Goal: Task Accomplishment & Management: Manage account settings

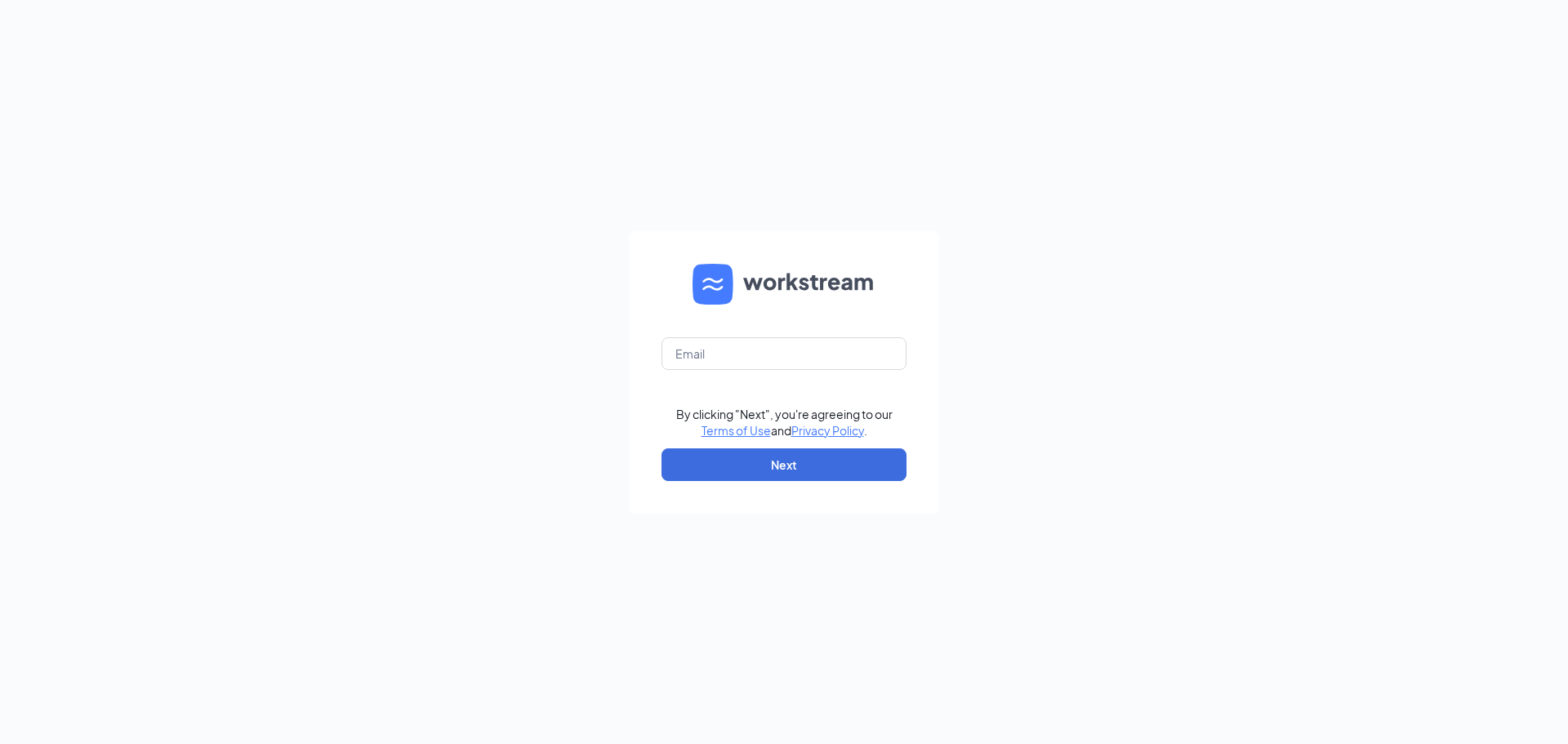
click at [705, 333] on form "By clicking "Next", you're agreeing to our Terms of Use and Privacy Policy . Ne…" at bounding box center [784, 372] width 310 height 283
click at [714, 338] on input "text" at bounding box center [784, 353] width 245 height 33
type input "D"
type input "dariellepickering@gmail.com"
click at [769, 471] on button "Next" at bounding box center [784, 464] width 245 height 33
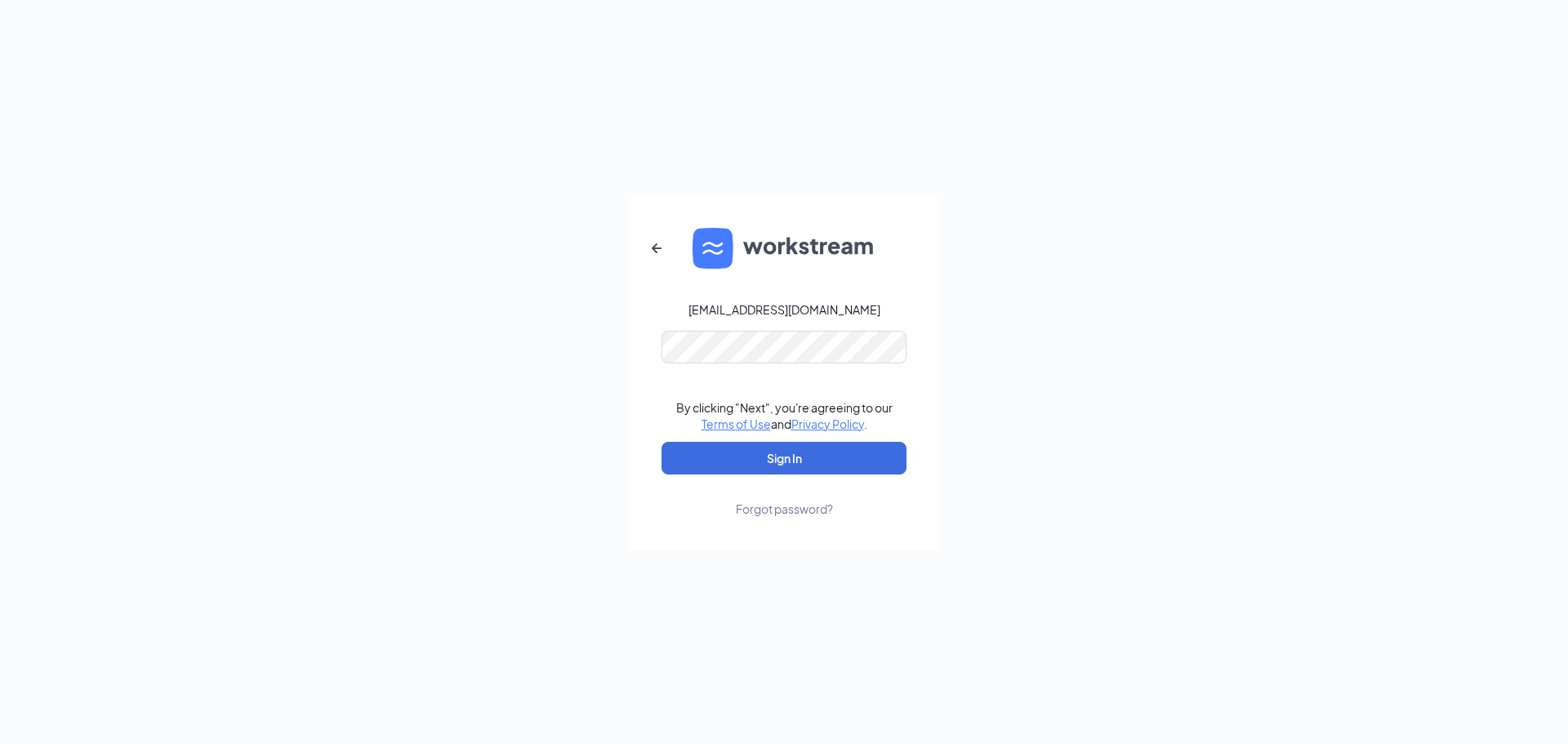
click at [797, 364] on form "dariellepickering@gmail.com By clicking "Next", you're agreeing to our Terms of…" at bounding box center [784, 372] width 310 height 354
click at [661, 442] on button "Sign In" at bounding box center [784, 457] width 245 height 33
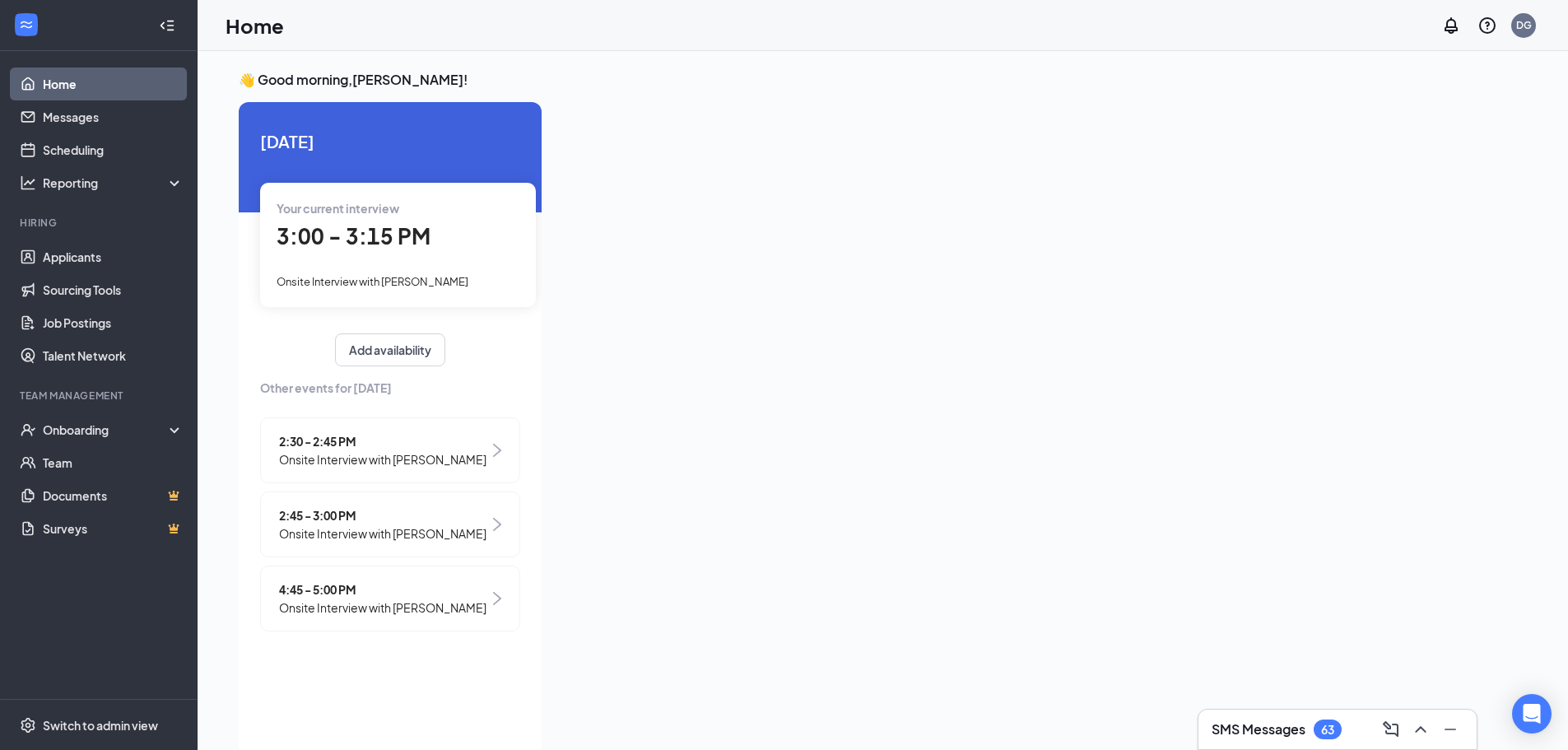
click at [450, 444] on span "2:30 - 2:45 PM" at bounding box center [382, 440] width 207 height 18
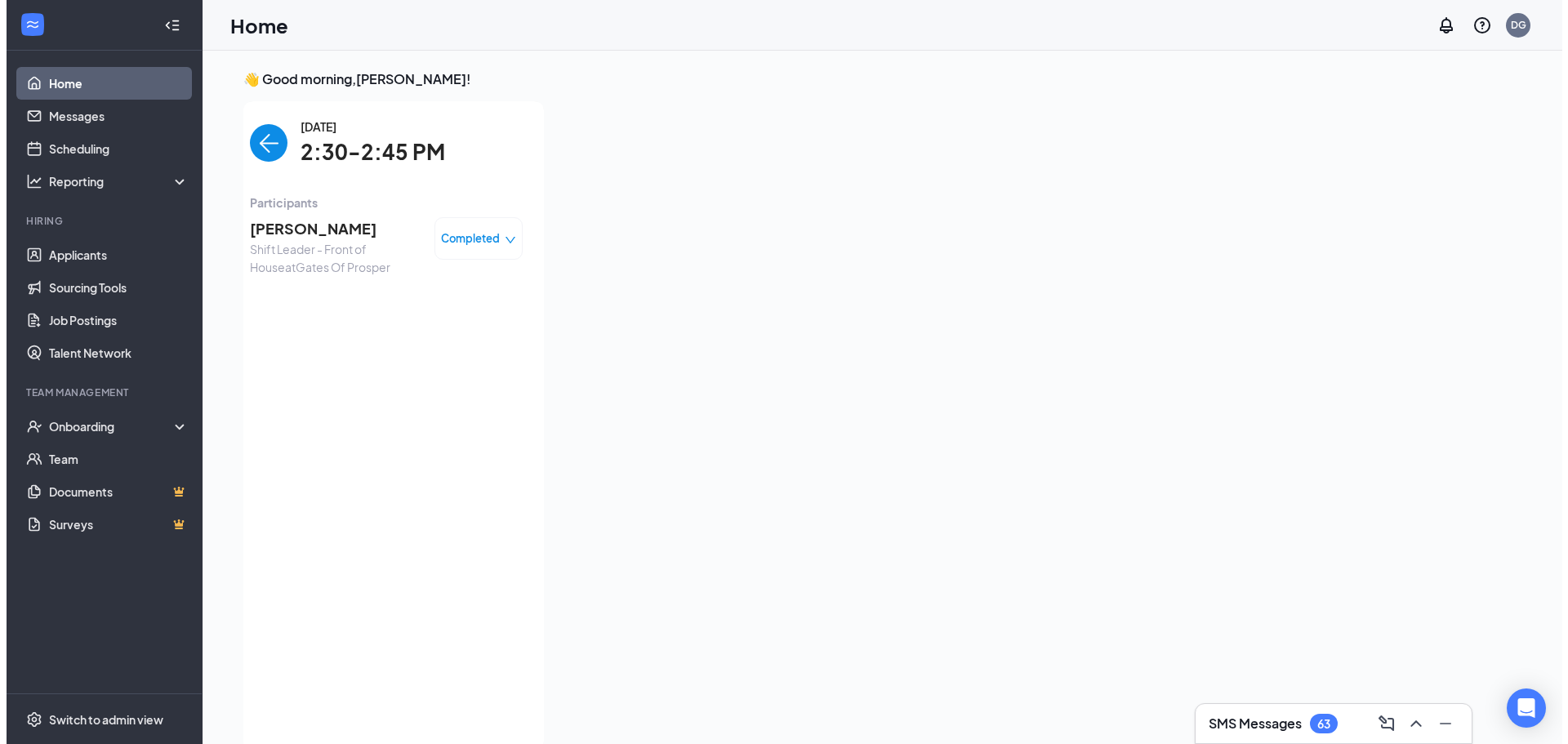
scroll to position [7, 0]
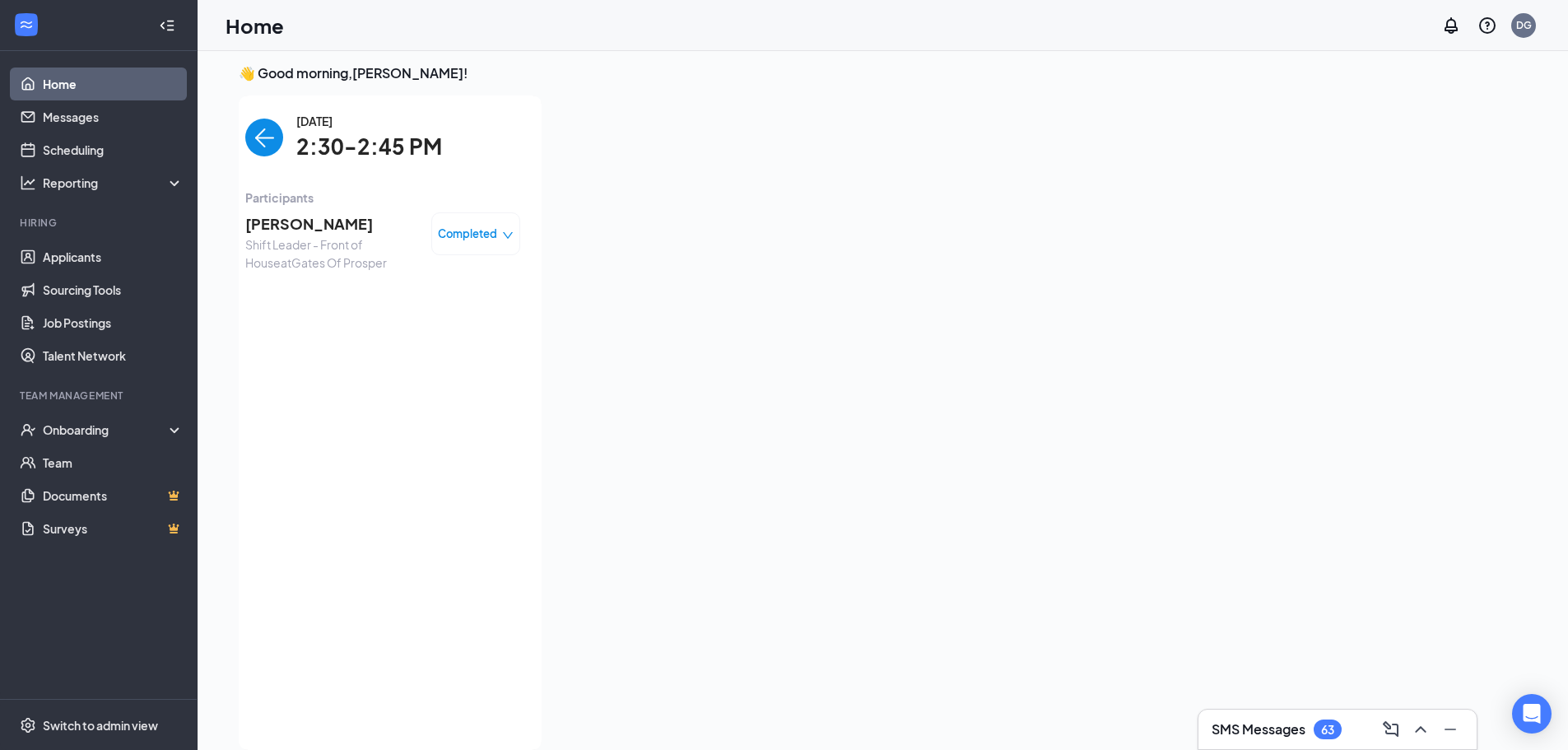
click at [328, 231] on span "[PERSON_NAME]" at bounding box center [332, 224] width 173 height 23
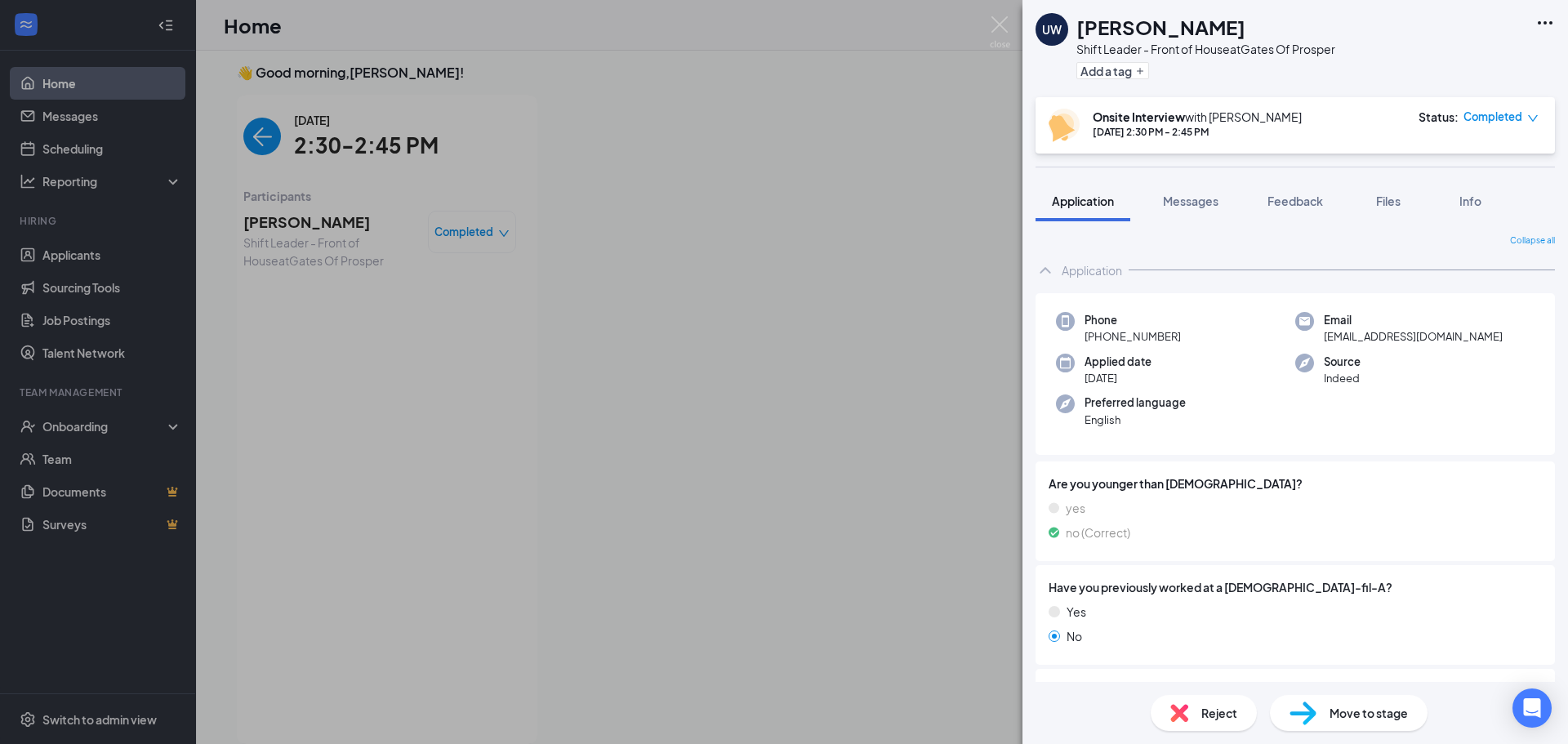
click at [1316, 720] on img at bounding box center [1303, 712] width 27 height 23
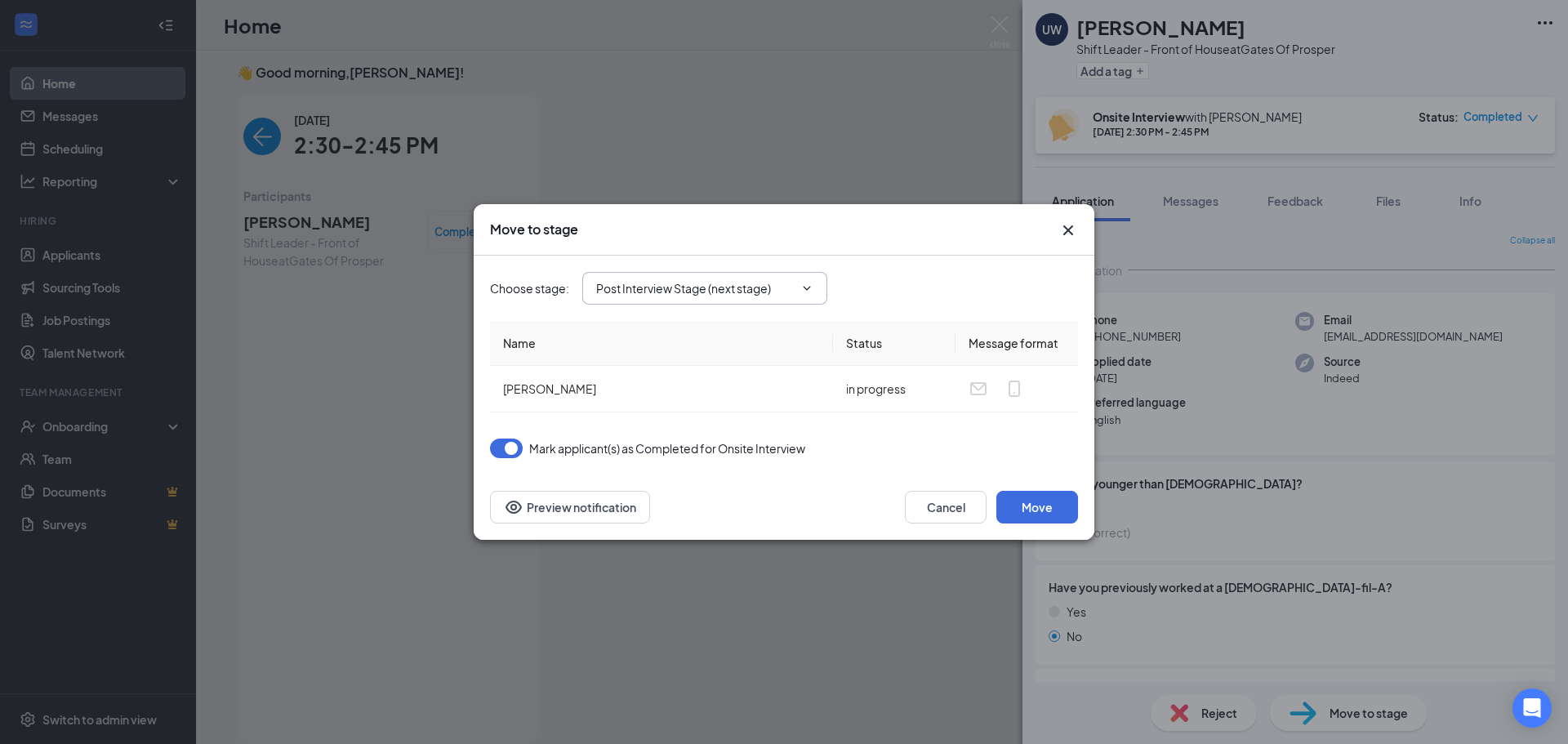
click at [648, 300] on span "Post Interview Stage (next stage)" at bounding box center [704, 288] width 245 height 33
click at [810, 285] on icon "ChevronDown" at bounding box center [807, 288] width 13 height 13
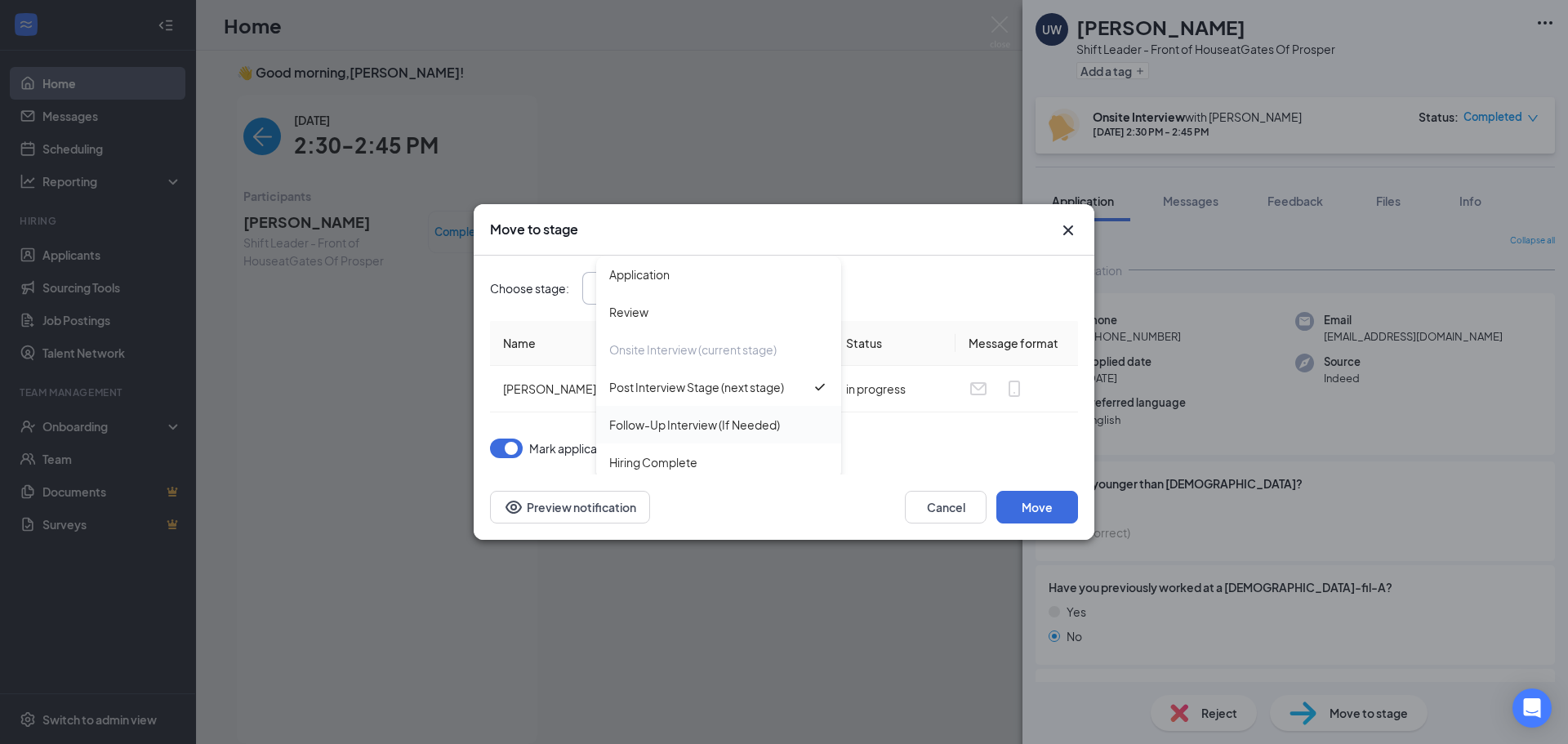
click at [770, 419] on div "Follow-Up Interview (If Needed)" at bounding box center [694, 424] width 171 height 18
type input "Follow-Up Interview (If Needed)"
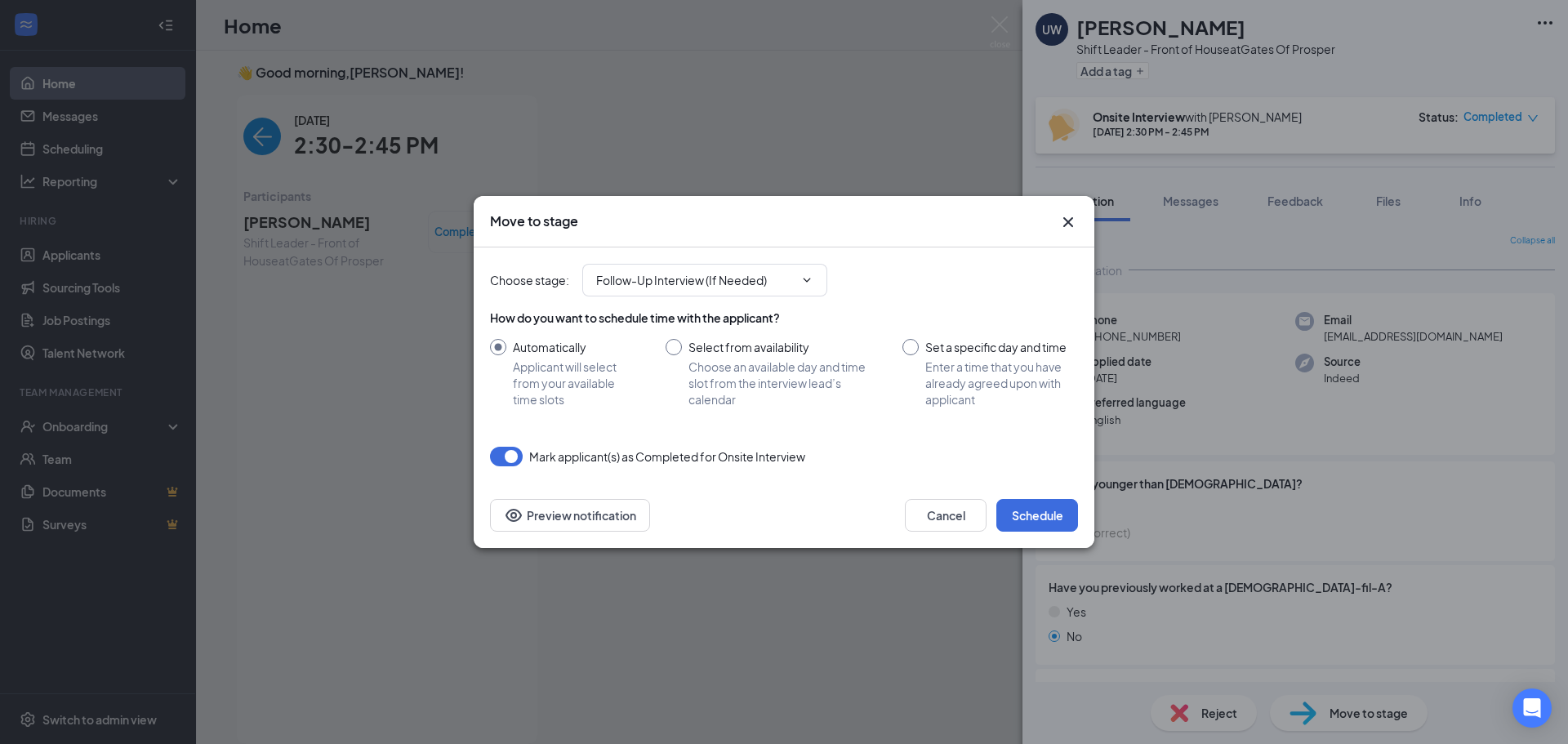
click at [1070, 218] on icon "Cross" at bounding box center [1067, 221] width 20 height 20
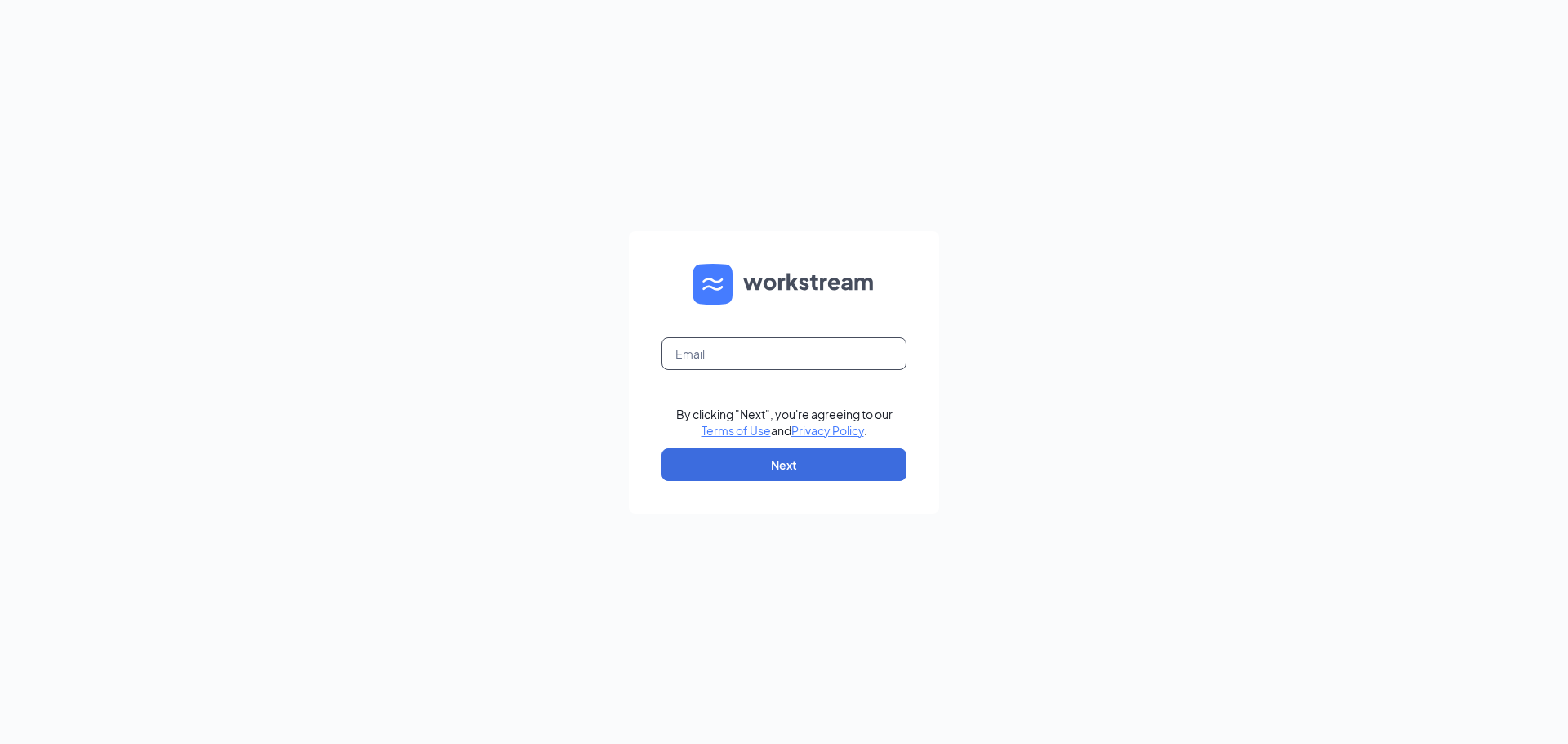
click at [777, 359] on input "text" at bounding box center [784, 353] width 245 height 33
type input "hr@cfagatesofprosper.com"
click at [786, 463] on button "Next" at bounding box center [784, 464] width 245 height 33
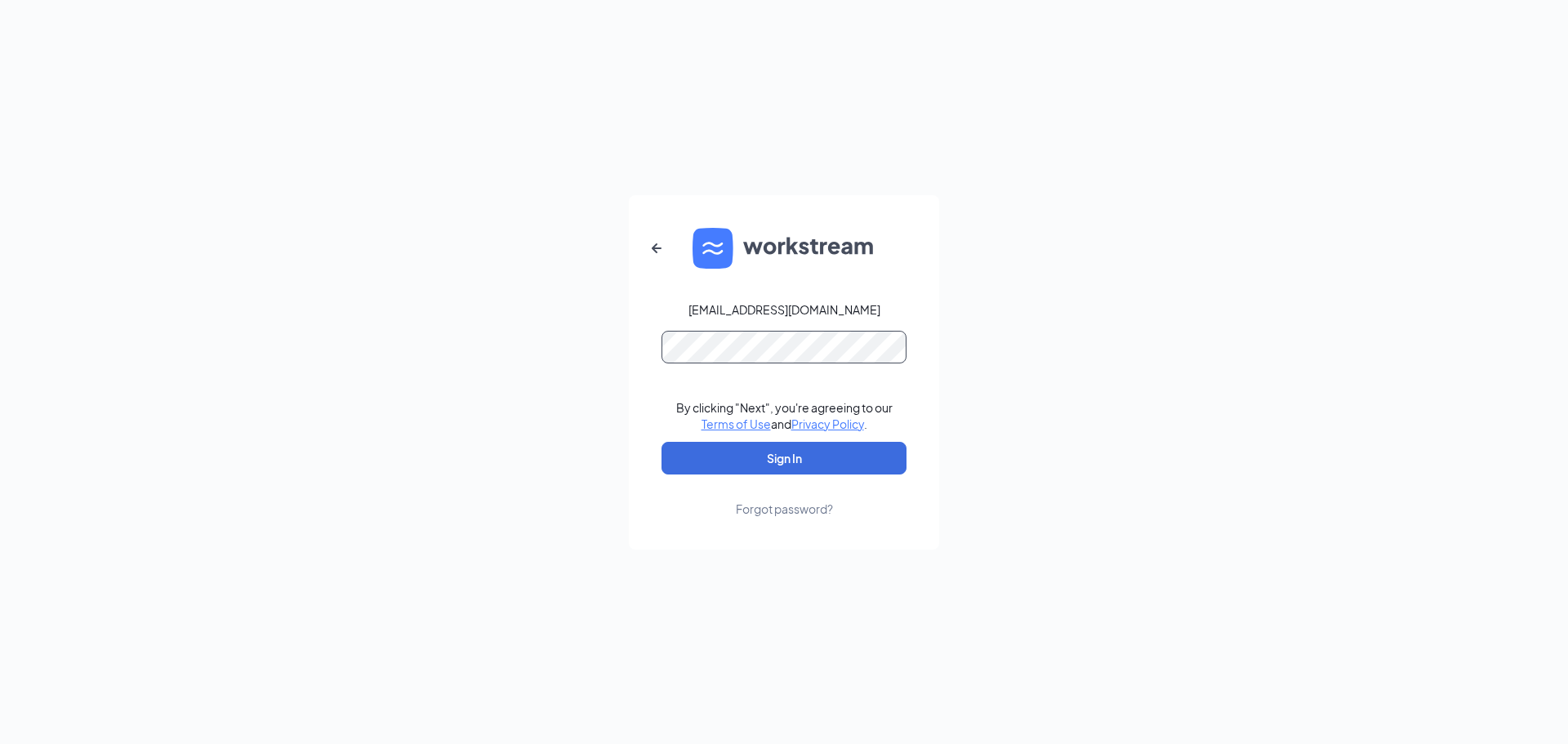
click at [661, 442] on button "Sign In" at bounding box center [784, 457] width 245 height 33
click at [798, 461] on button "Sign In" at bounding box center [784, 457] width 245 height 33
click at [661, 442] on button "Sign In" at bounding box center [784, 457] width 245 height 33
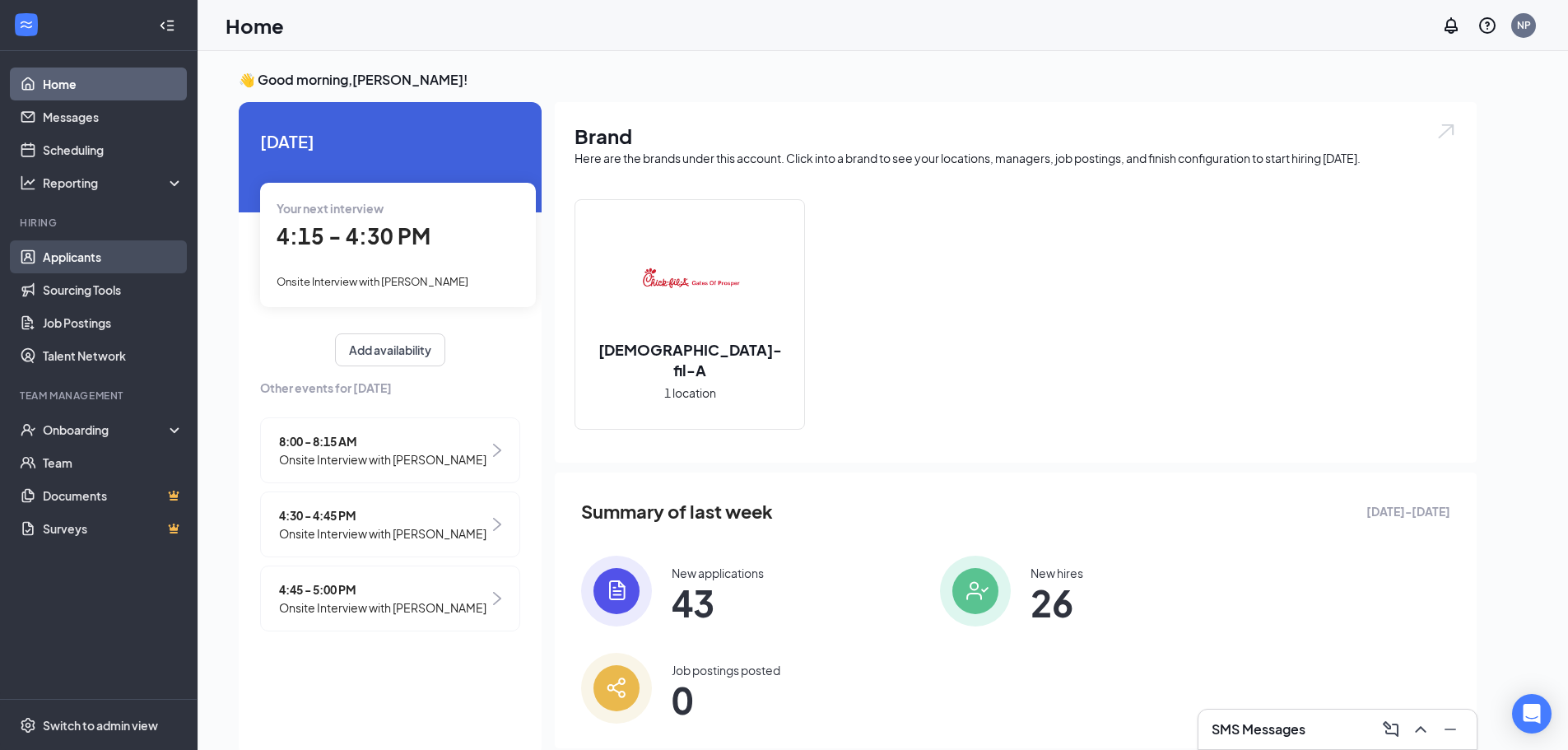
click at [90, 253] on link "Applicants" at bounding box center [113, 256] width 141 height 33
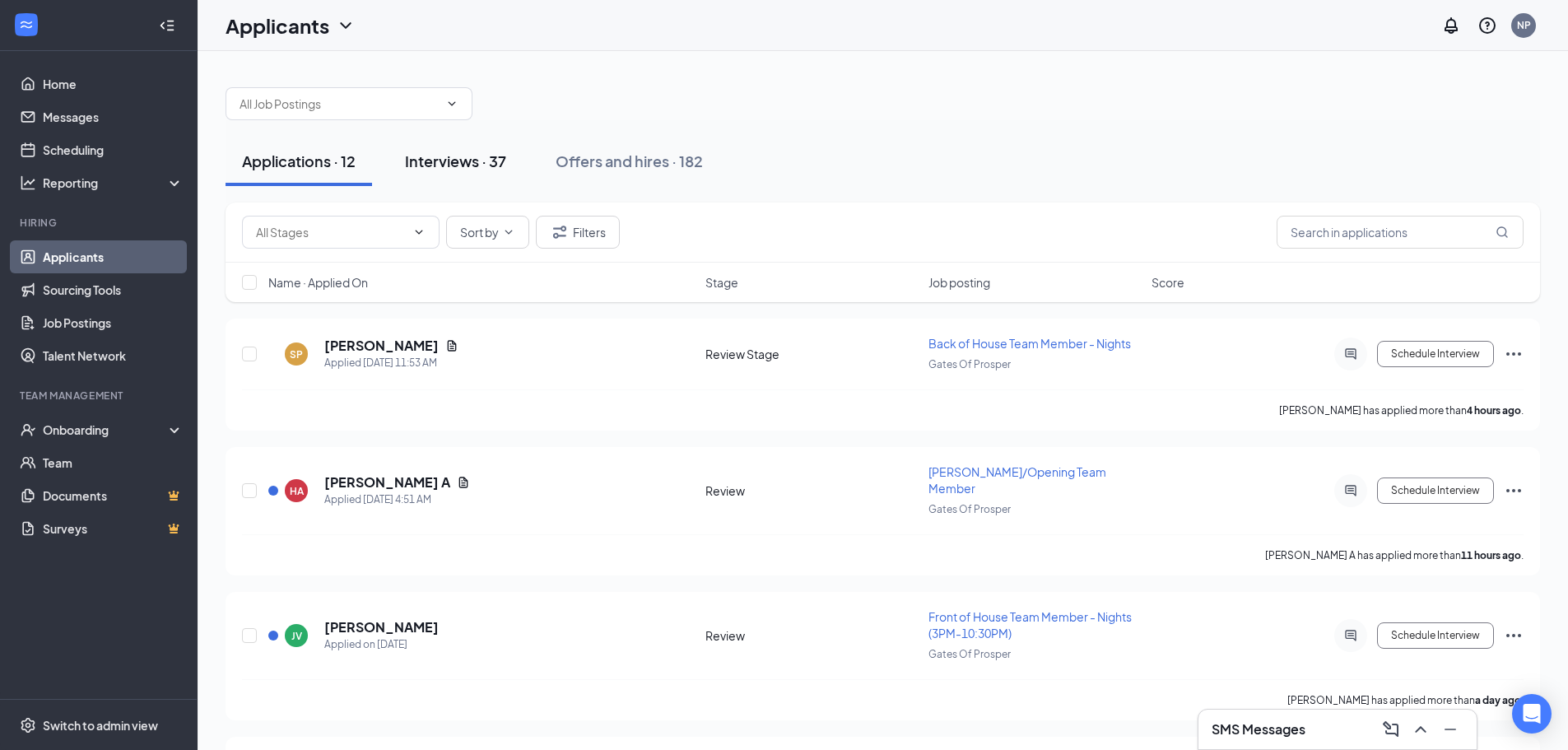
click at [441, 167] on div "Interviews · 37" at bounding box center [456, 161] width 102 height 21
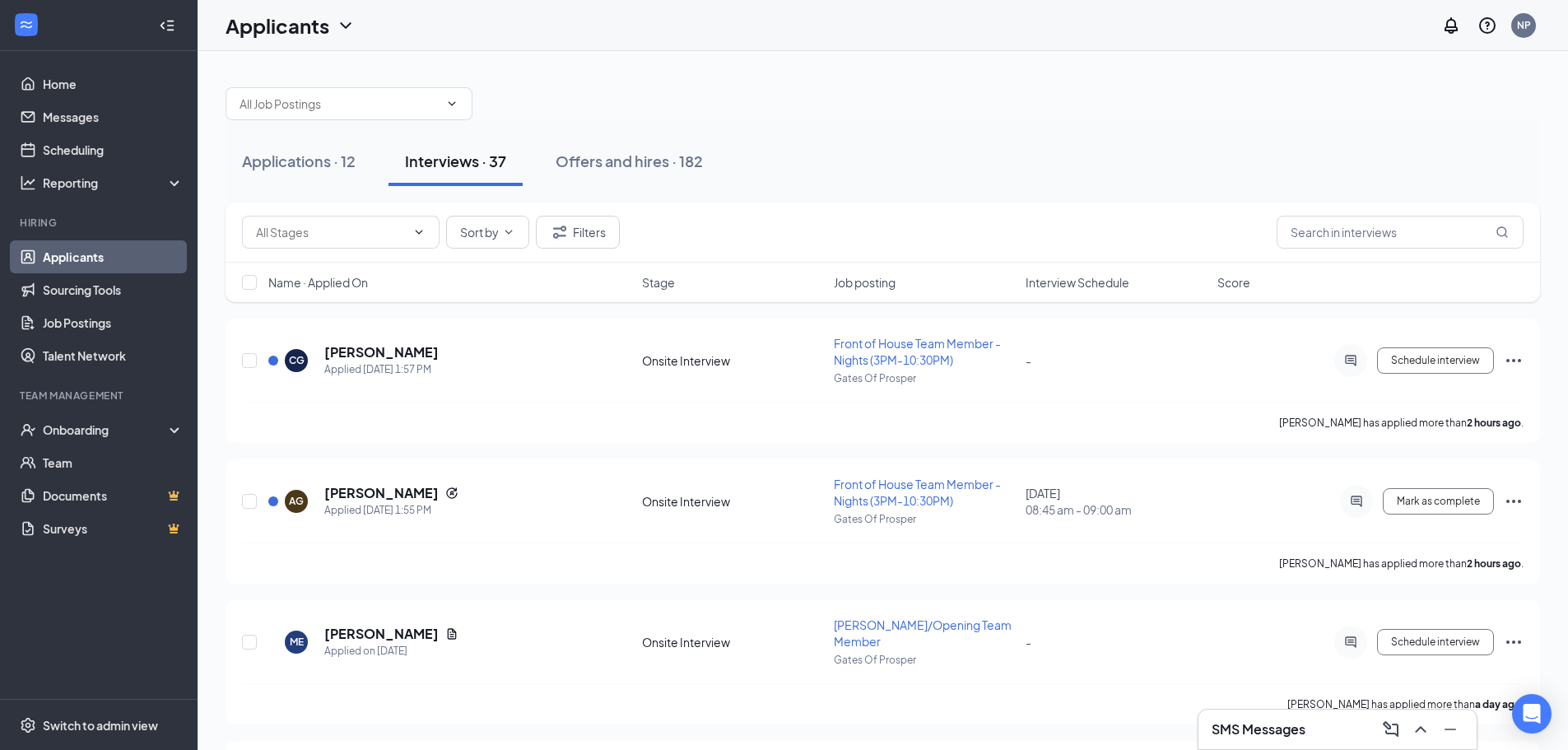
click at [1096, 278] on span "Interview Schedule" at bounding box center [1077, 281] width 104 height 16
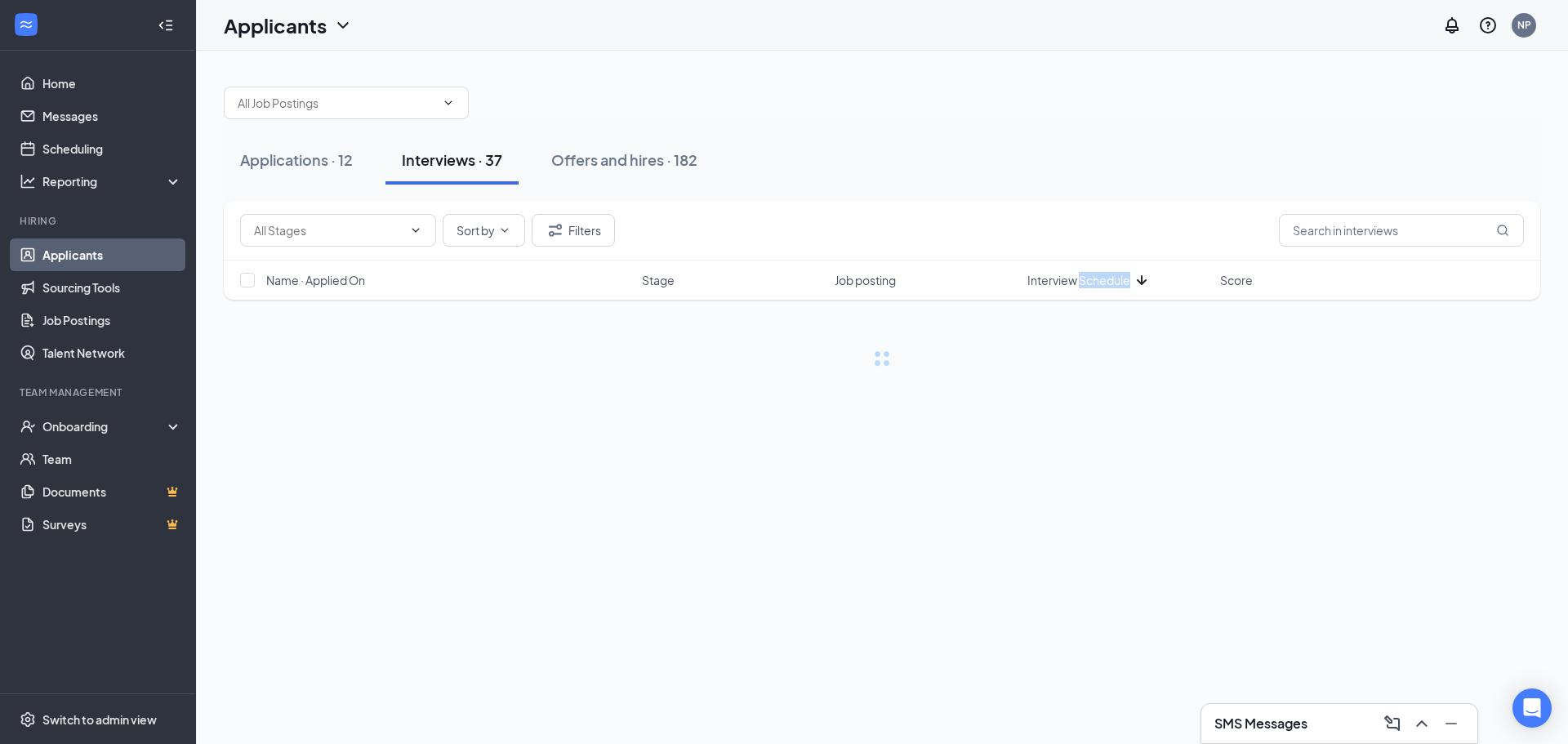
click at [1087, 276] on span "Interview Schedule" at bounding box center [1079, 279] width 103 height 16
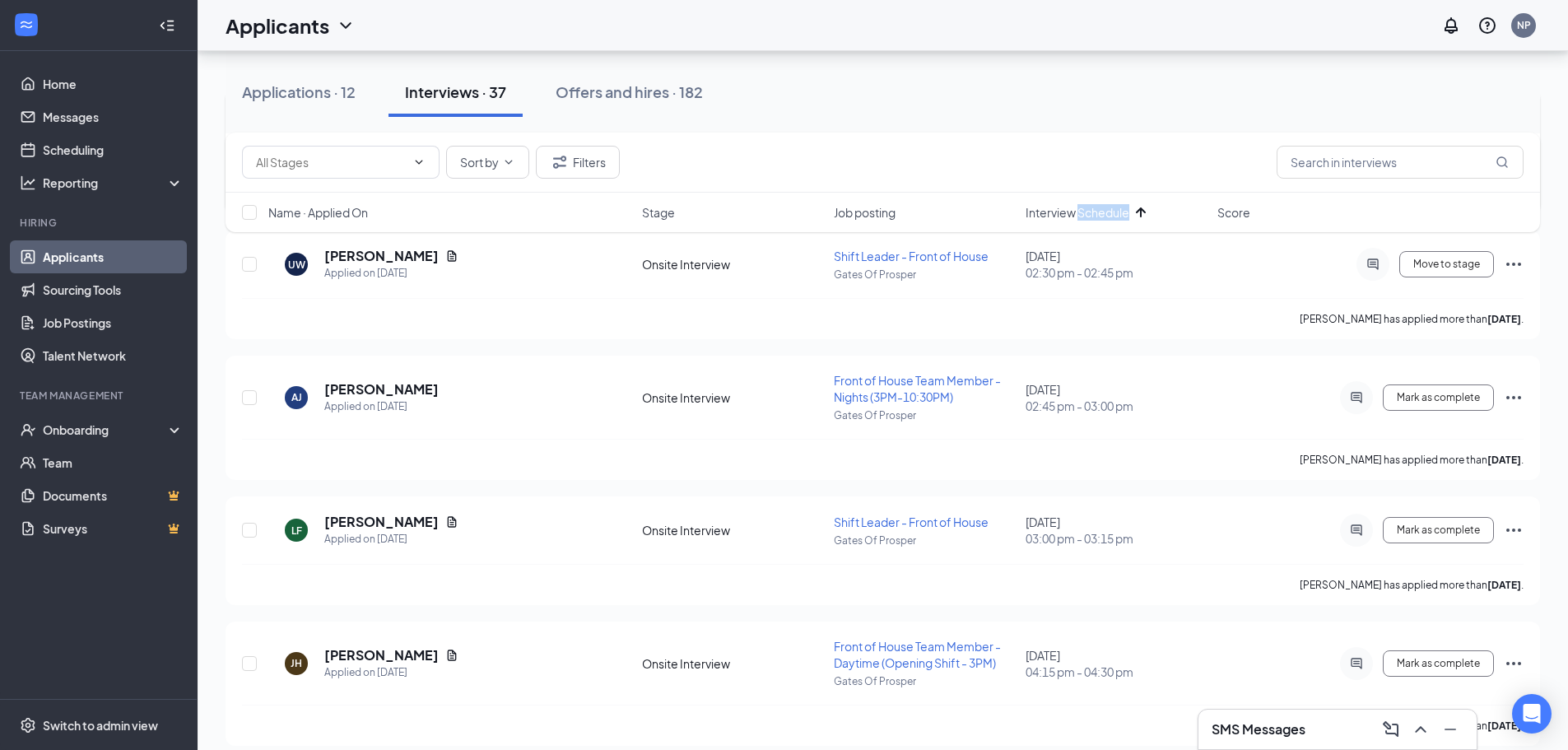
scroll to position [329, 0]
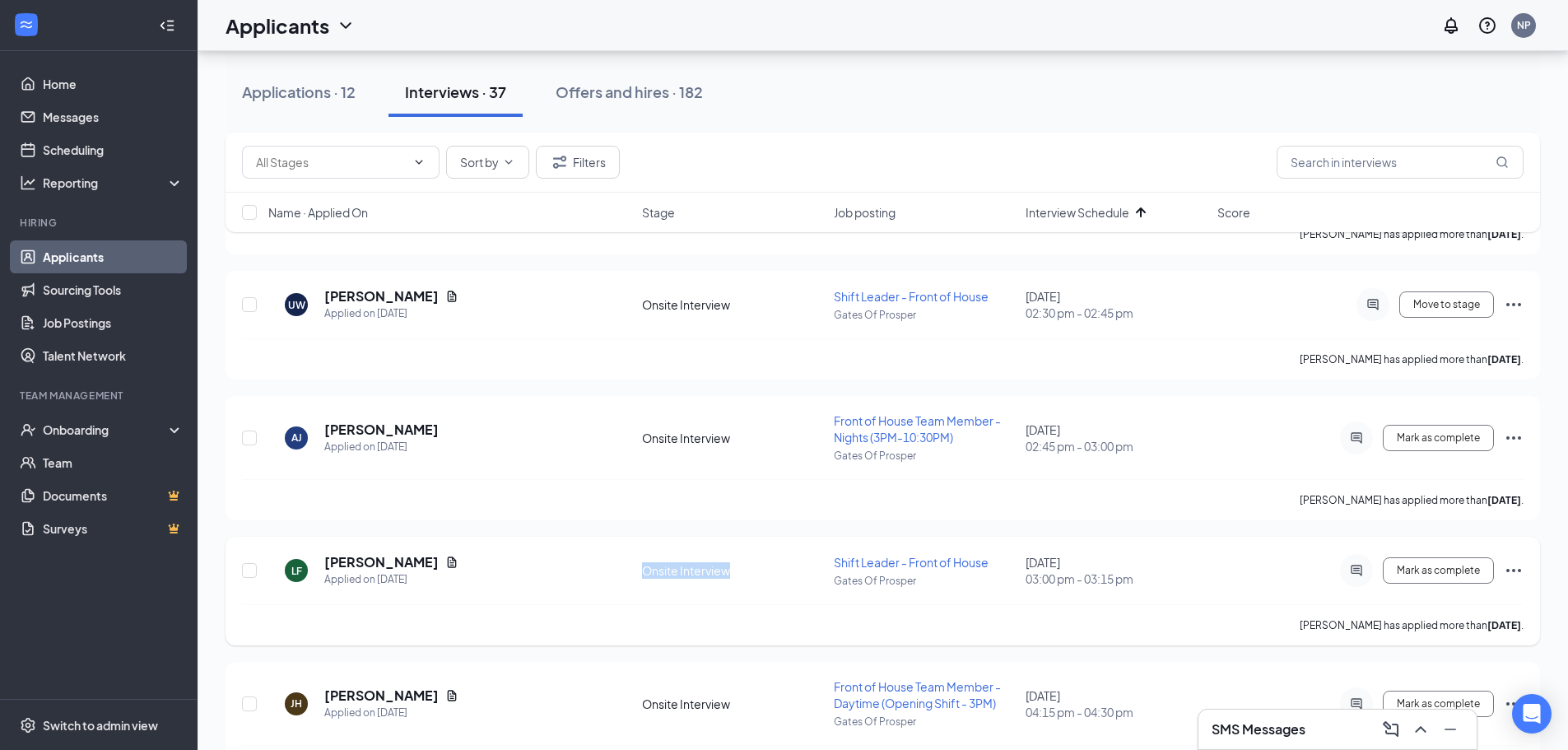
drag, startPoint x: 728, startPoint y: 558, endPoint x: 625, endPoint y: 565, distance: 103.2
click at [625, 565] on div "LF [PERSON_NAME] Applied on [DATE] Onsite Interview Shift Leader - Front of Hou…" at bounding box center [882, 579] width 1281 height 51
click at [647, 562] on div "Onsite Interview" at bounding box center [732, 569] width 182 height 16
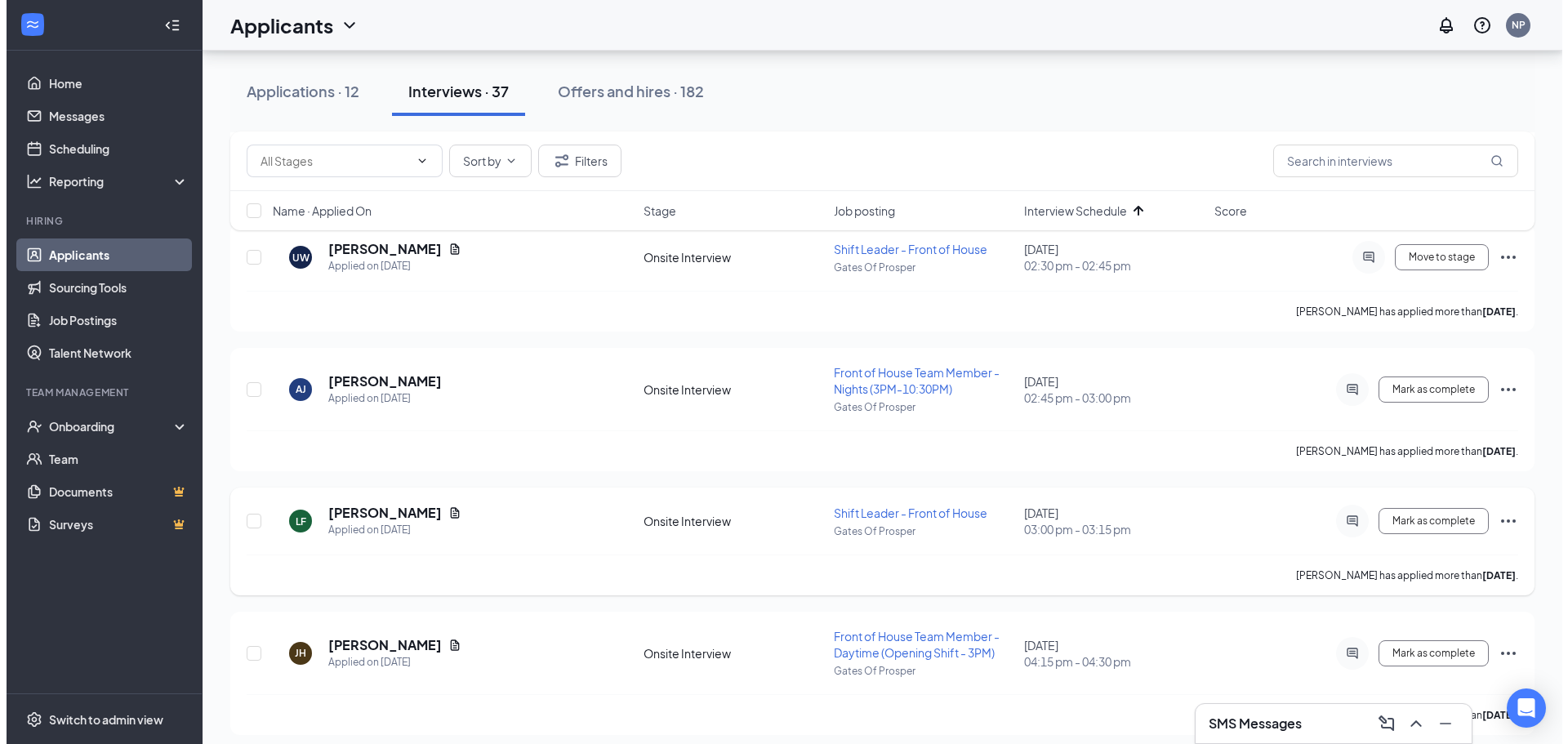
scroll to position [408, 0]
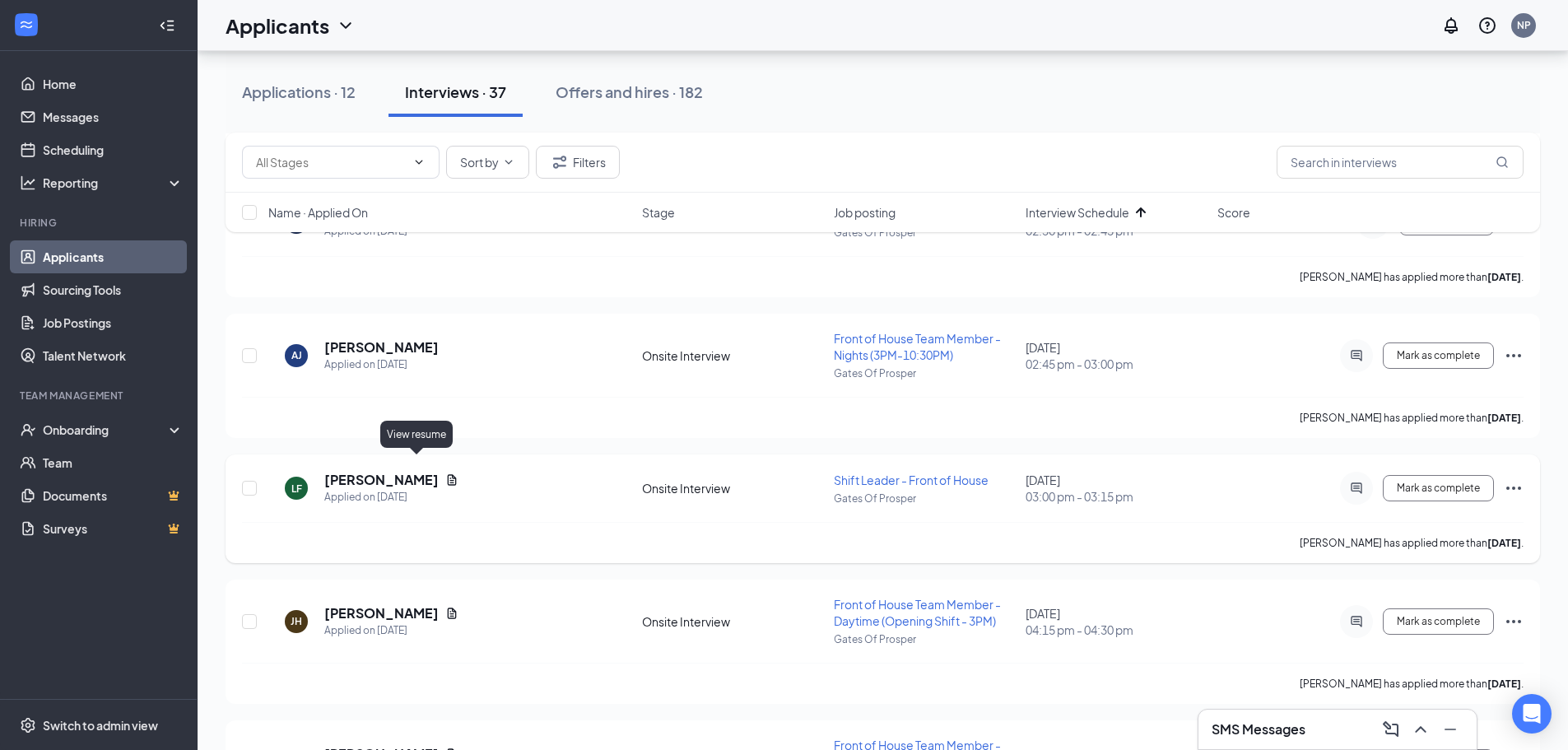
click at [448, 474] on icon "Document" at bounding box center [453, 479] width 9 height 10
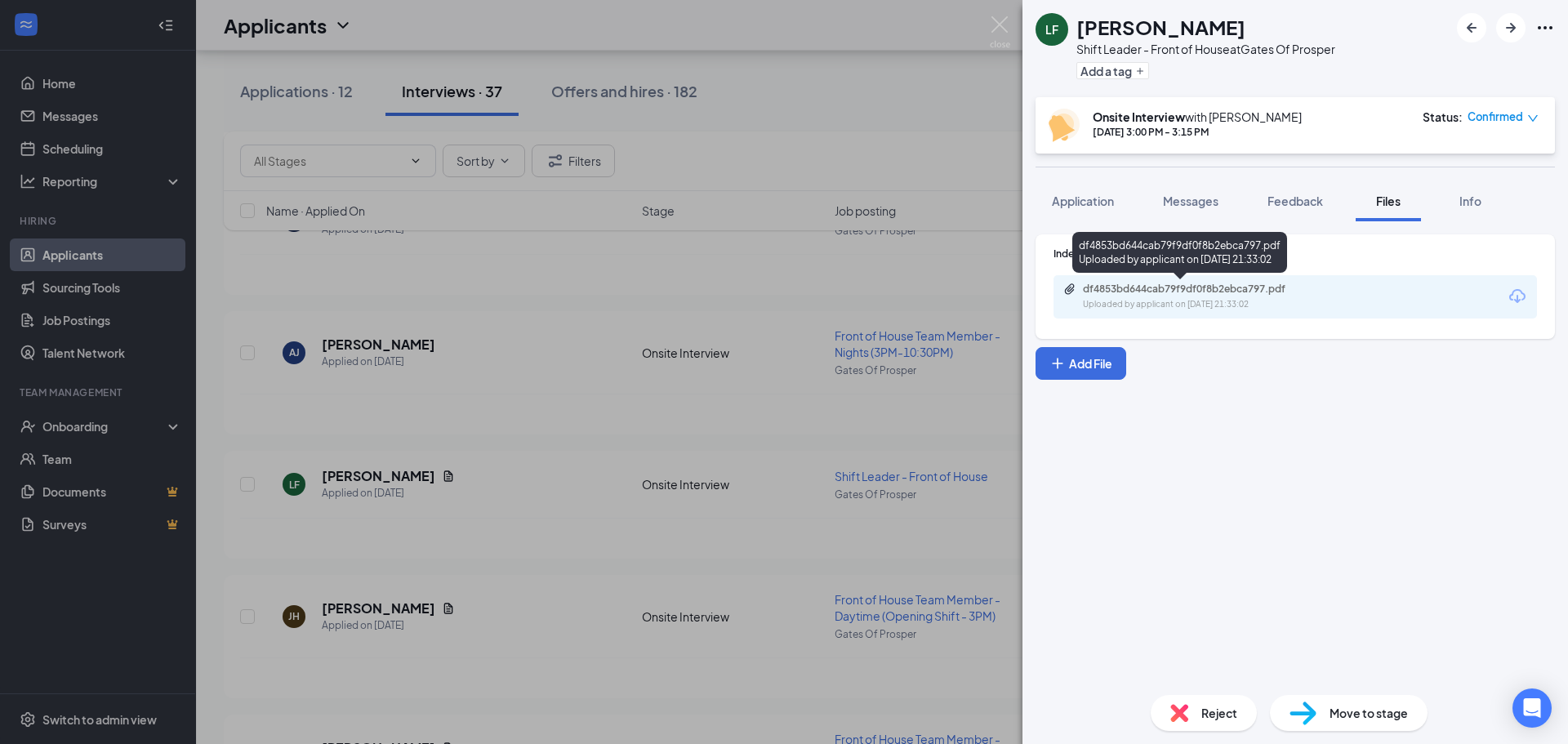
click at [1141, 285] on div "df4853bd644cab79f9df0f8b2ebca797.pdf" at bounding box center [1196, 289] width 229 height 13
click at [1102, 204] on span "Application" at bounding box center [1082, 201] width 62 height 15
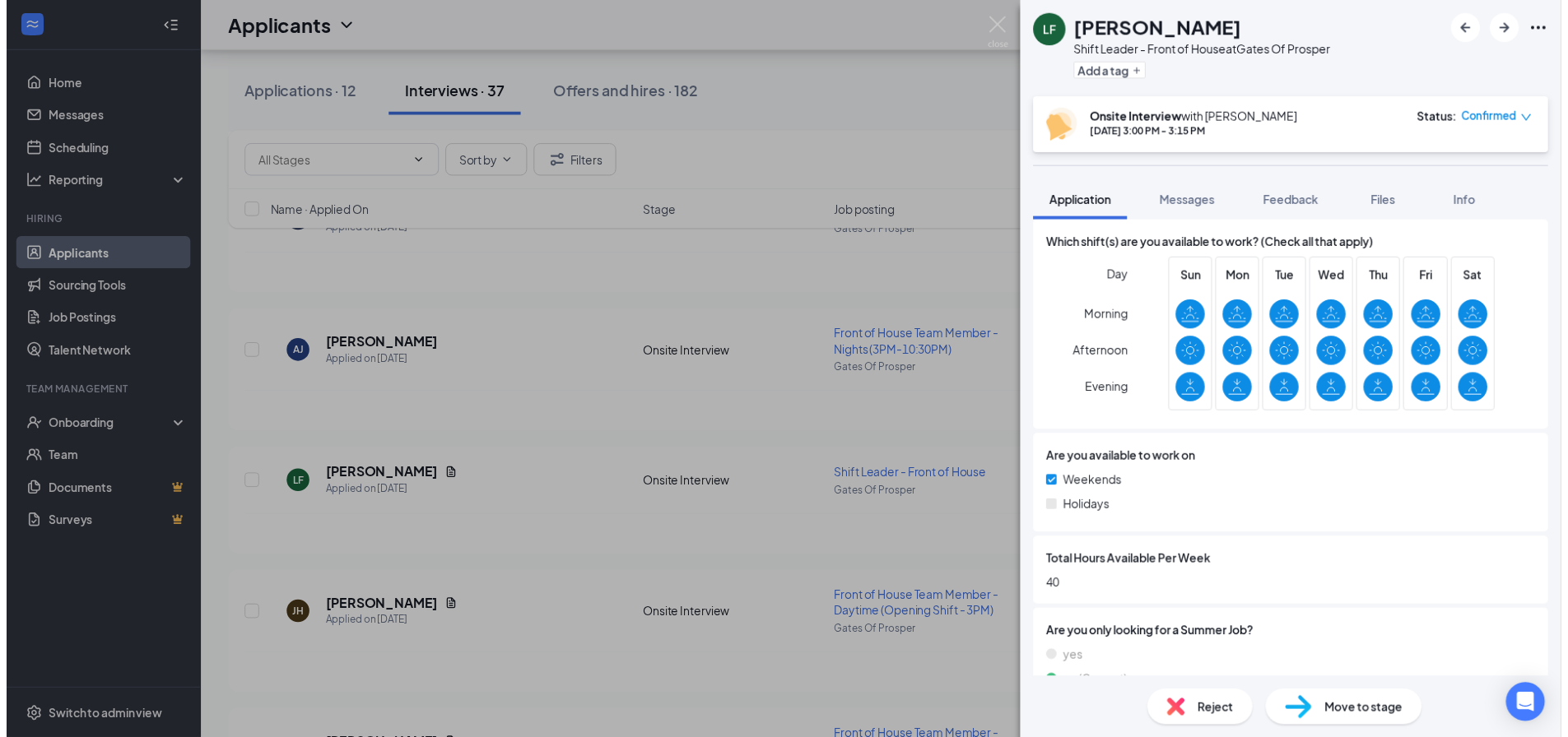
scroll to position [913, 0]
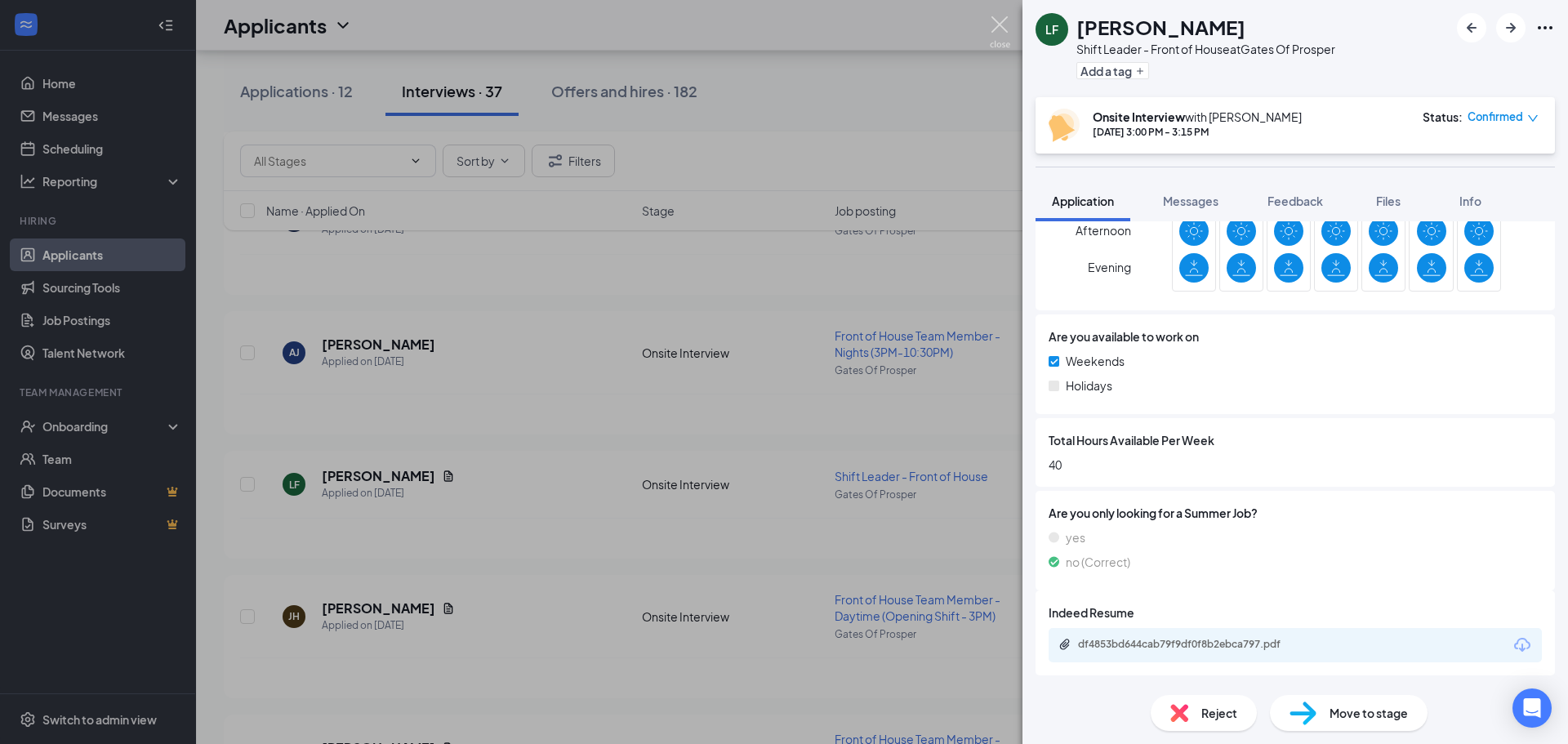
click at [996, 25] on img at bounding box center [1000, 32] width 21 height 32
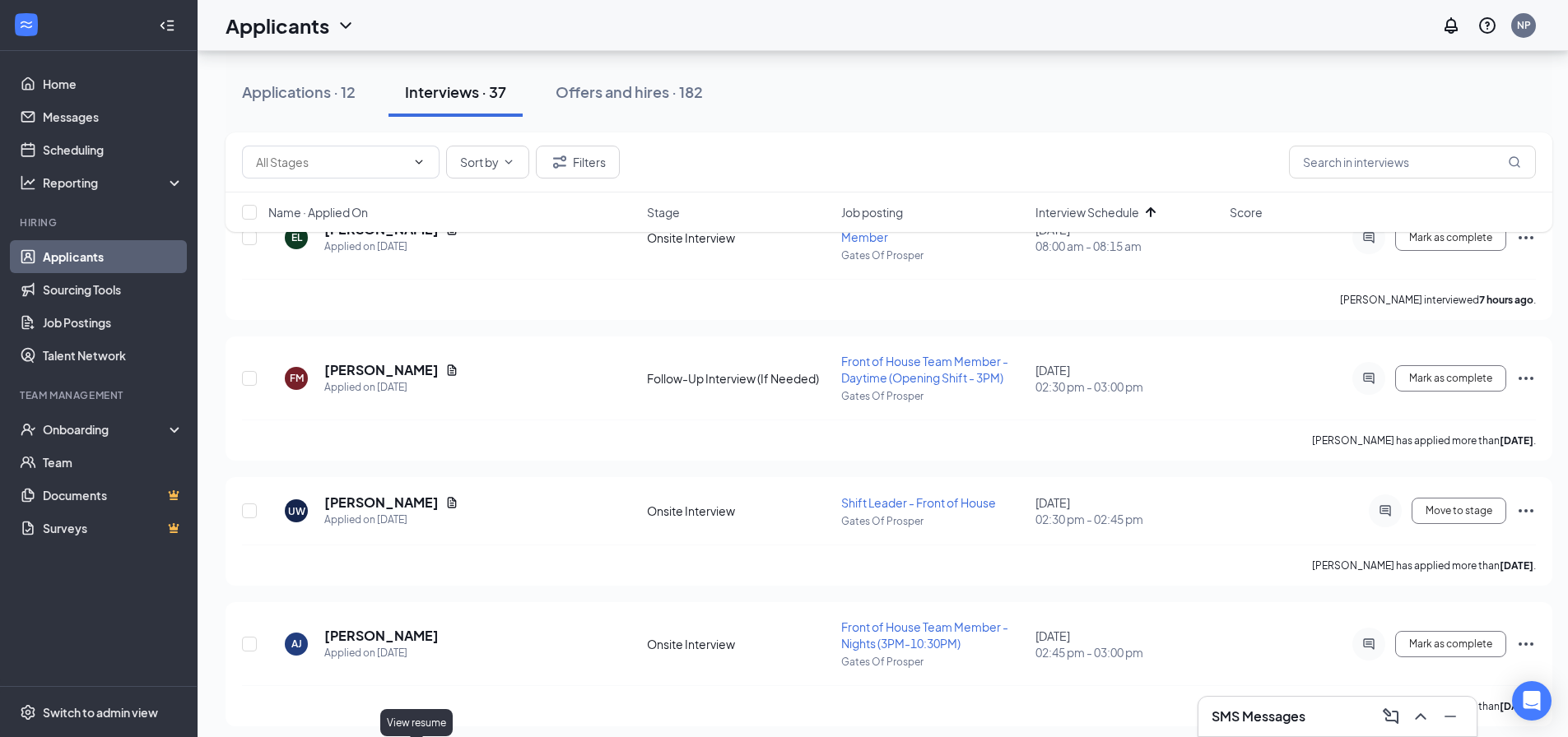
scroll to position [82, 0]
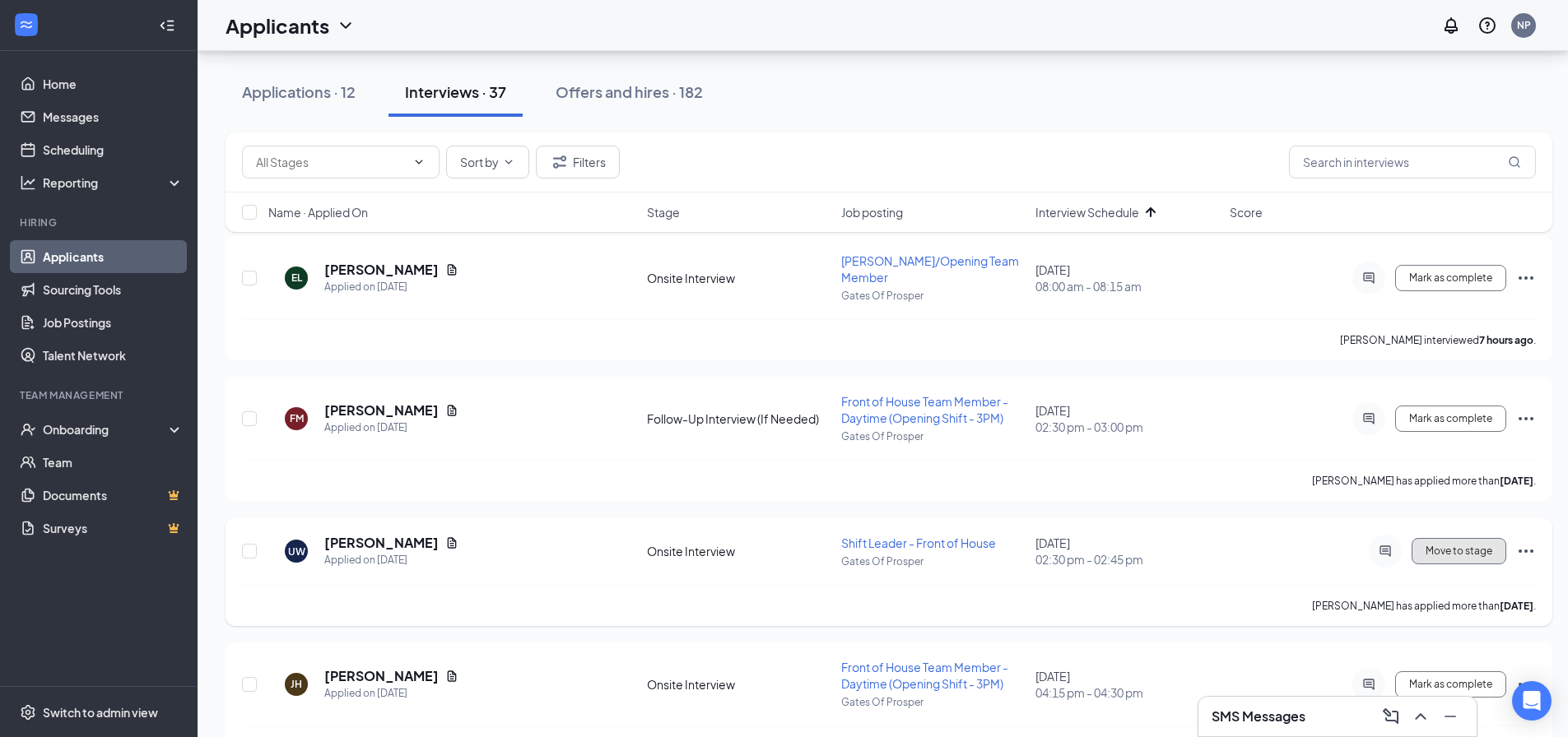
click at [1470, 546] on span "Move to stage" at bounding box center [1458, 552] width 67 height 11
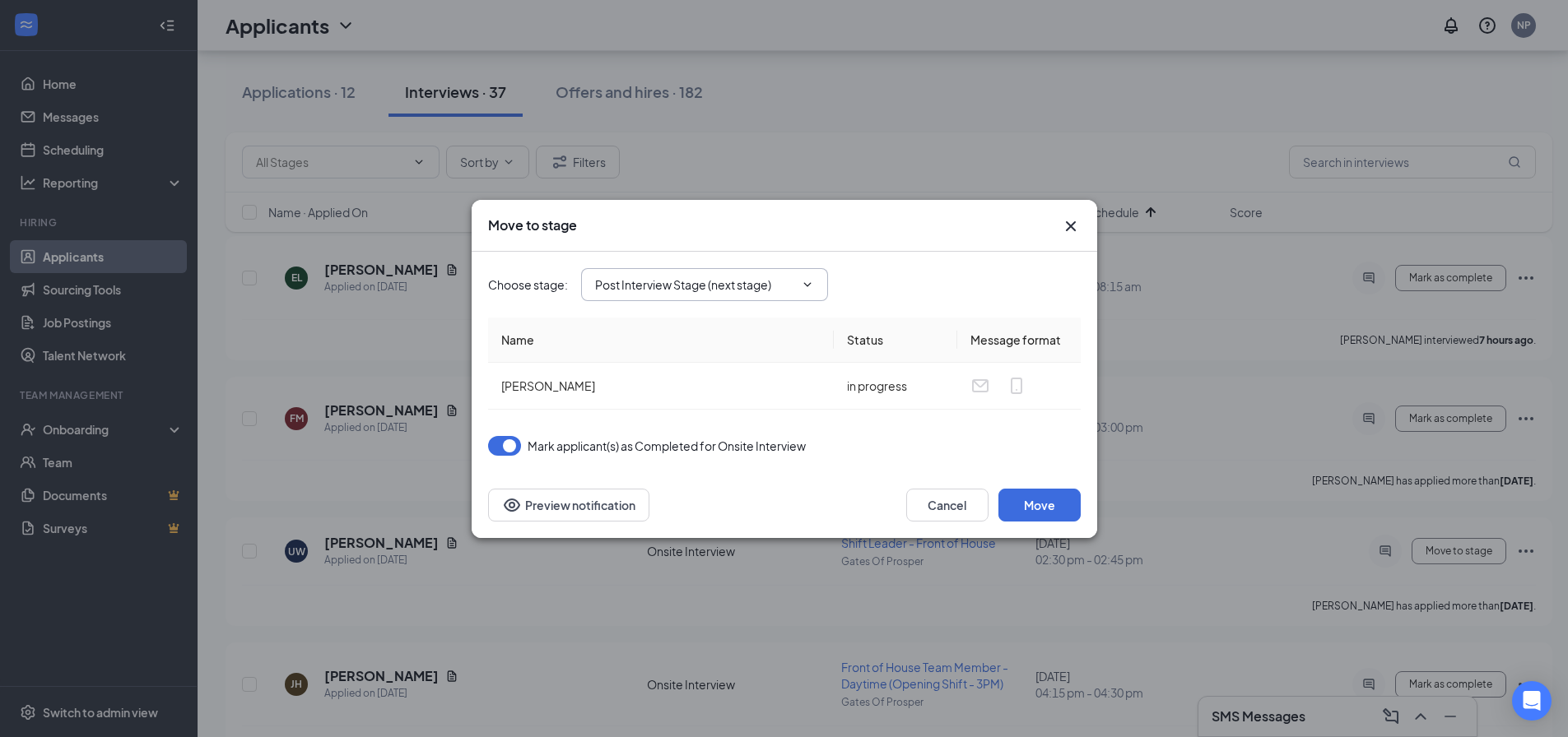
click at [720, 291] on input "Post Interview Stage (next stage)" at bounding box center [695, 284] width 200 height 18
click at [724, 423] on div "Follow-Up Interview (If Needed)" at bounding box center [695, 422] width 172 height 18
type input "Follow-Up Interview (If Needed)"
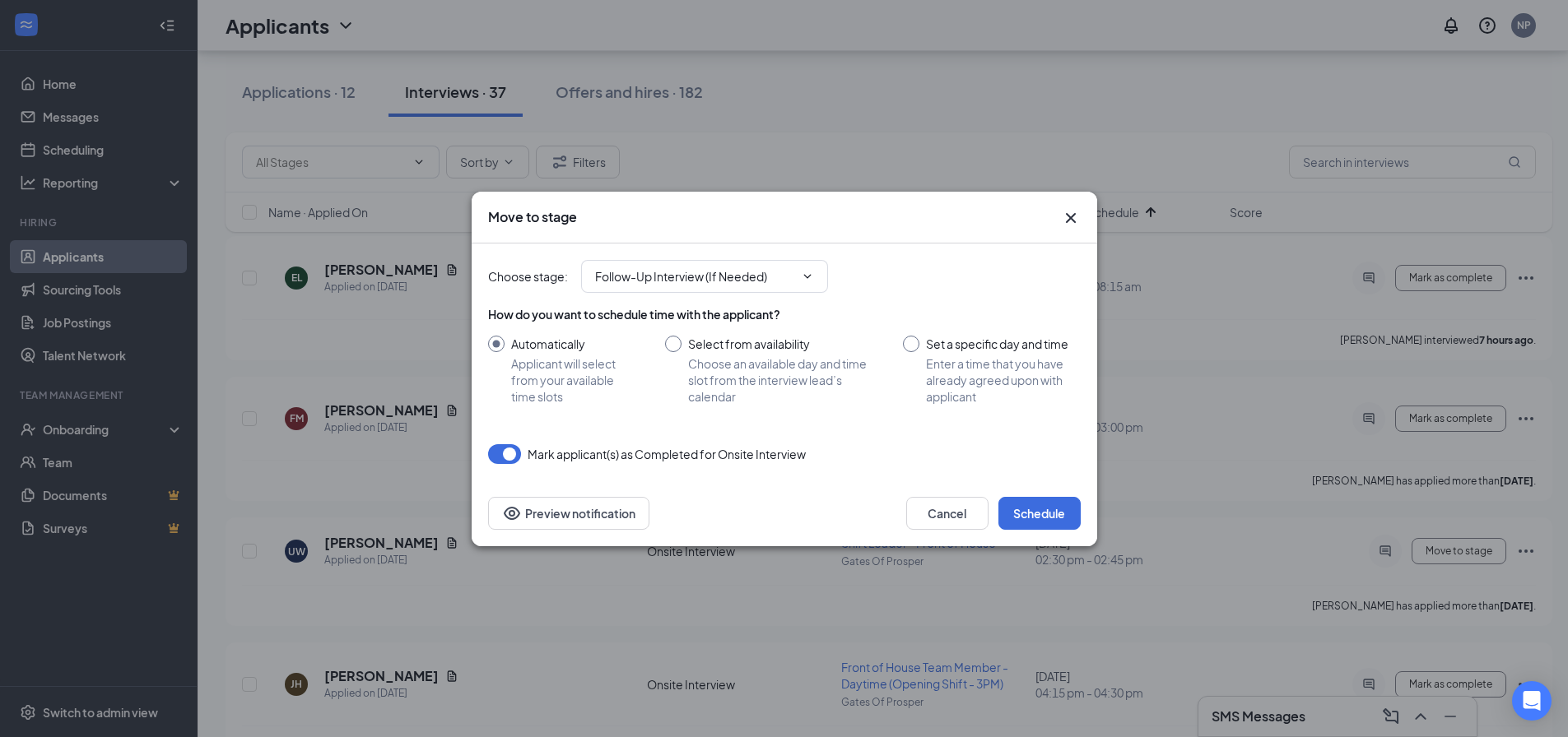
click at [757, 360] on input "Select from availability Choose an available day and time slot from the intervi…" at bounding box center [768, 370] width 206 height 69
radio input "true"
radio input "false"
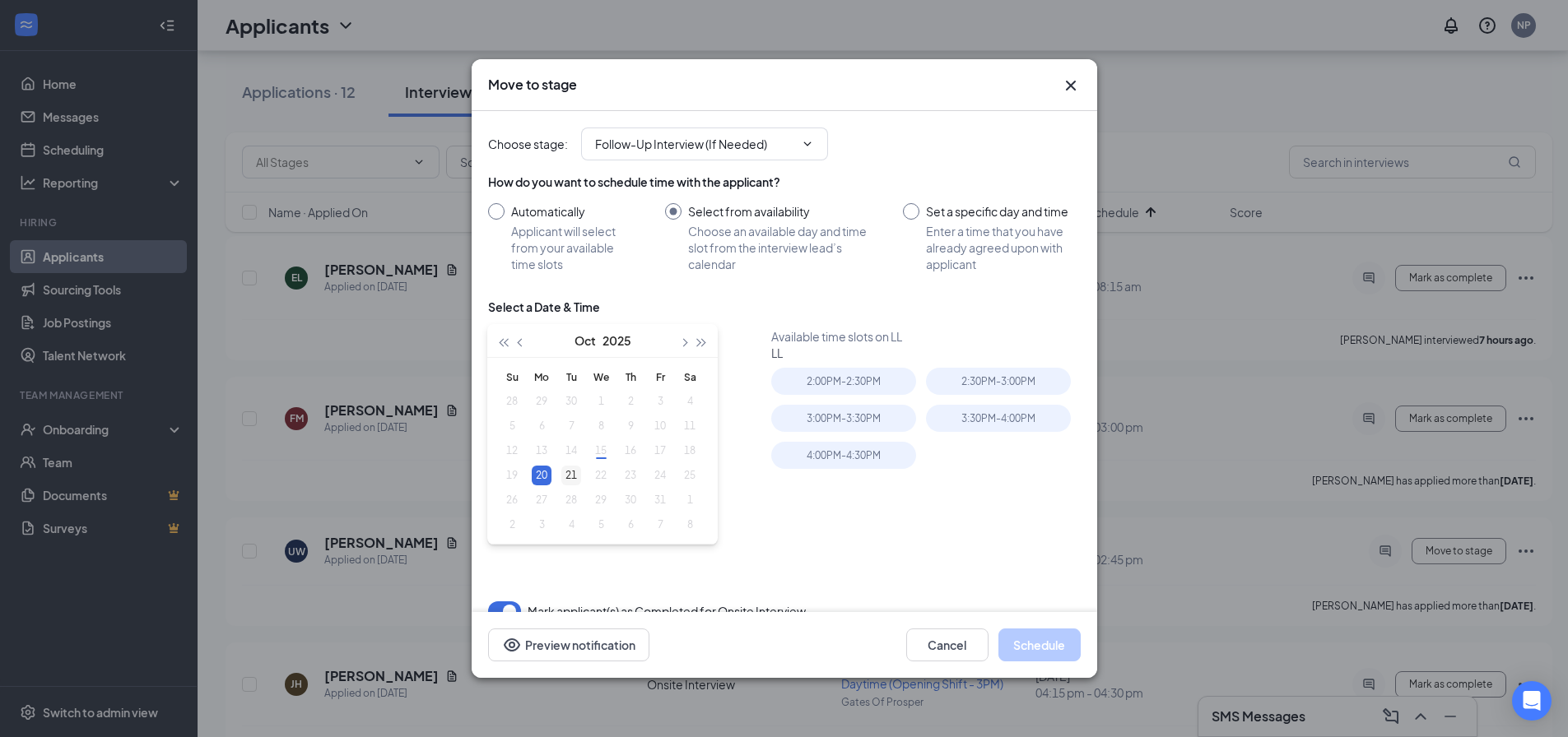
click at [573, 475] on div "21" at bounding box center [570, 475] width 20 height 20
click at [547, 481] on div "20" at bounding box center [541, 475] width 20 height 20
type input "[DATE]"
click at [565, 476] on div "21" at bounding box center [570, 475] width 20 height 20
click at [515, 220] on input "Automatically Applicant will select from your available time slots" at bounding box center [560, 237] width 144 height 69
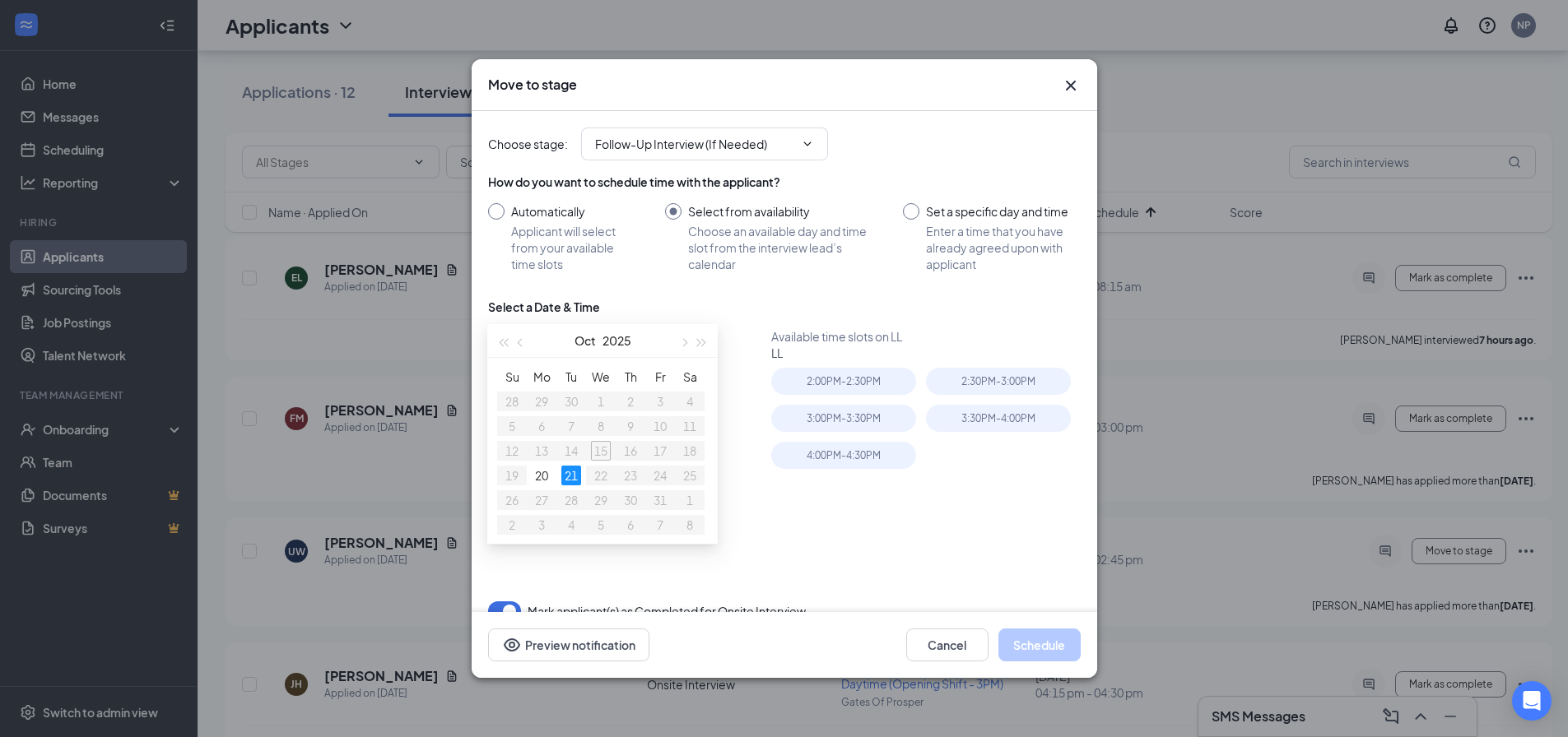
radio input "true"
radio input "false"
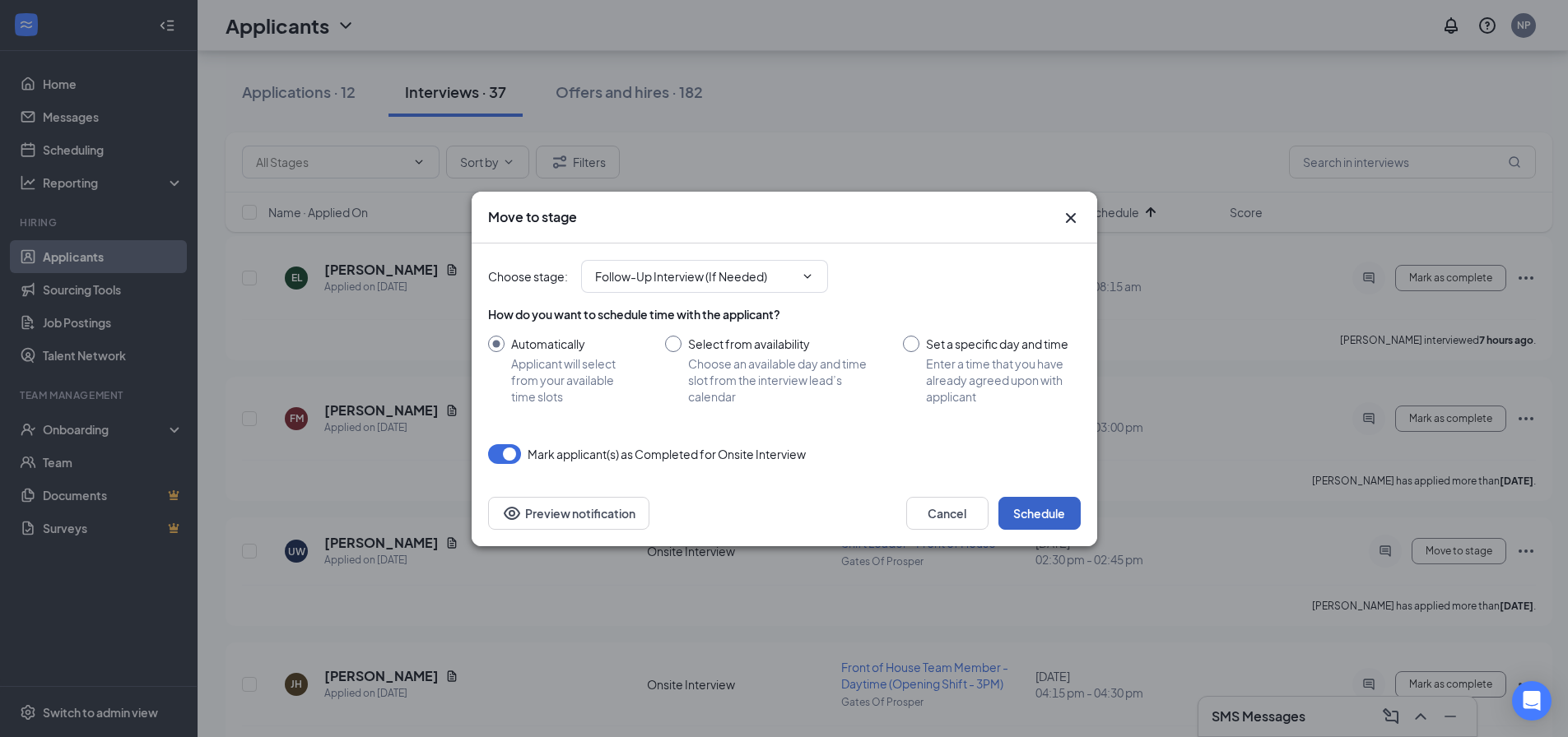
click at [1052, 521] on button "Schedule" at bounding box center [1039, 513] width 82 height 33
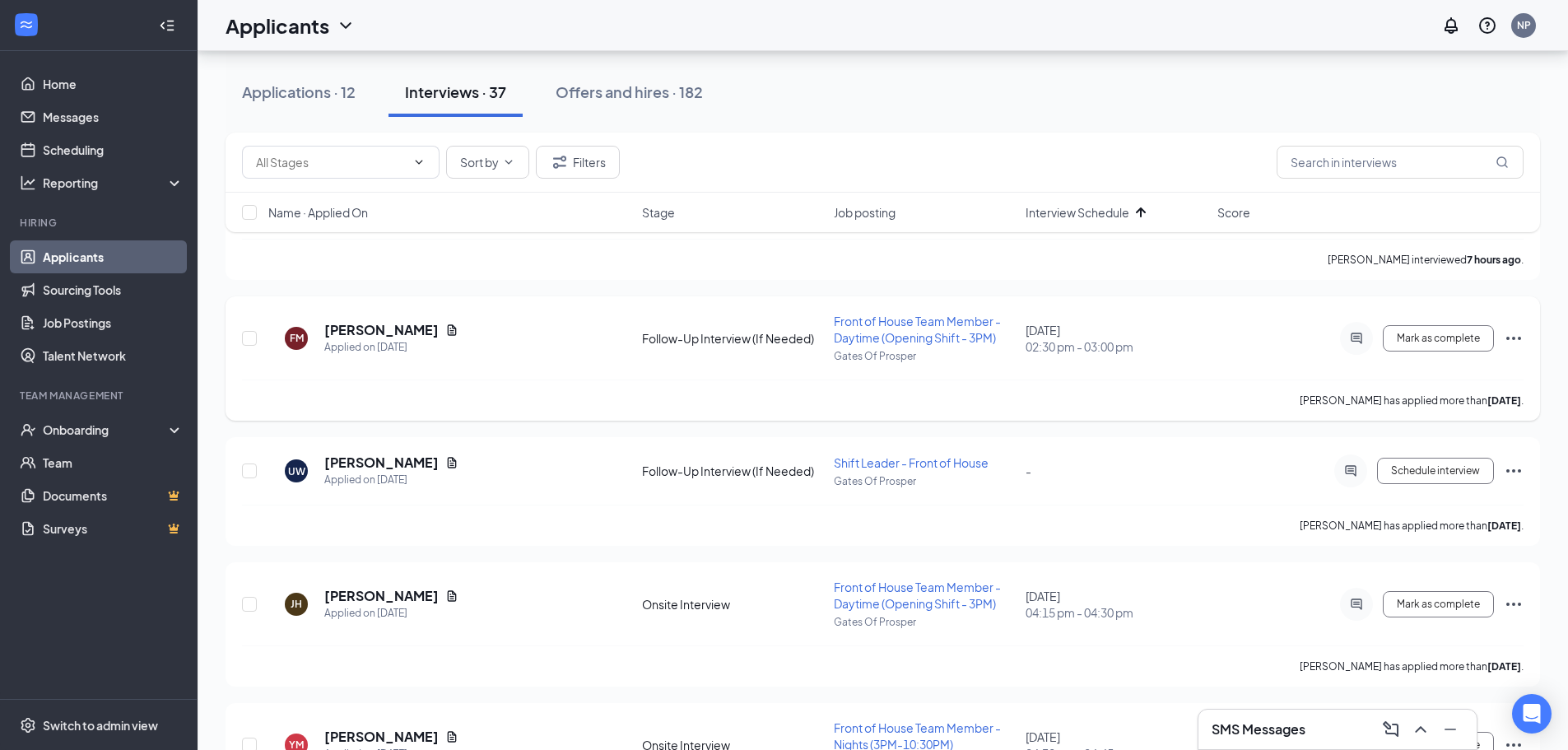
scroll to position [165, 0]
click at [137, 440] on div "Onboarding" at bounding box center [99, 429] width 198 height 33
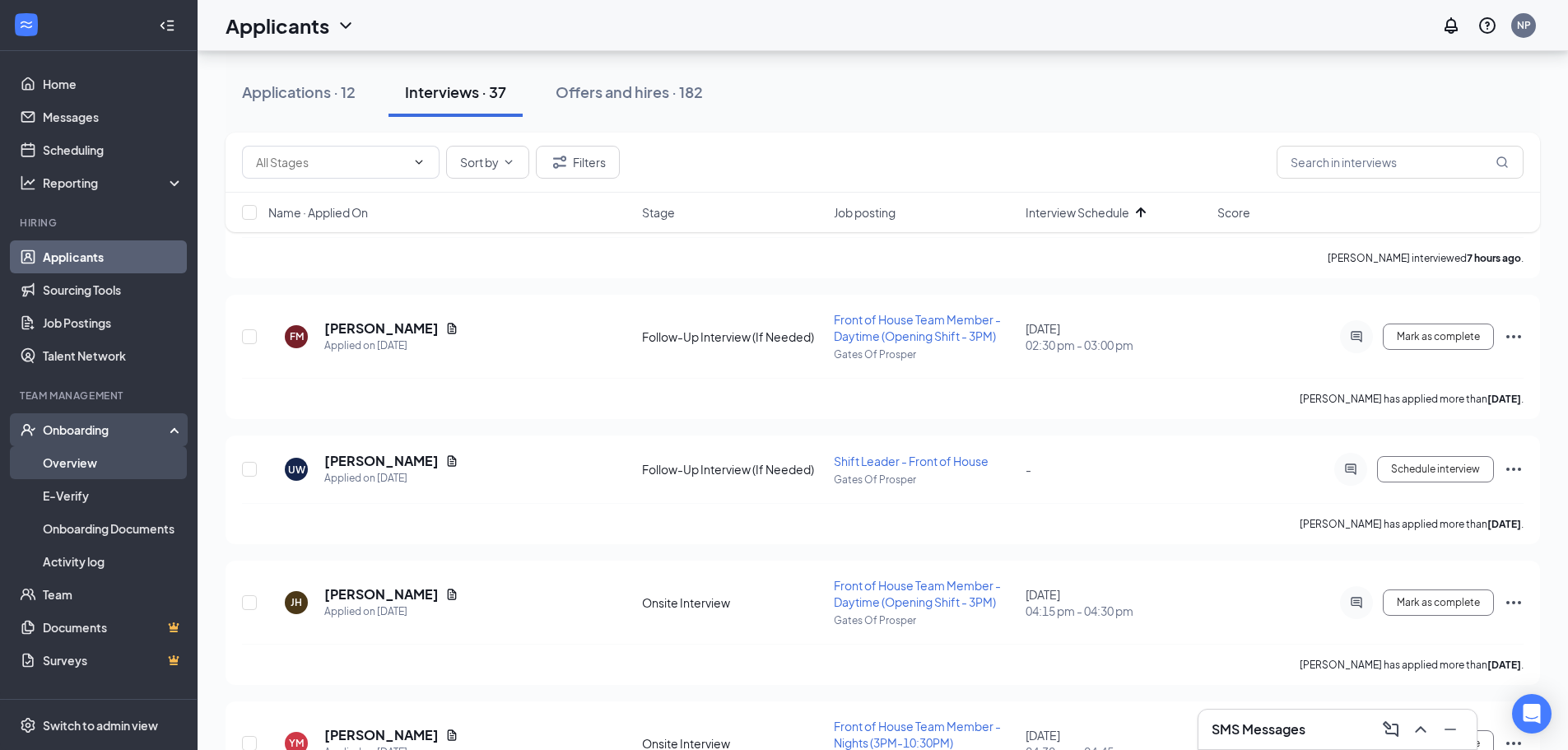
click at [132, 466] on link "Overview" at bounding box center [113, 462] width 141 height 33
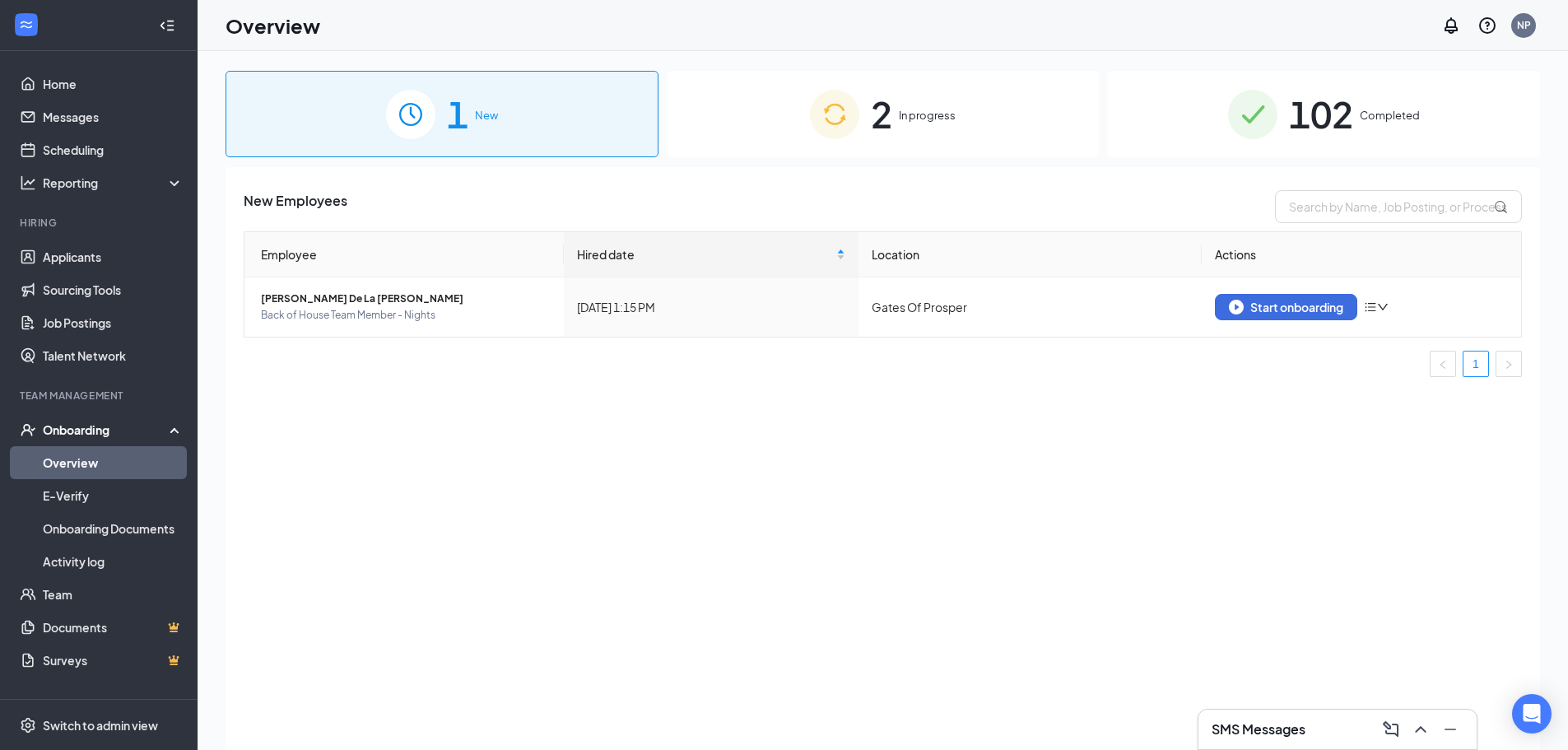
click at [949, 107] on span "In progress" at bounding box center [927, 115] width 56 height 16
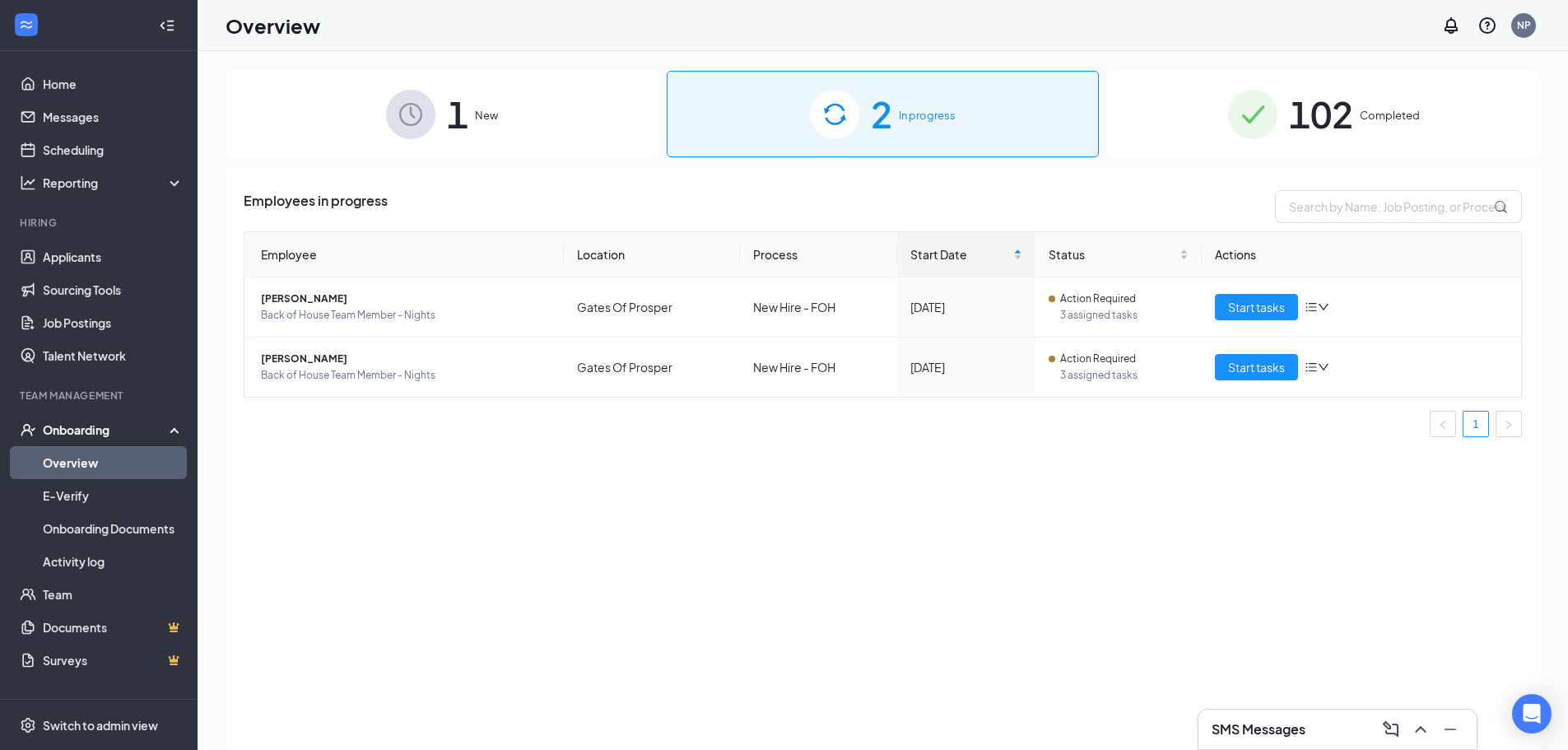
click at [565, 150] on div "1 New" at bounding box center [442, 114] width 433 height 87
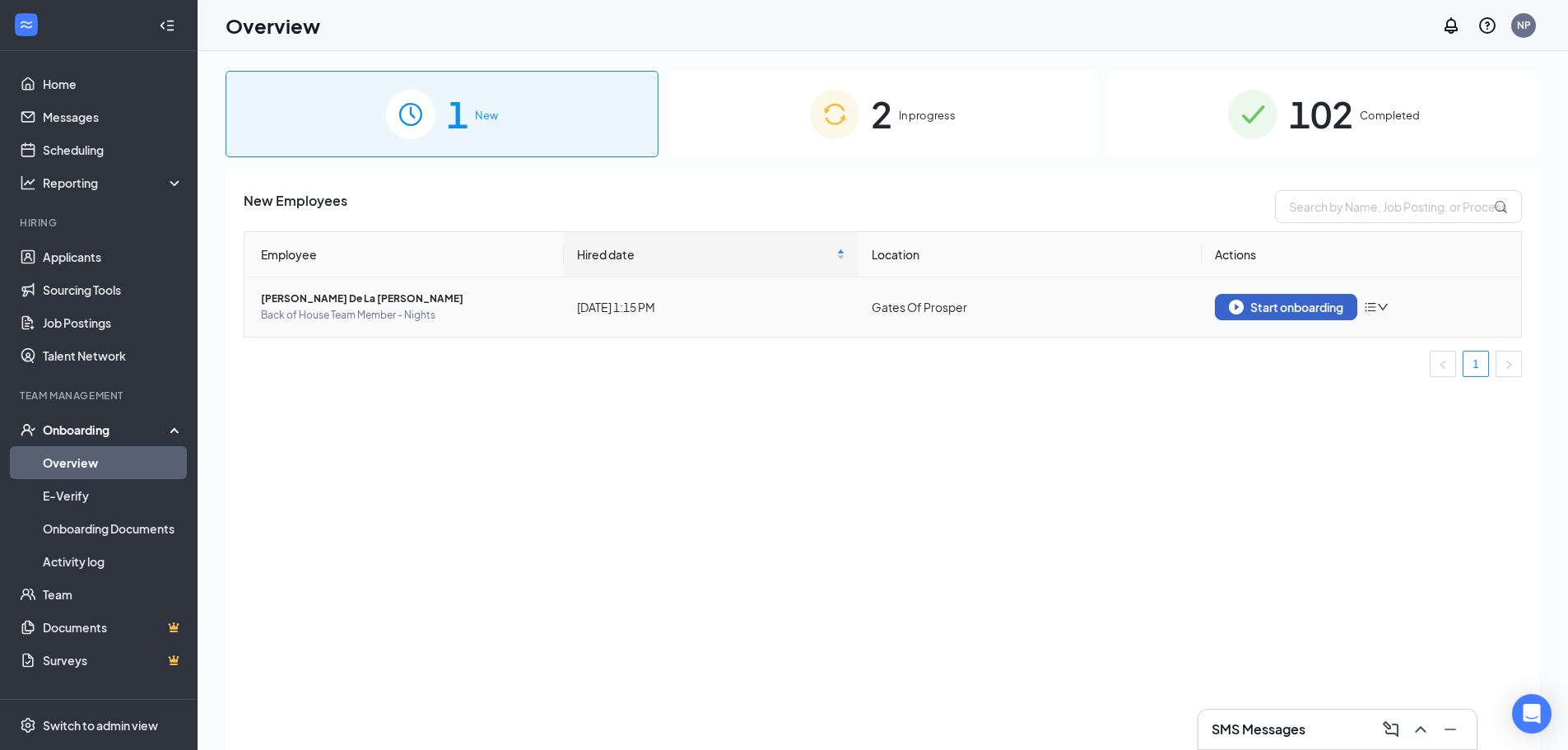
click at [1268, 317] on button "Start onboarding" at bounding box center [1286, 307] width 142 height 26
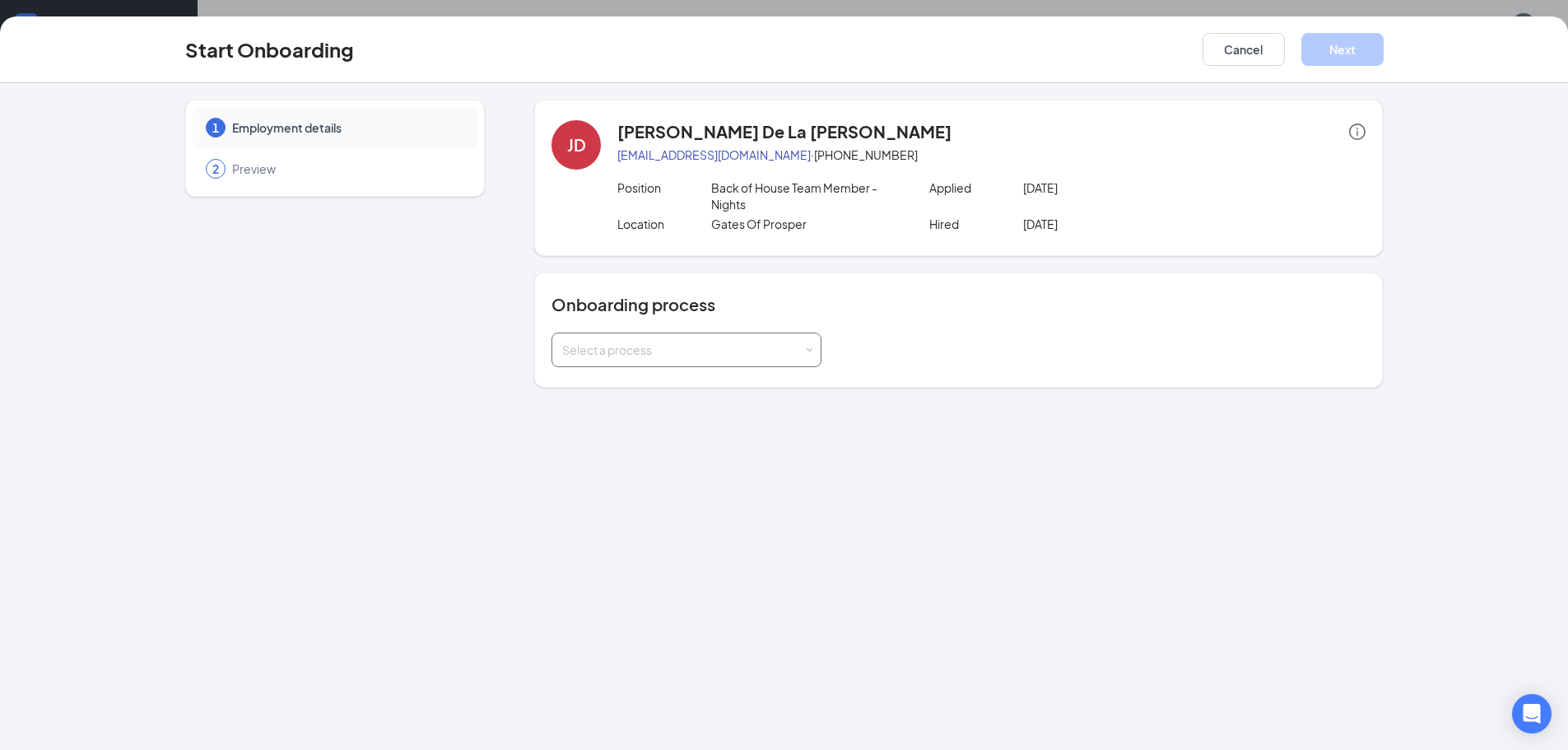
click at [667, 350] on div "Select a process" at bounding box center [682, 349] width 241 height 16
click at [626, 418] on span "New Hire - FOH" at bounding box center [599, 414] width 82 height 15
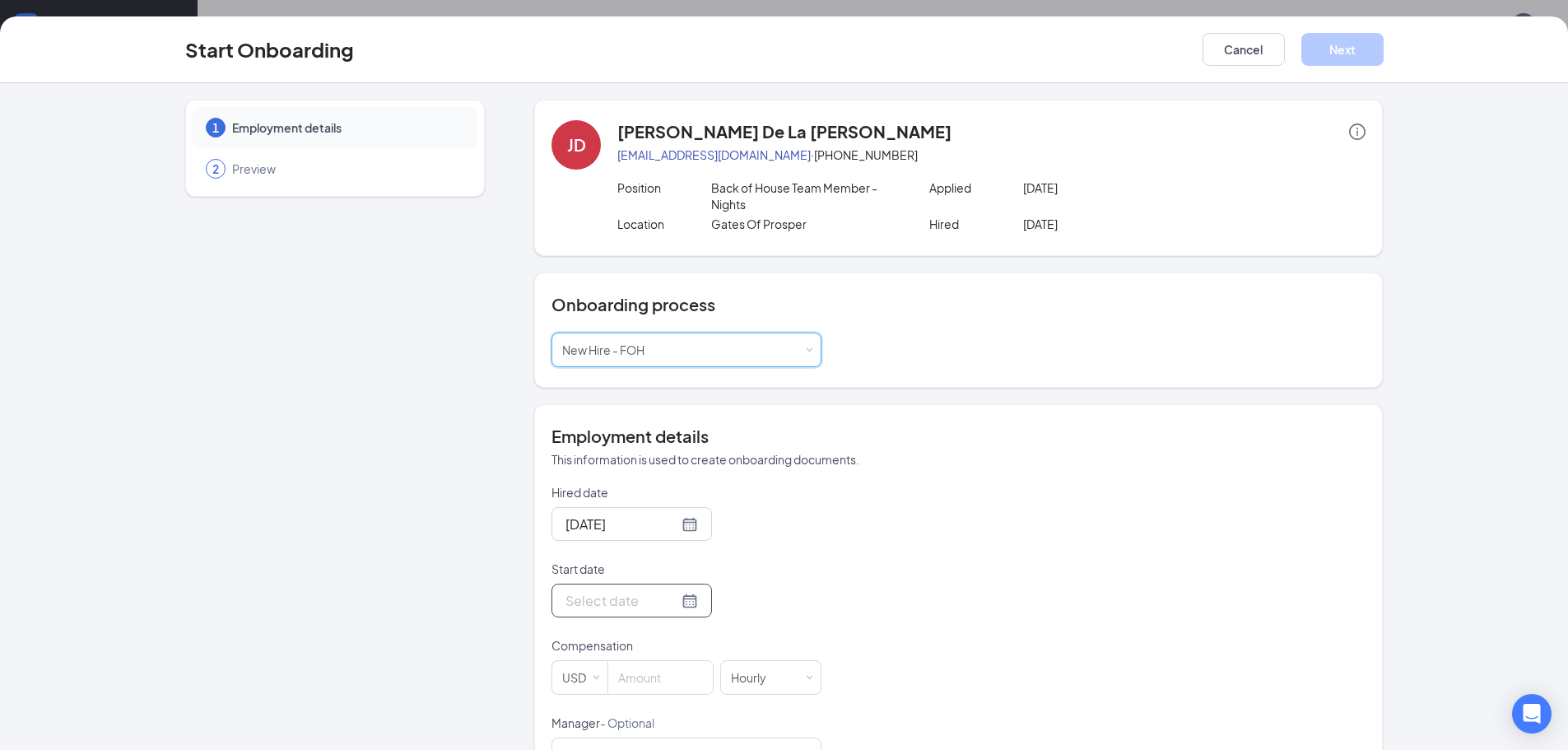
click at [671, 605] on div at bounding box center [632, 600] width 133 height 21
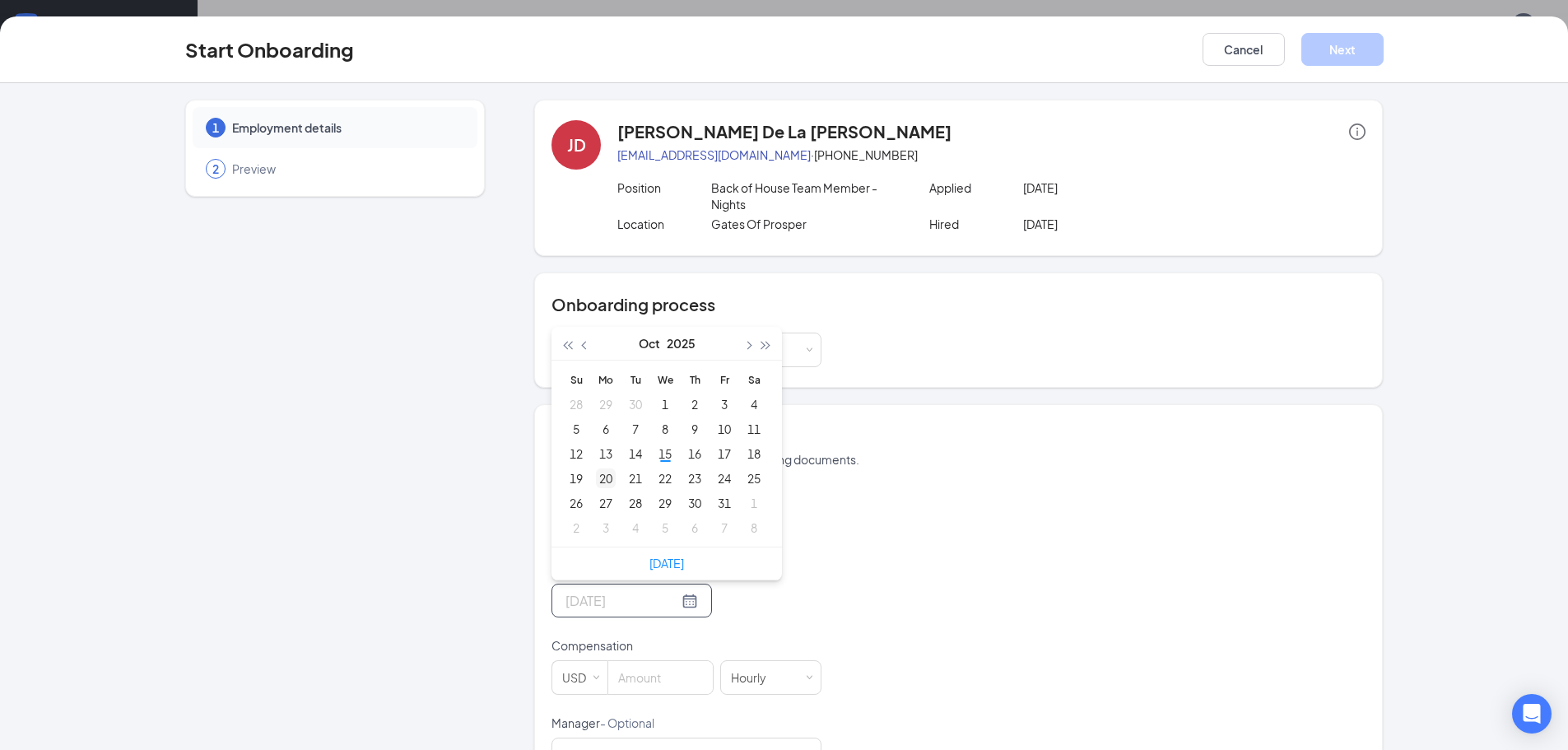
type input "[DATE]"
click at [598, 480] on div "20" at bounding box center [605, 478] width 20 height 20
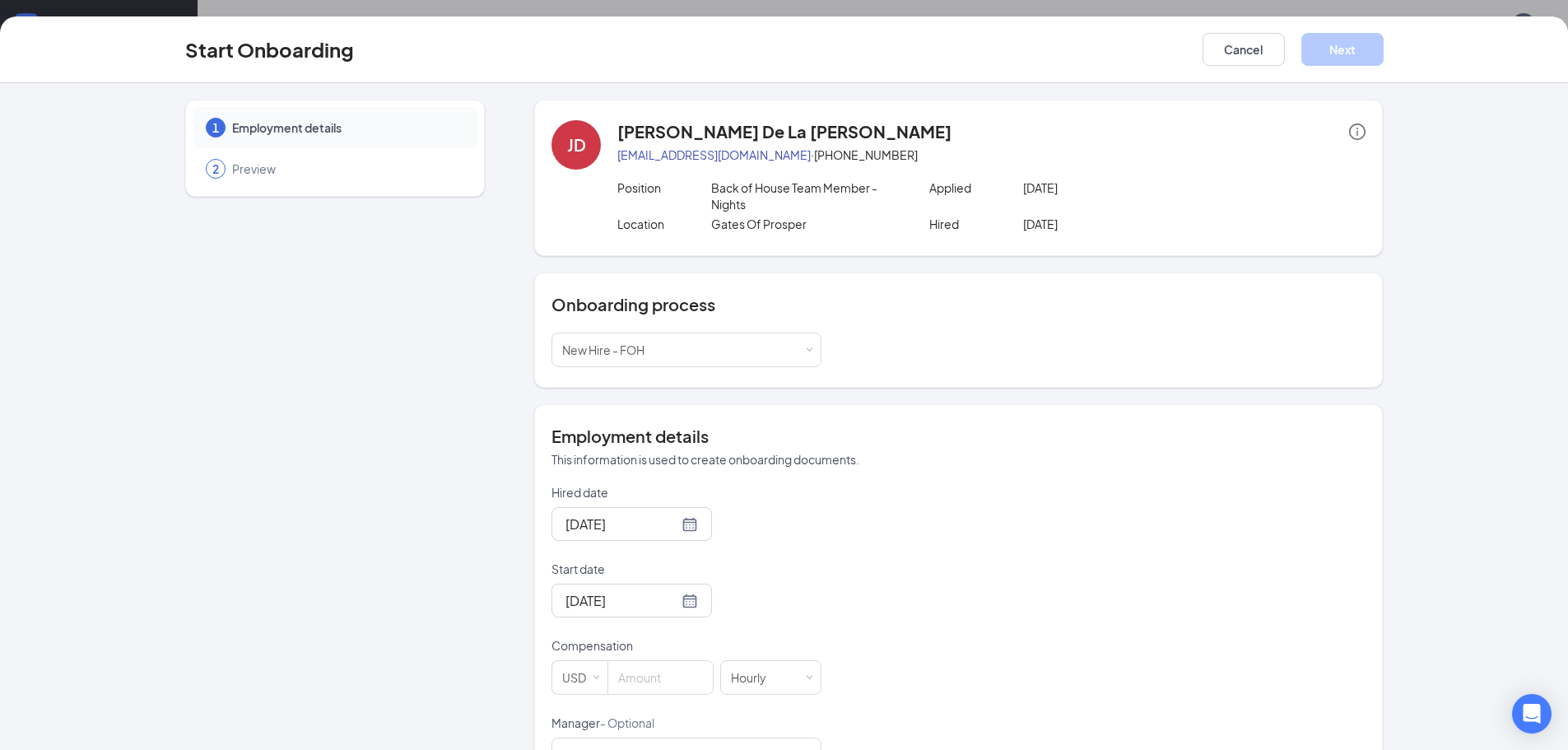
click at [889, 606] on div "Hired date [DATE] Start date [DATE] [DATE] Su Mo Tu We Th Fr Sa 28 29 30 1 2 3 …" at bounding box center [958, 753] width 814 height 538
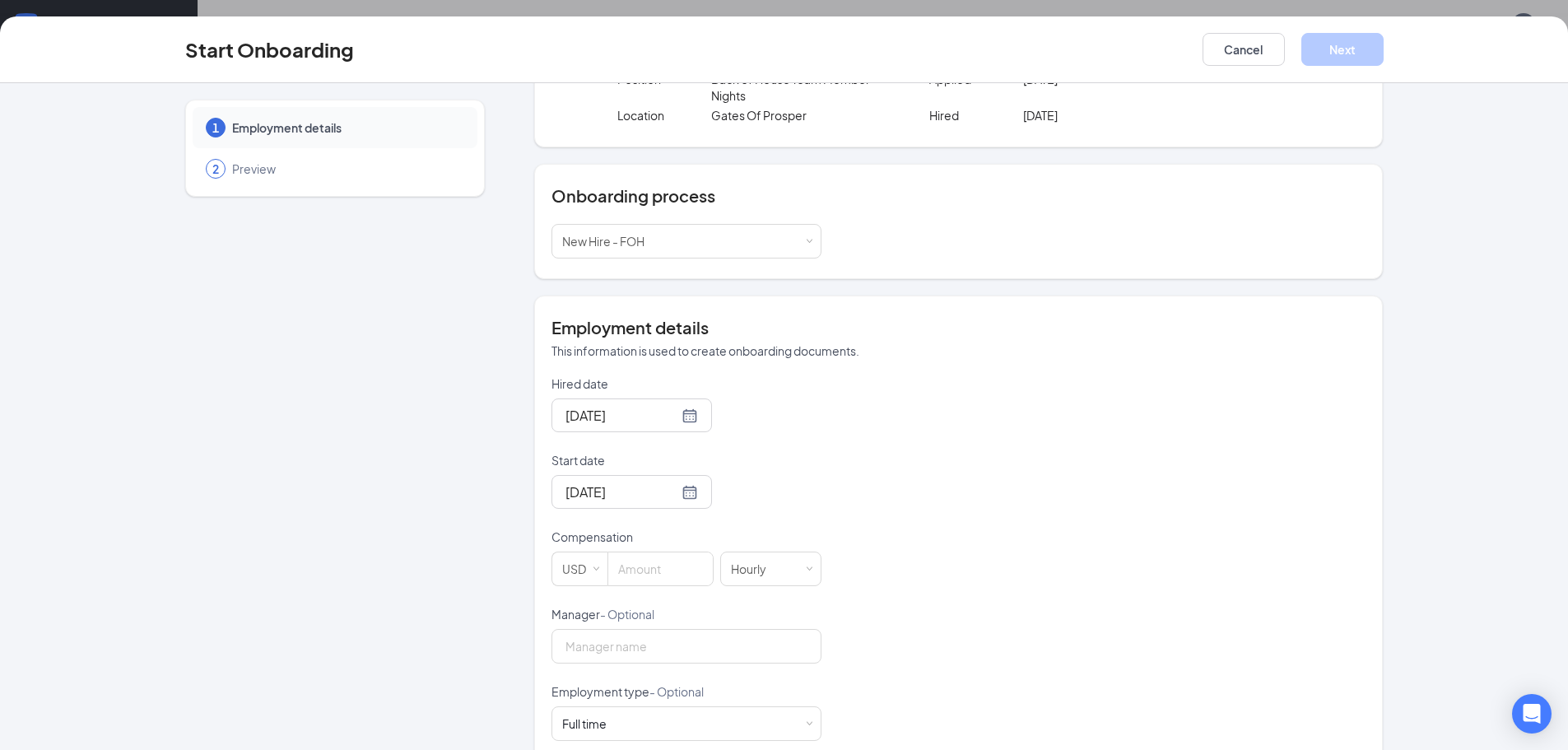
scroll to position [247, 0]
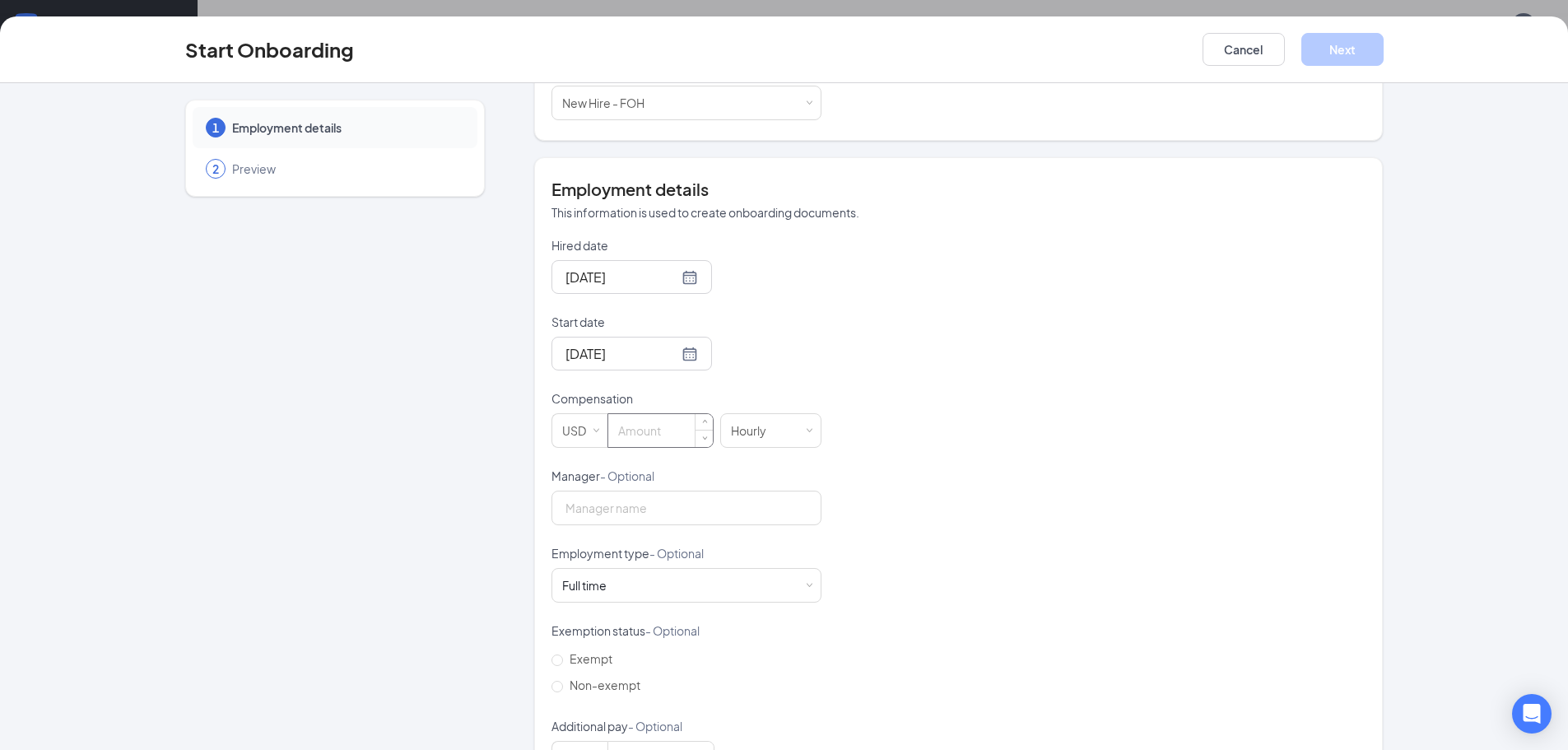
click at [668, 422] on input at bounding box center [660, 430] width 104 height 33
type input "16.5"
click at [640, 492] on input "Manager - Optional" at bounding box center [686, 507] width 270 height 35
type input "[PERSON_NAME]"
click at [760, 586] on div "Full time Works 30+ hours per week and is reasonably expected to work" at bounding box center [686, 584] width 248 height 33
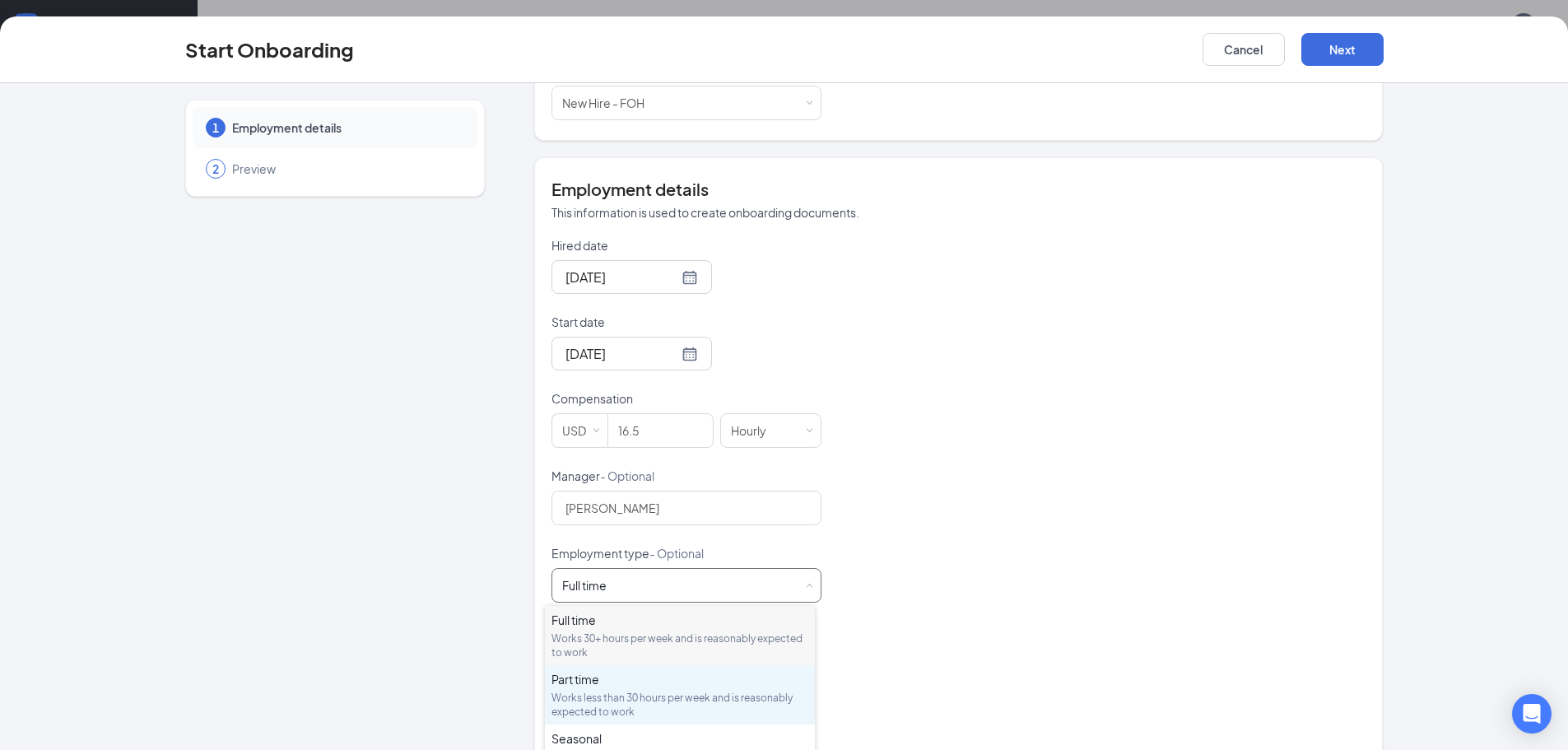
click at [675, 703] on div "Works less than 30 hours per week and is reasonably expected to work" at bounding box center [680, 705] width 257 height 28
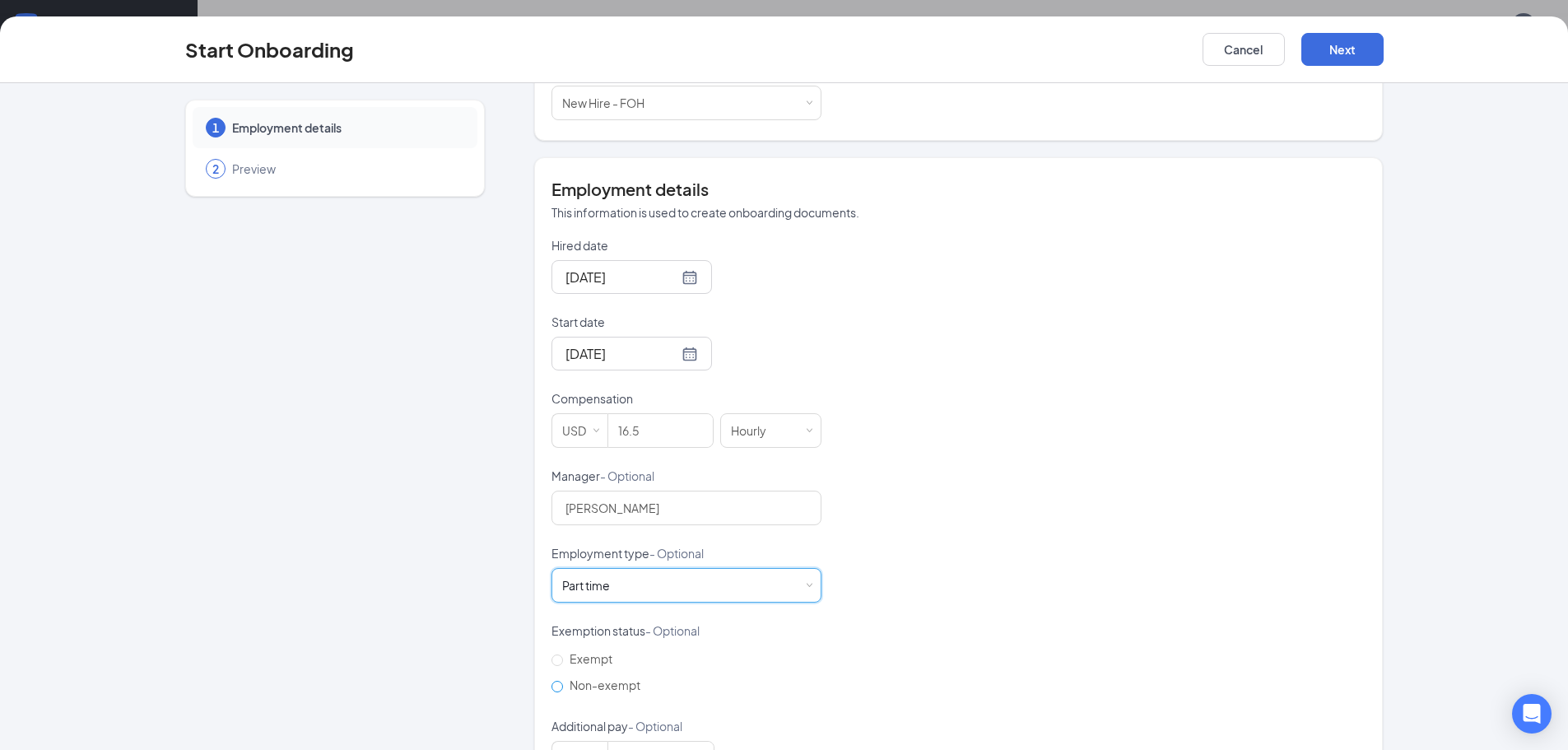
click at [619, 684] on span "Non-exempt" at bounding box center [604, 685] width 84 height 15
click at [563, 684] on input "Non-exempt" at bounding box center [557, 686] width 11 height 11
radio input "true"
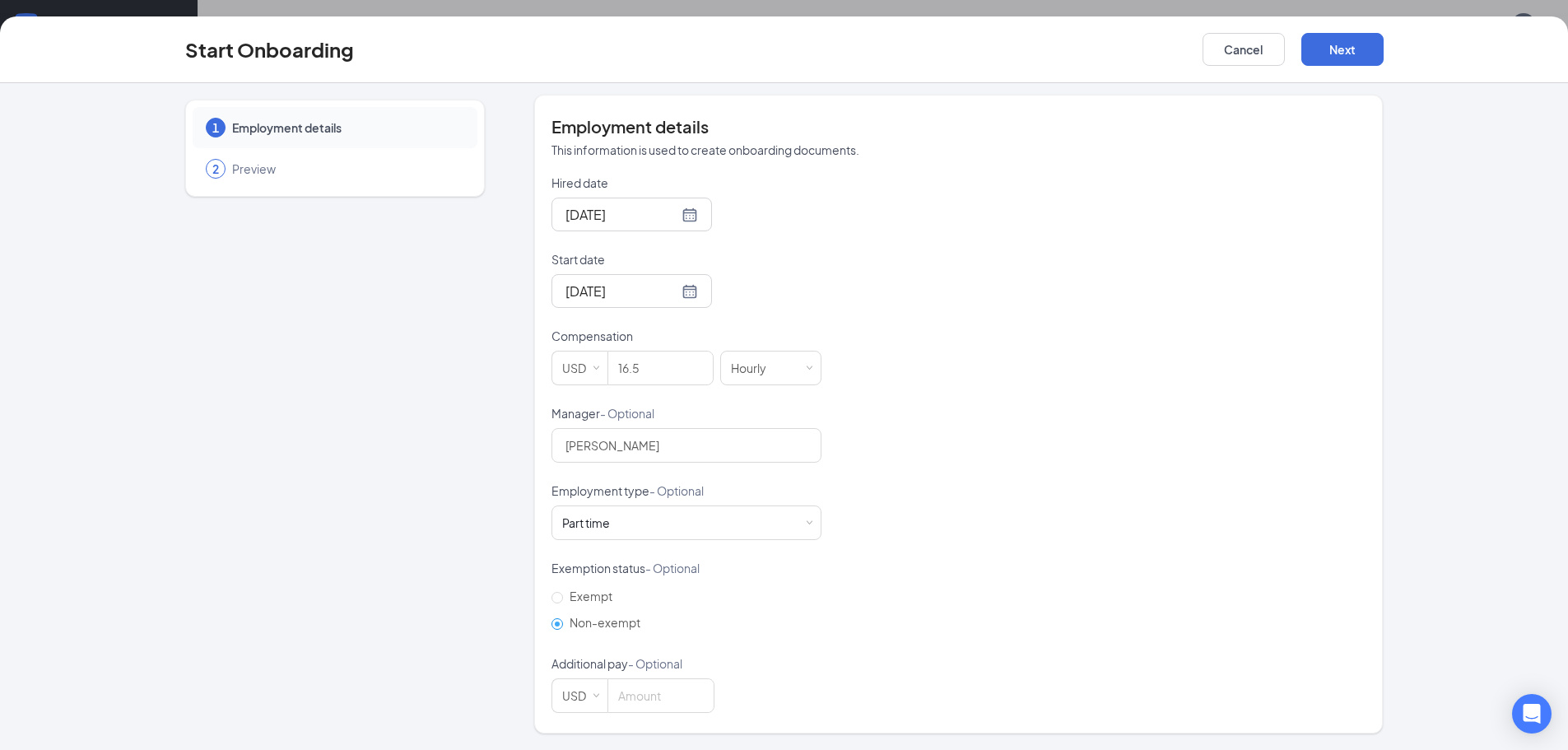
scroll to position [74, 0]
click at [1345, 56] on button "Next" at bounding box center [1341, 49] width 82 height 33
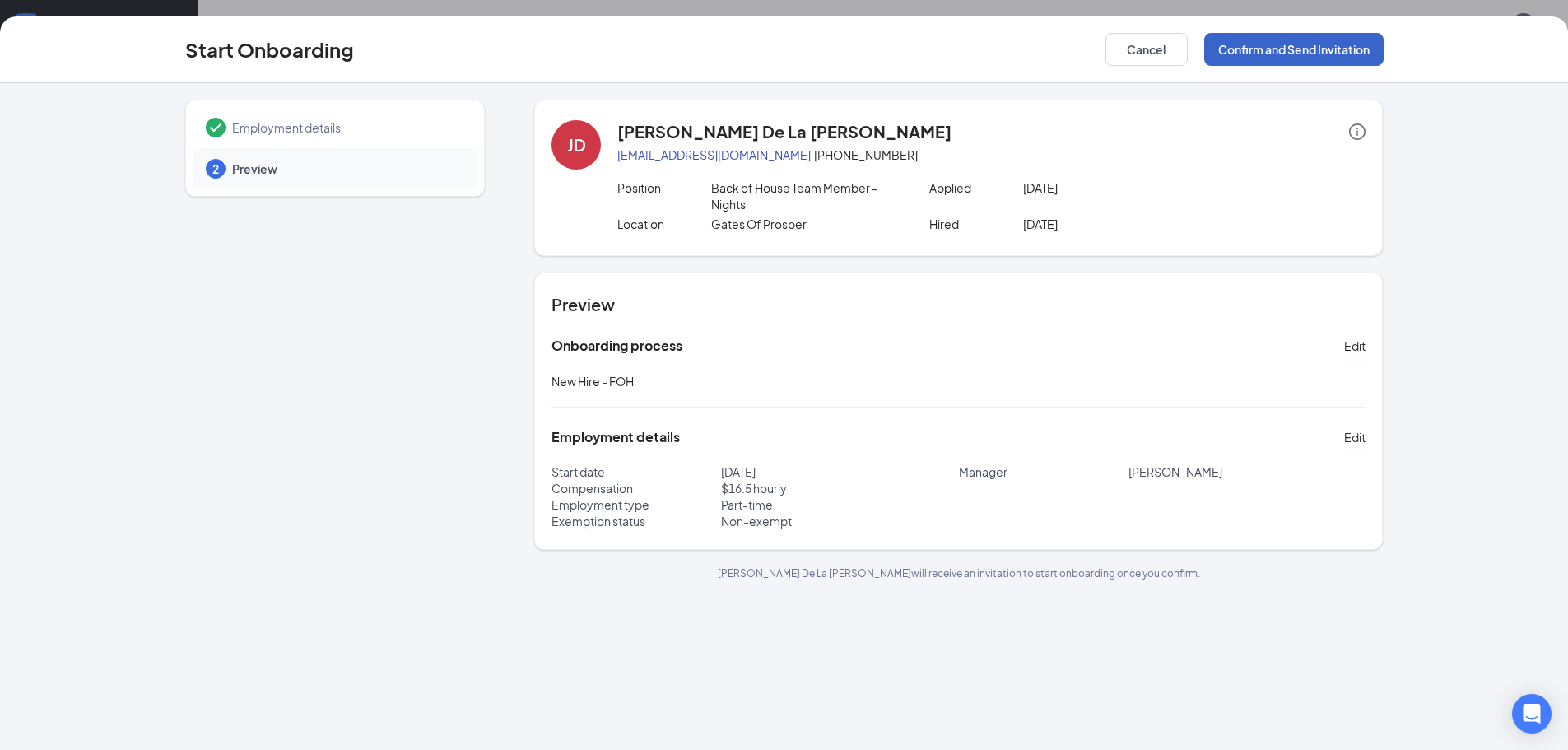
click at [1293, 44] on button "Confirm and Send Invitation" at bounding box center [1293, 49] width 180 height 33
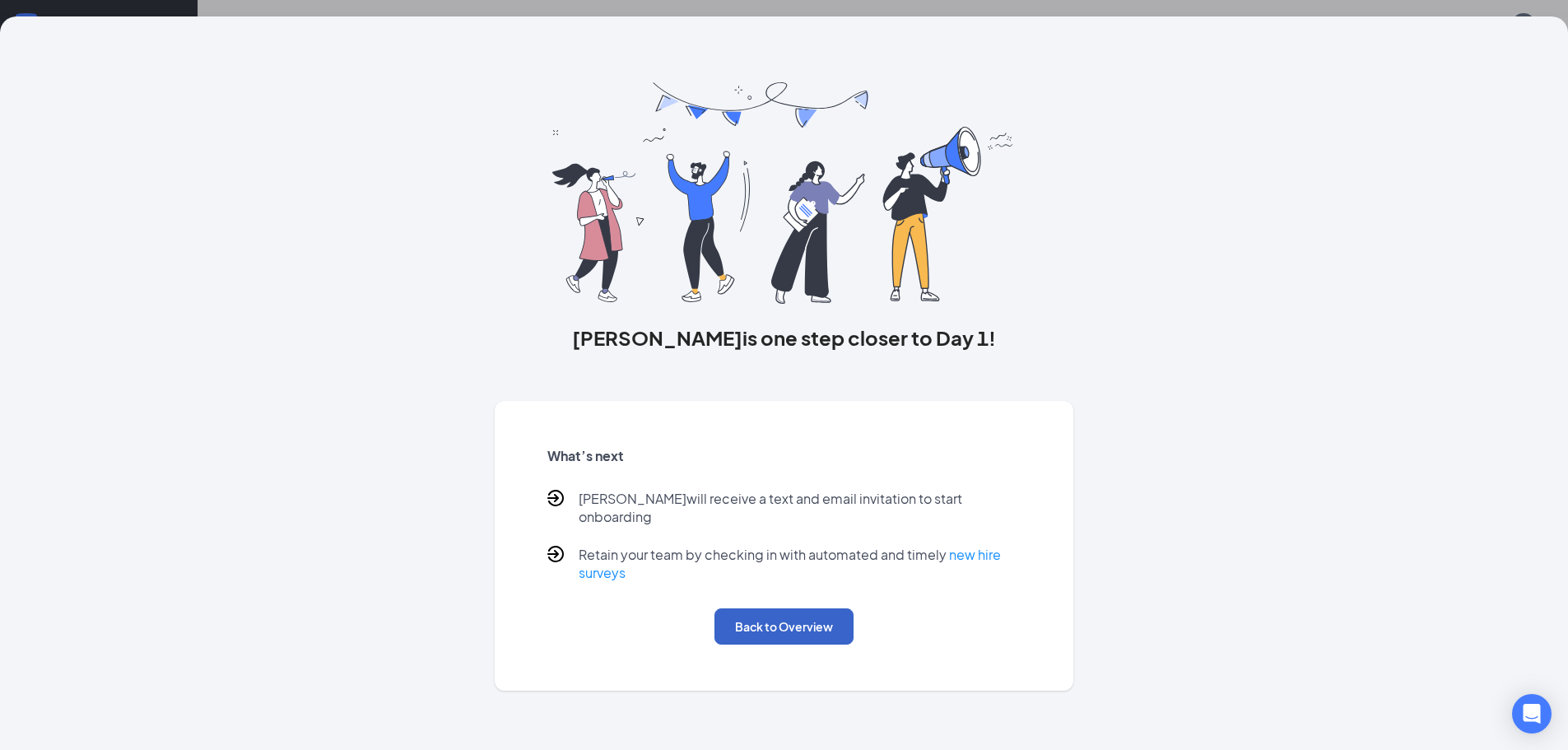
click at [748, 617] on button "Back to Overview" at bounding box center [784, 626] width 139 height 36
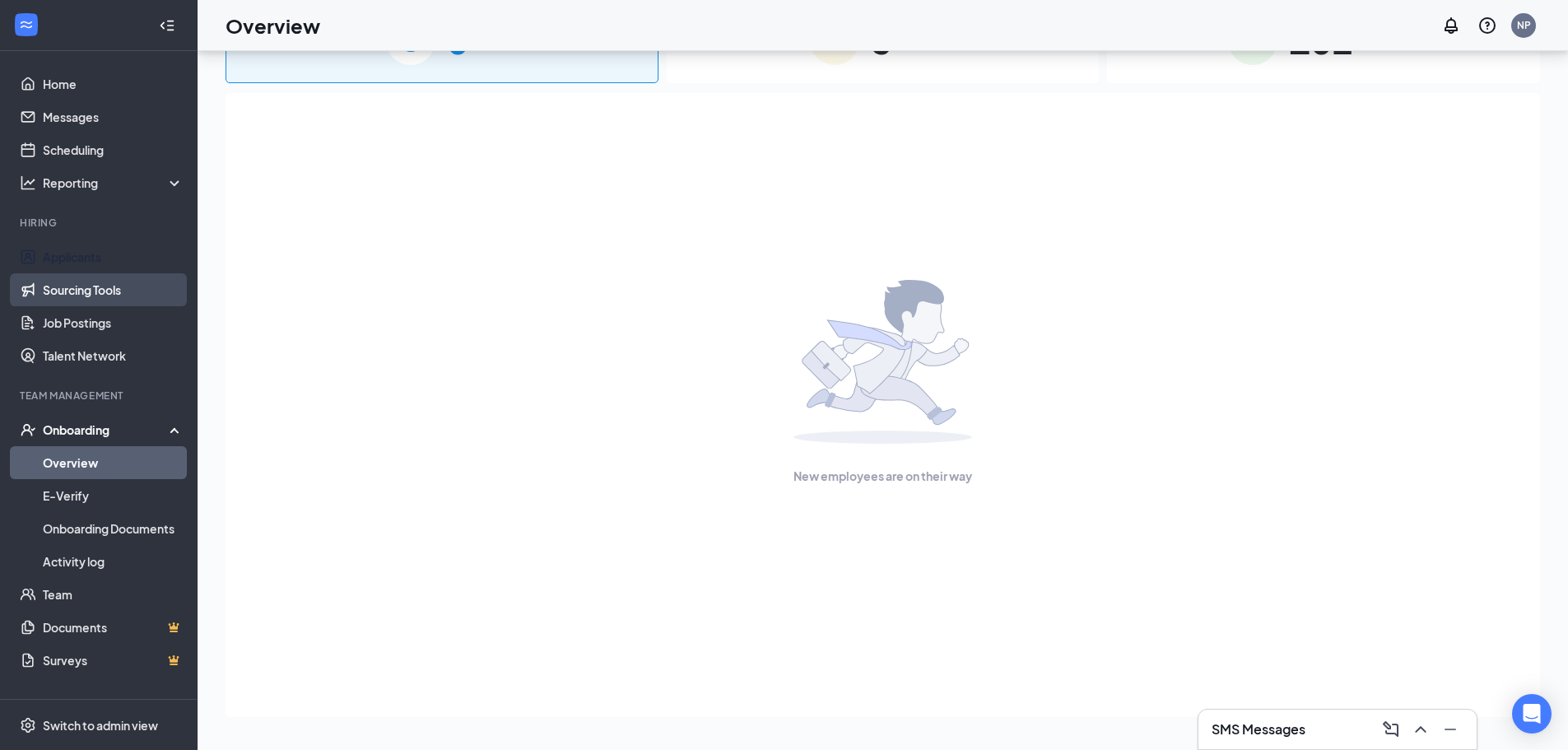
drag, startPoint x: 88, startPoint y: 273, endPoint x: 102, endPoint y: 278, distance: 14.9
click at [88, 273] on link "Applicants" at bounding box center [113, 256] width 141 height 33
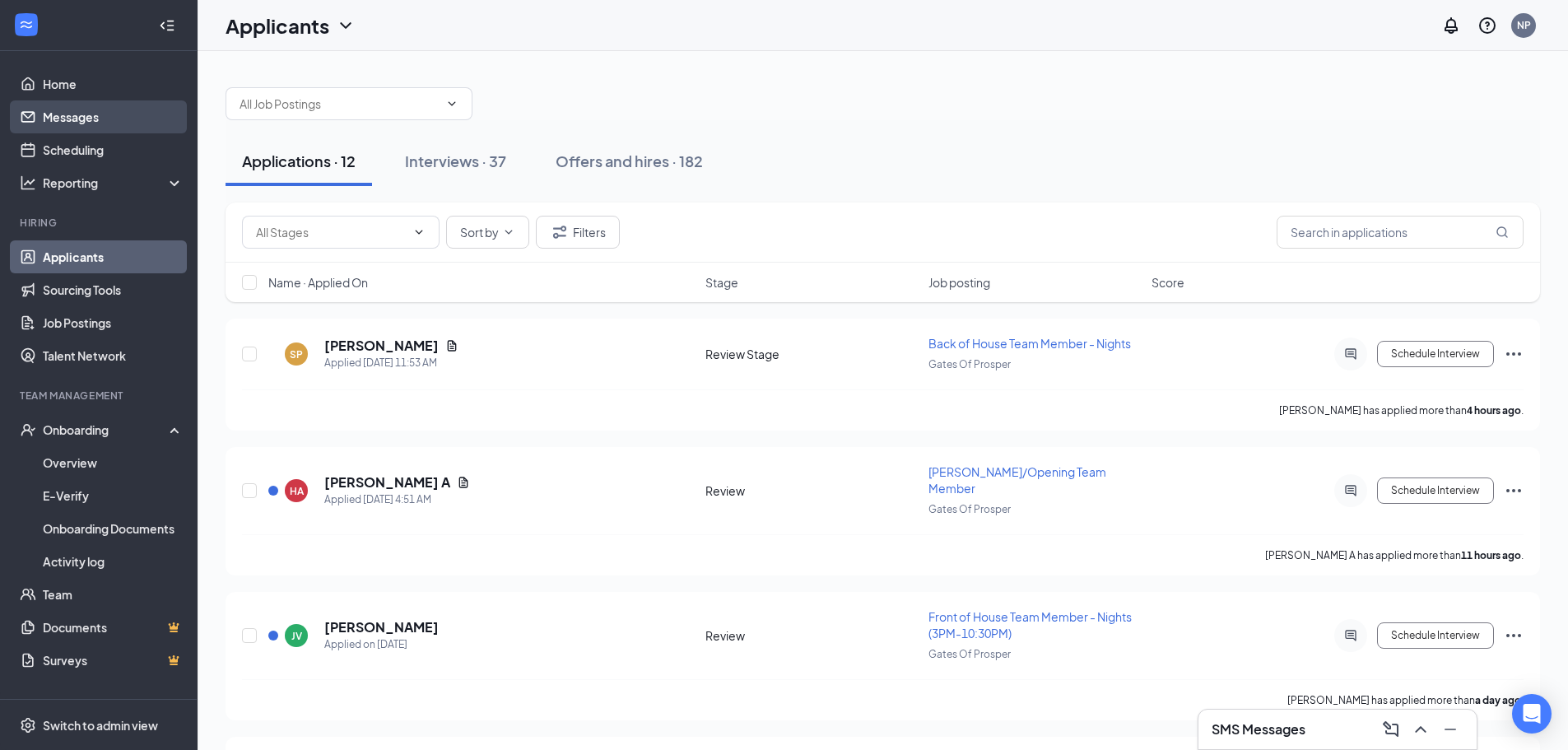
click at [88, 121] on link "Messages" at bounding box center [113, 117] width 141 height 33
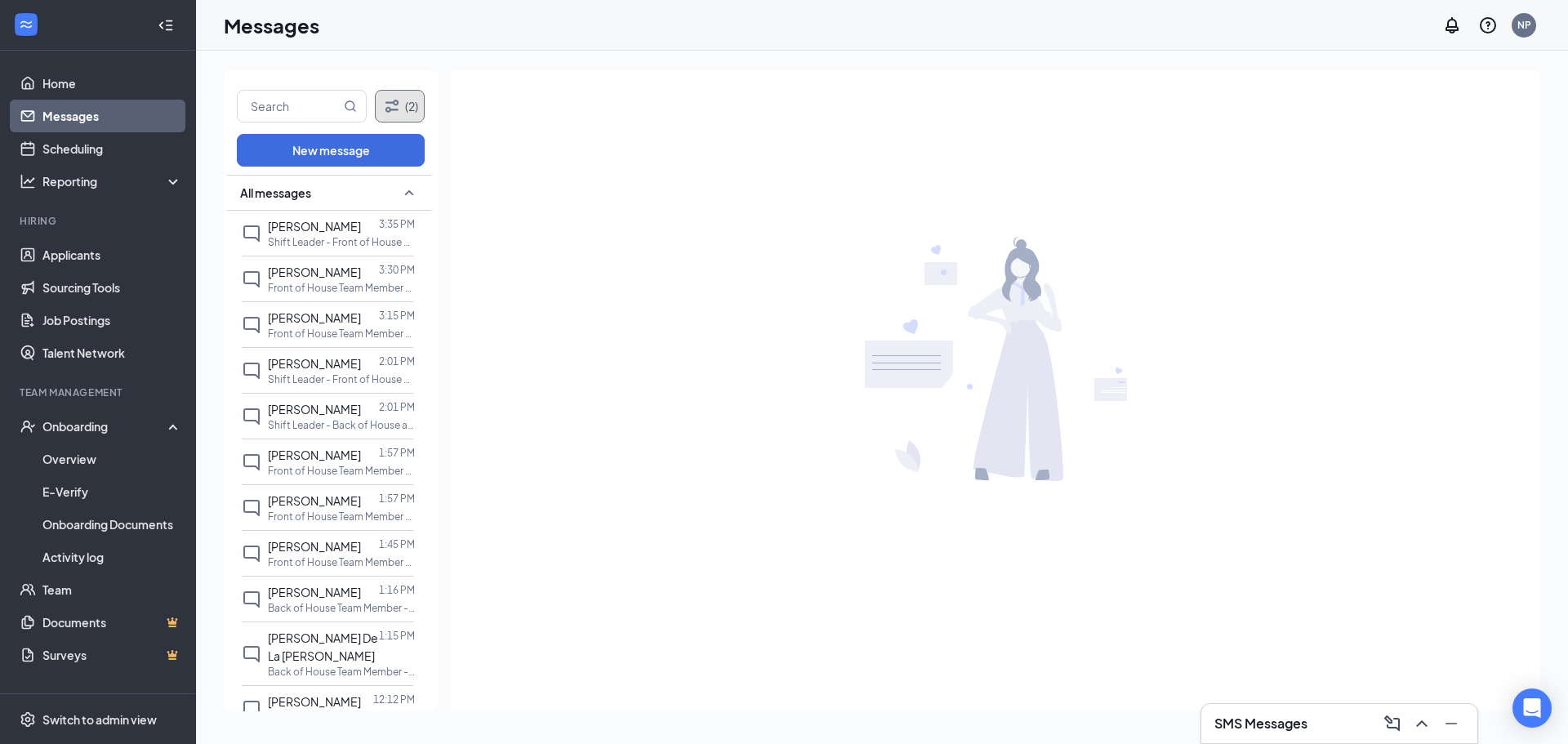
click at [403, 100] on button "(2)" at bounding box center [399, 105] width 49 height 33
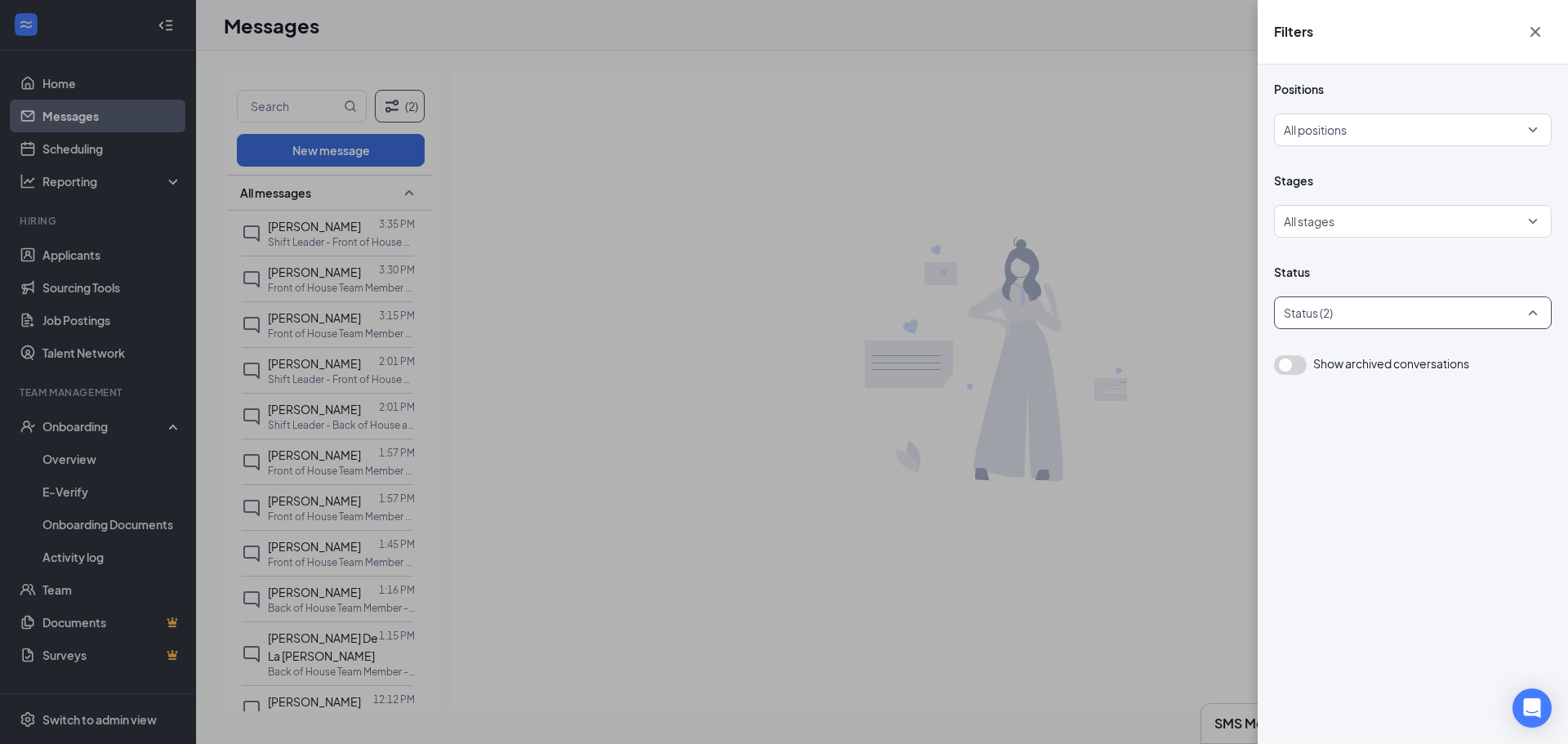
click at [1349, 314] on div at bounding box center [1404, 313] width 253 height 26
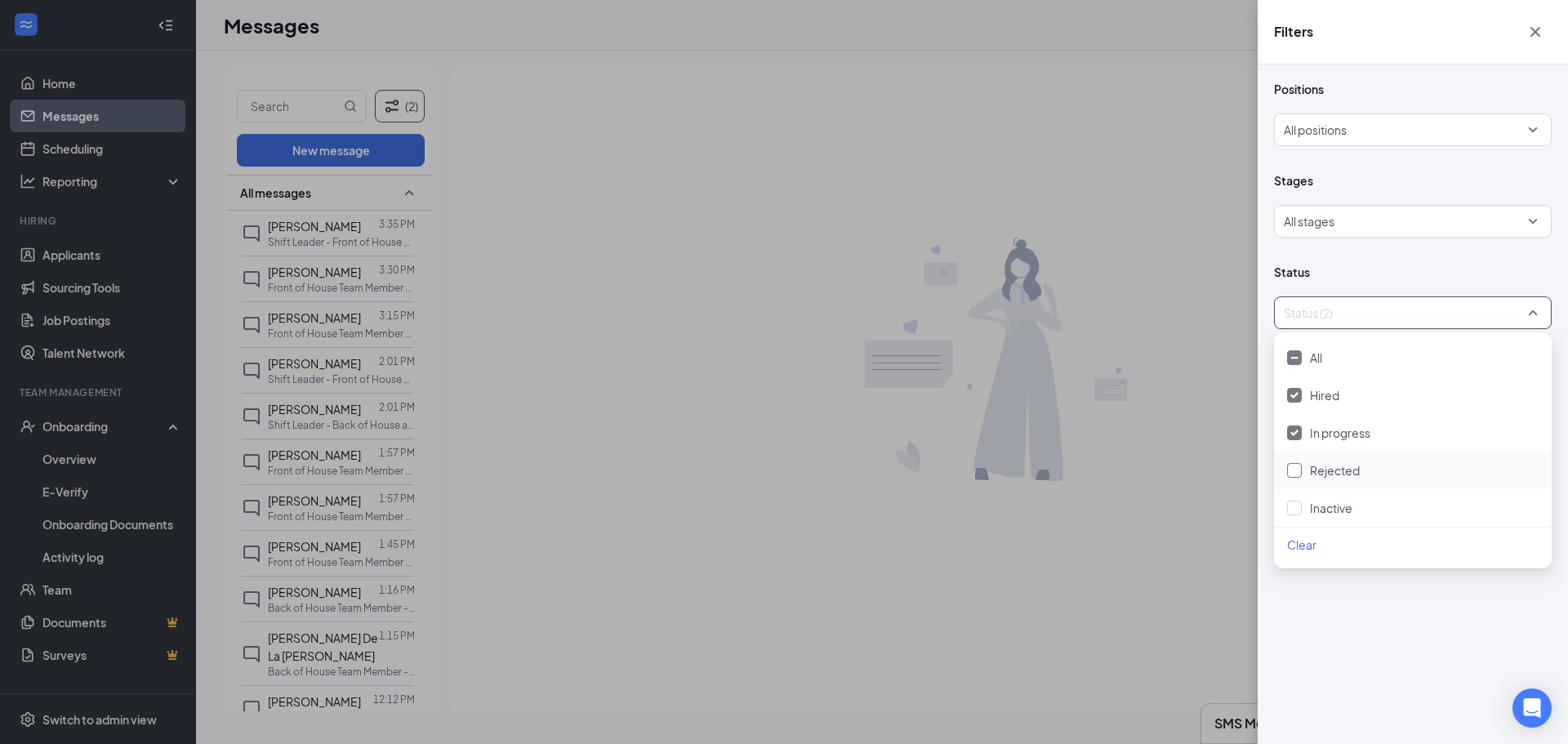
click at [1301, 465] on div at bounding box center [1294, 470] width 15 height 15
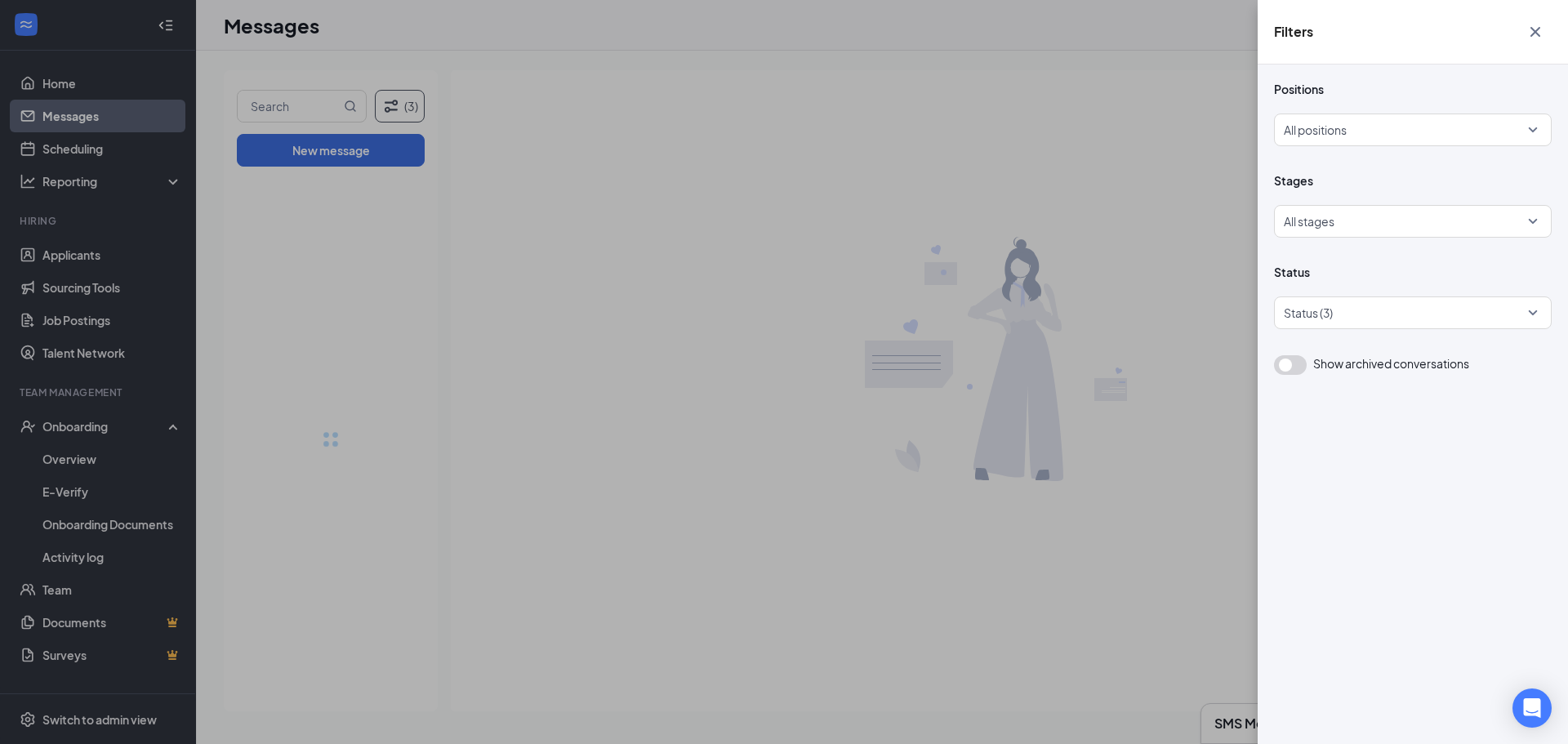
click at [991, 149] on div "Filters Positions All positions Stages All stages Status Status (3) Show archiv…" at bounding box center [784, 372] width 1568 height 744
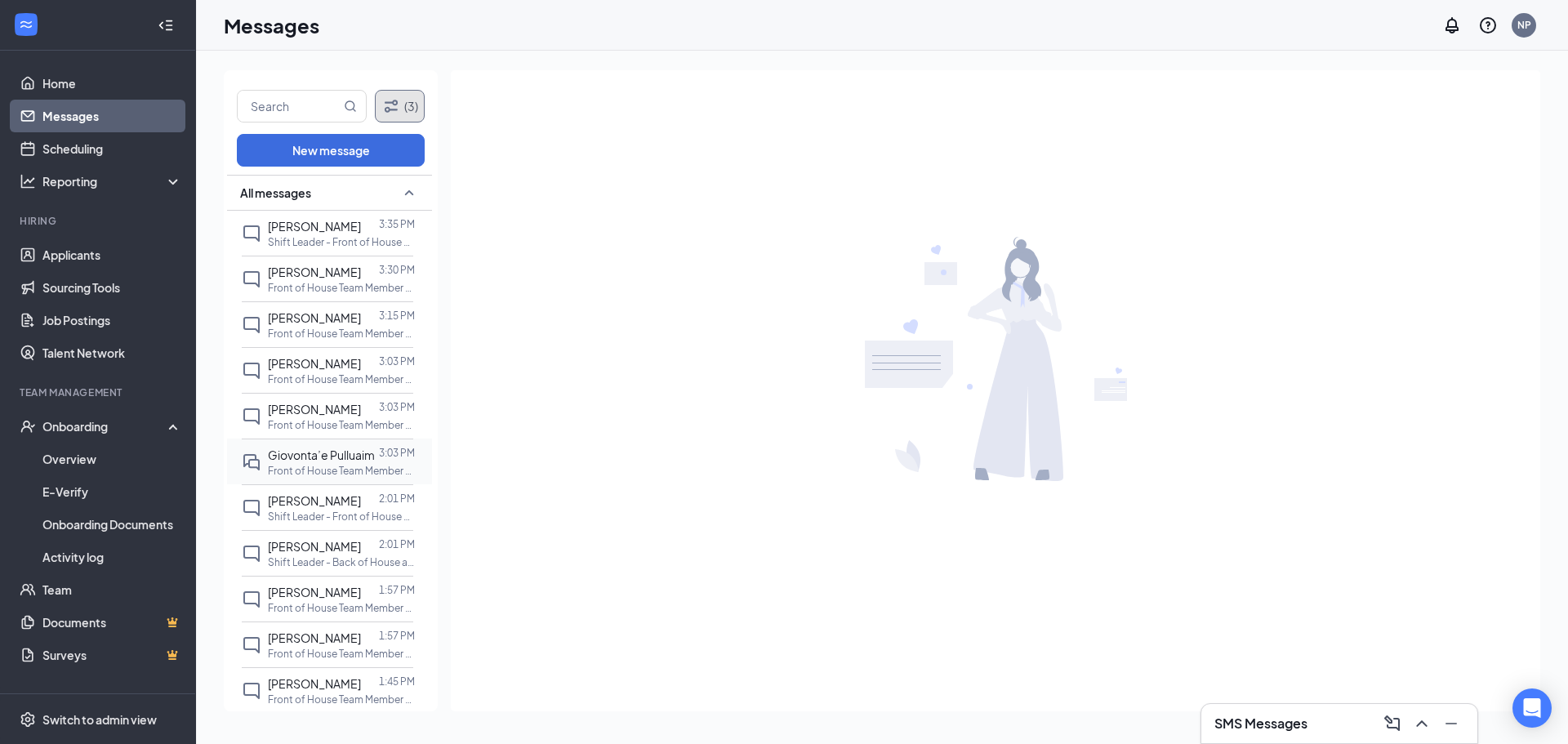
scroll to position [142, 0]
click at [339, 286] on p "Front of House Team Member - Nights (3PM-10:30PM) at [GEOGRAPHIC_DATA]" at bounding box center [341, 288] width 147 height 14
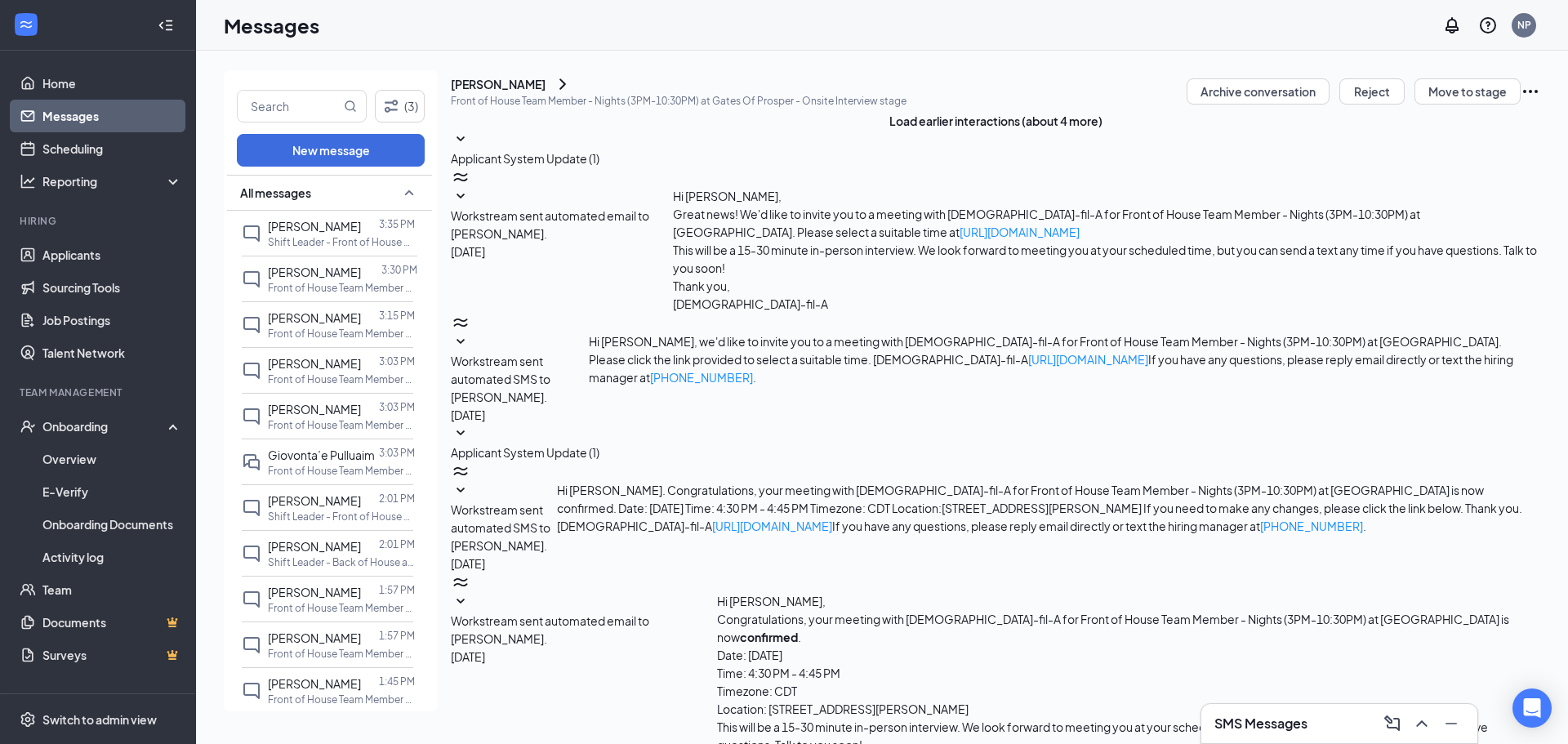
scroll to position [232, 0]
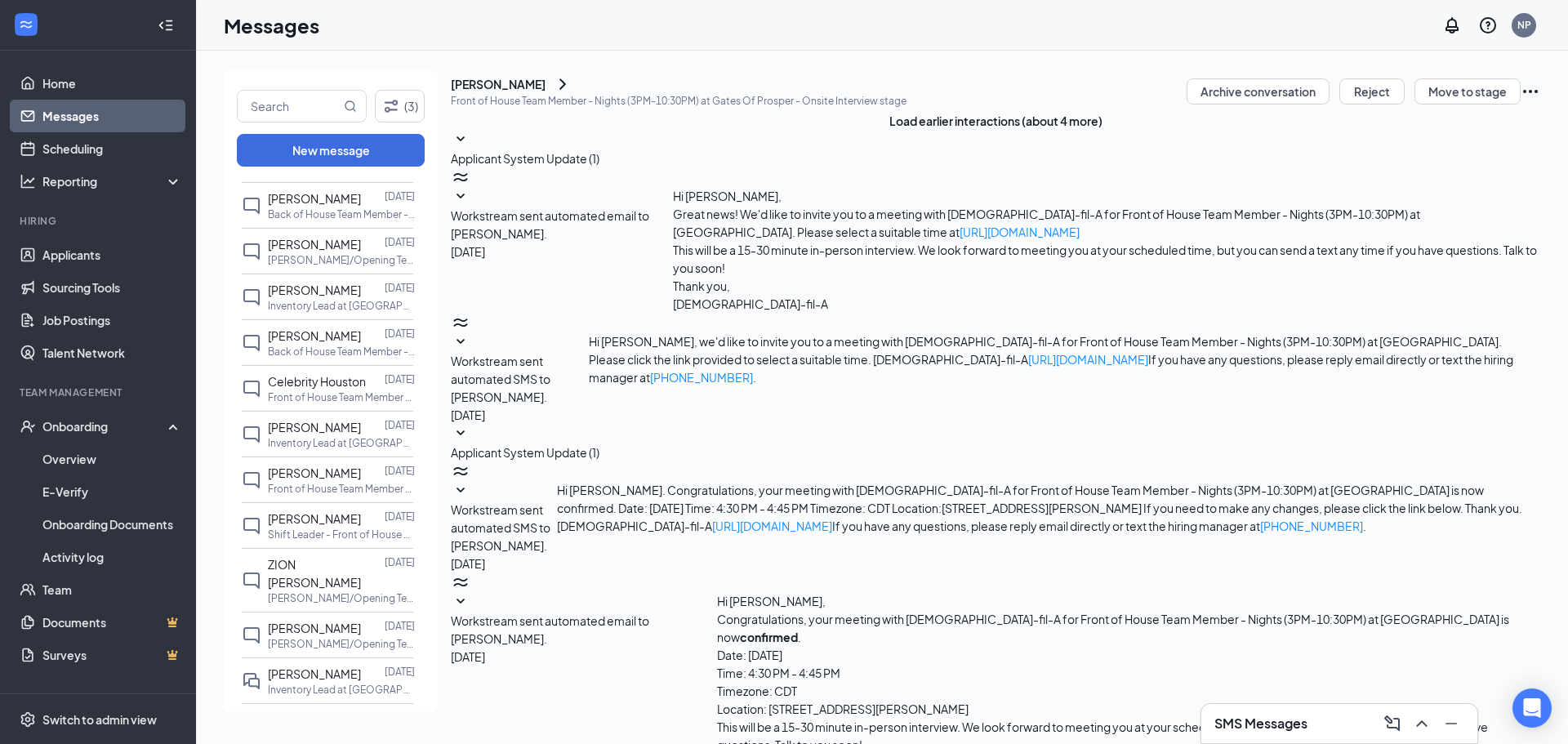
scroll to position [1186, 0]
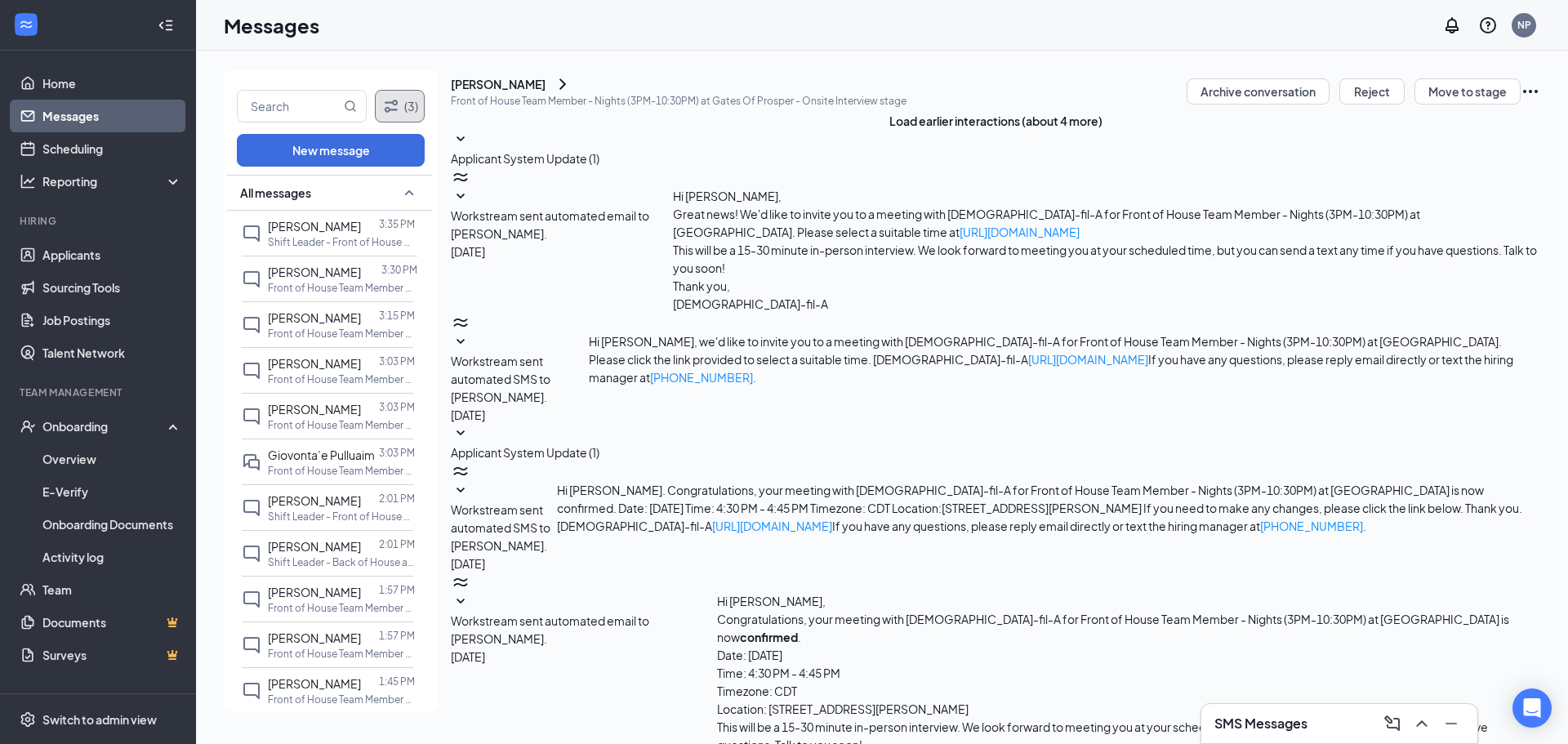
click at [408, 109] on button "(3)" at bounding box center [400, 105] width 50 height 33
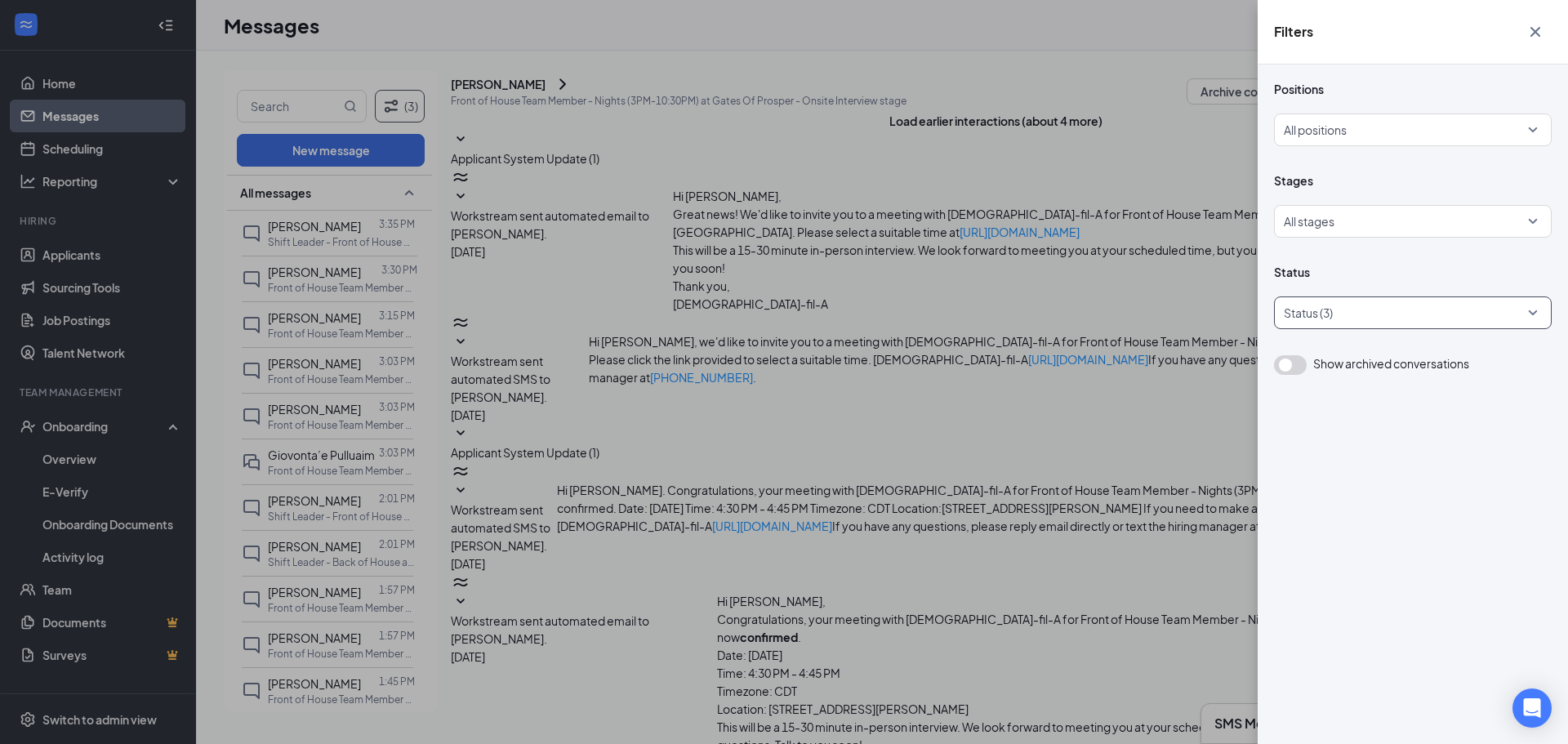
click at [1342, 313] on div at bounding box center [1404, 313] width 253 height 26
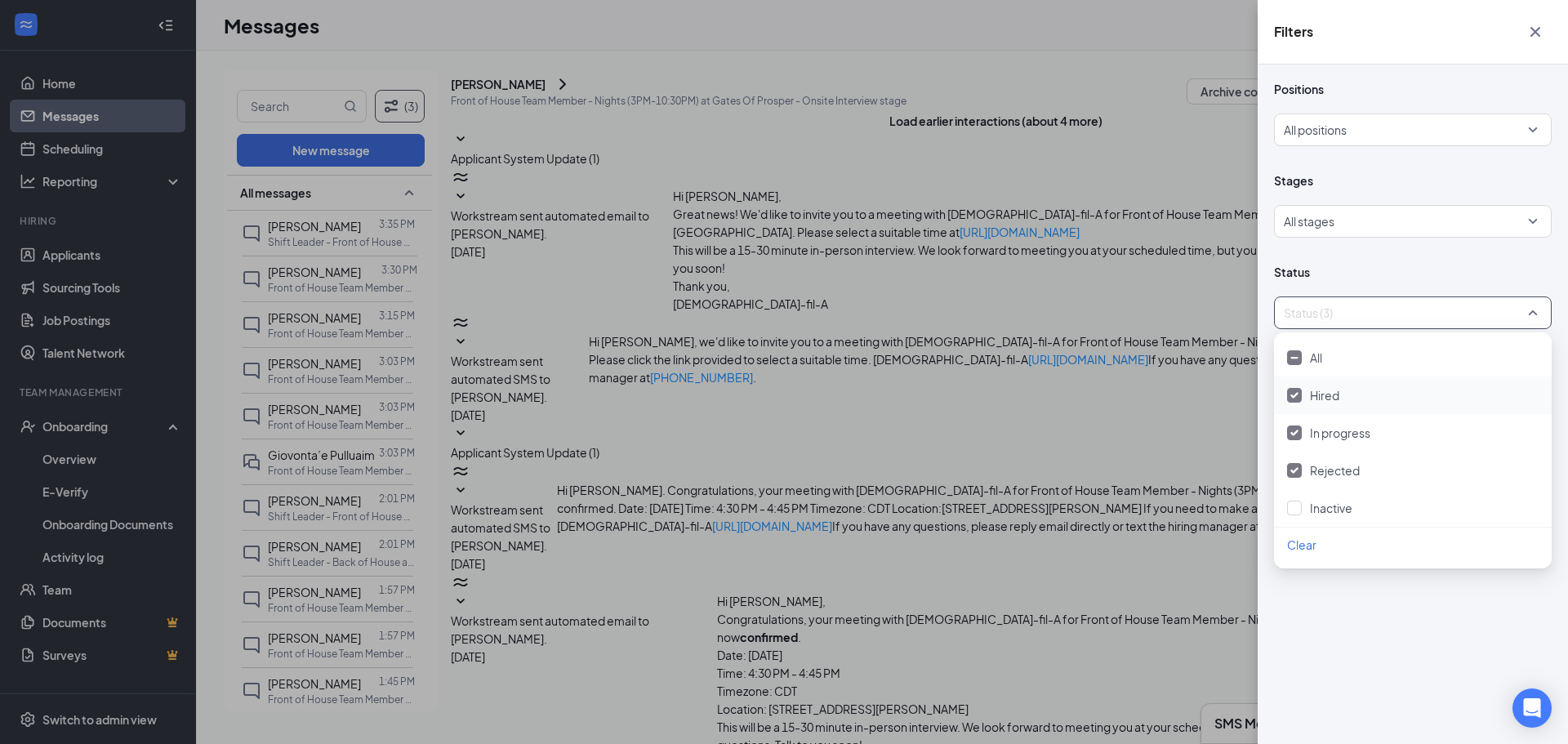
click at [1298, 398] on div at bounding box center [1294, 395] width 15 height 15
click at [1294, 435] on img at bounding box center [1294, 432] width 8 height 7
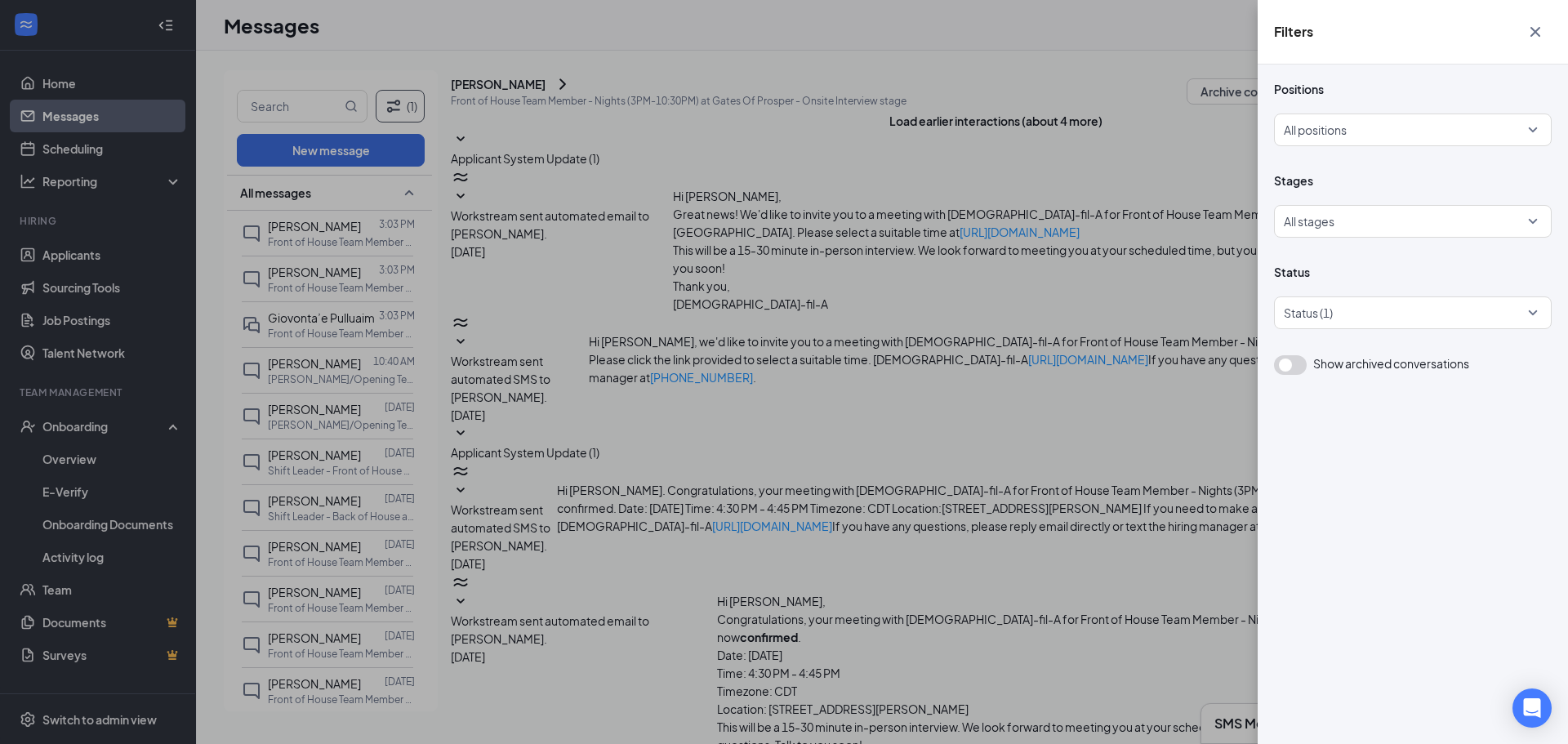
click at [1140, 406] on div "Filters Positions All positions Stages All stages Status Status (1) Show archiv…" at bounding box center [784, 372] width 1568 height 744
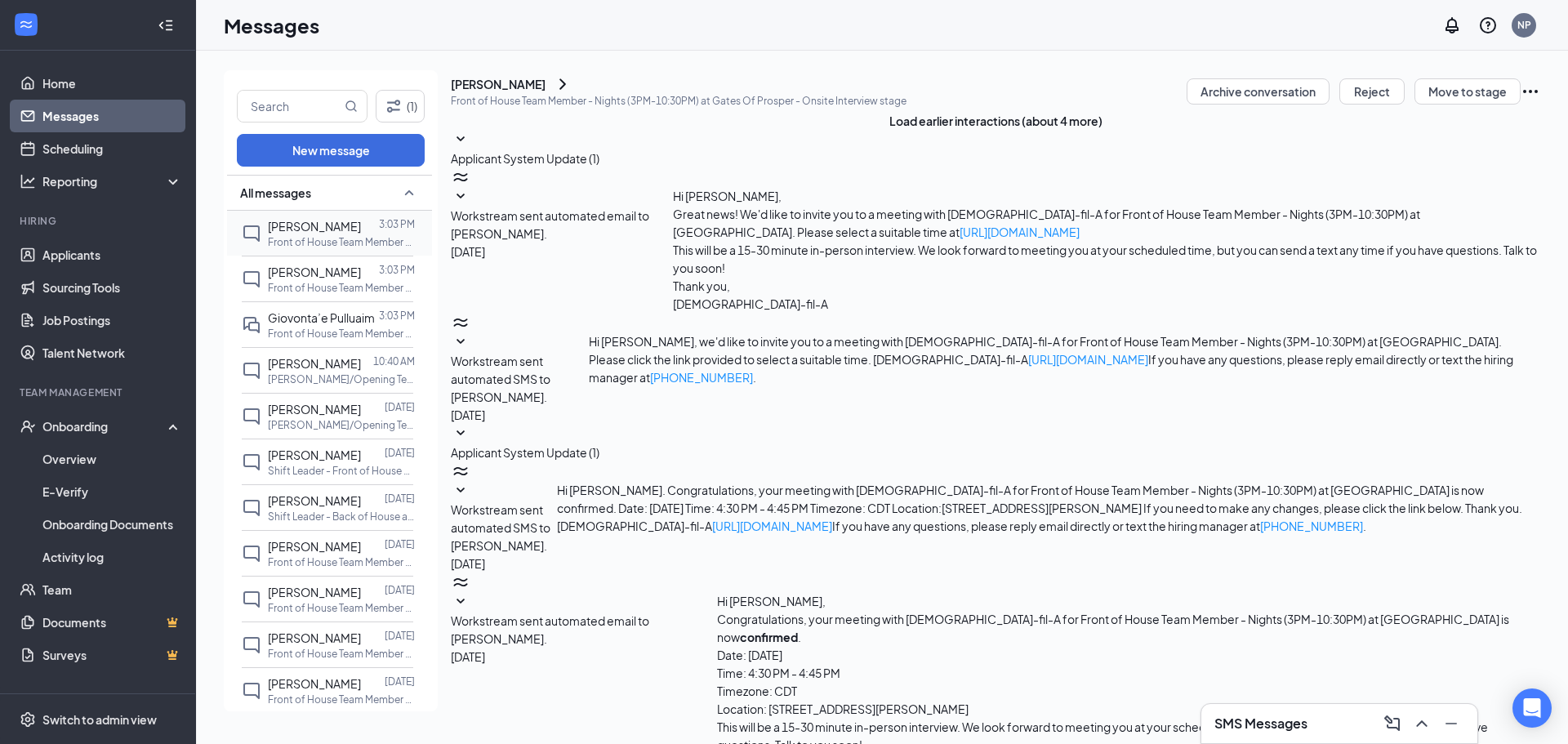
click at [335, 239] on p "Front of House Team Member - Daytime (Opening Shift - 3PM) at Gates Of Prosper" at bounding box center [341, 242] width 147 height 14
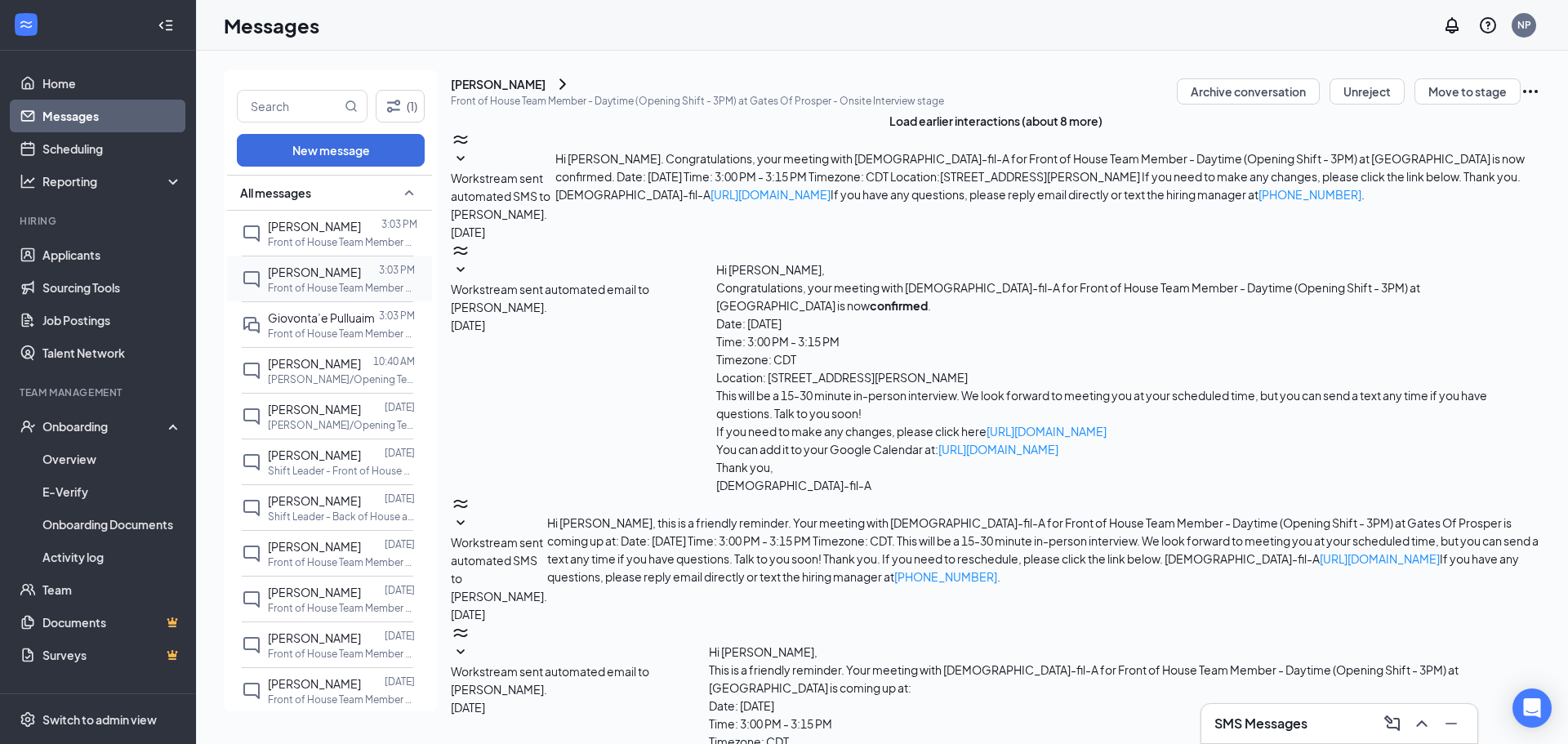
scroll to position [185, 0]
click at [318, 282] on p "Front of House Team Member - Daytime (Opening Shift - 3PM) at Gates Of Prosper" at bounding box center [341, 288] width 147 height 14
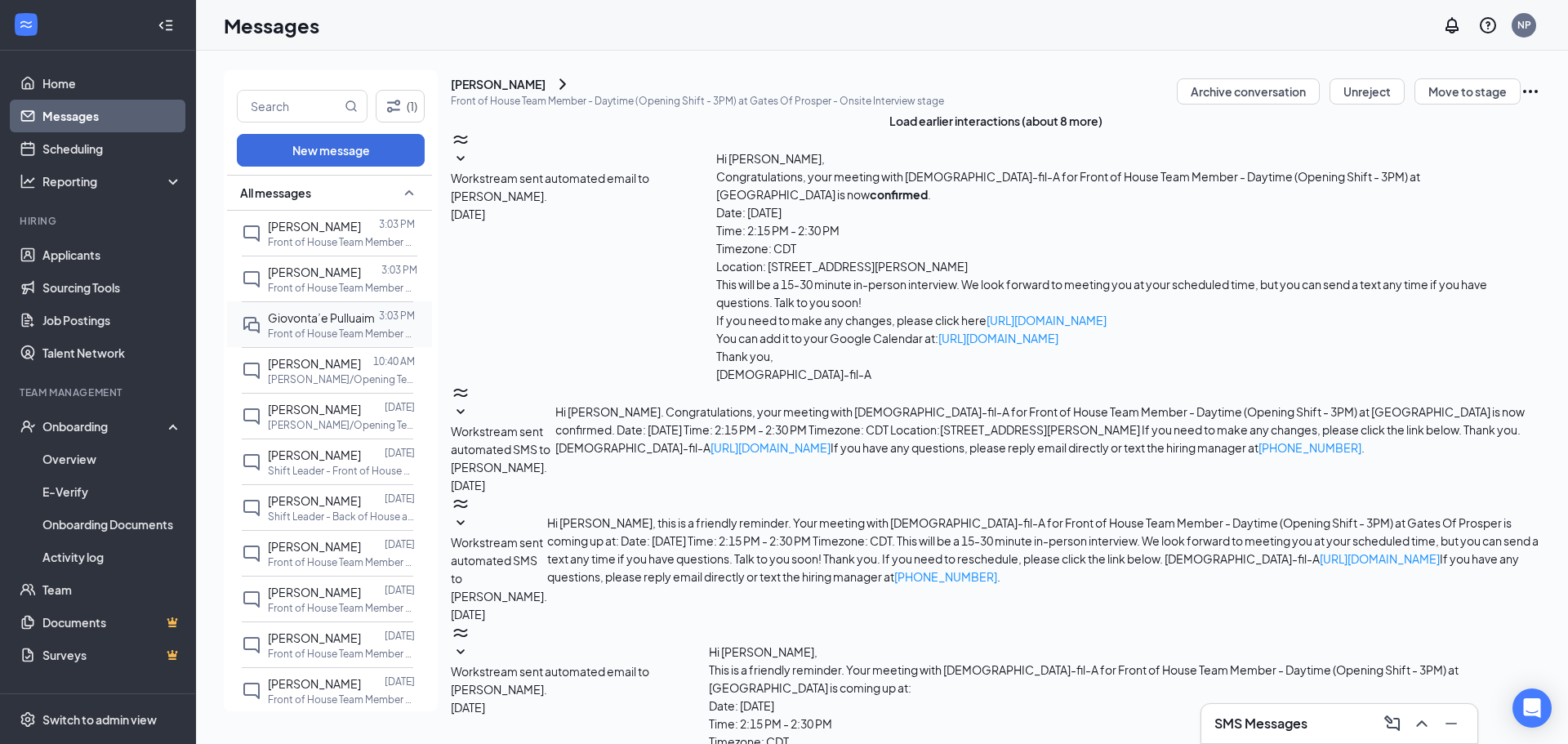
scroll to position [185, 0]
click at [324, 327] on p "Front of House Team Member - Daytime (Opening Shift - 3PM) at Gates Of Prosper" at bounding box center [341, 333] width 147 height 14
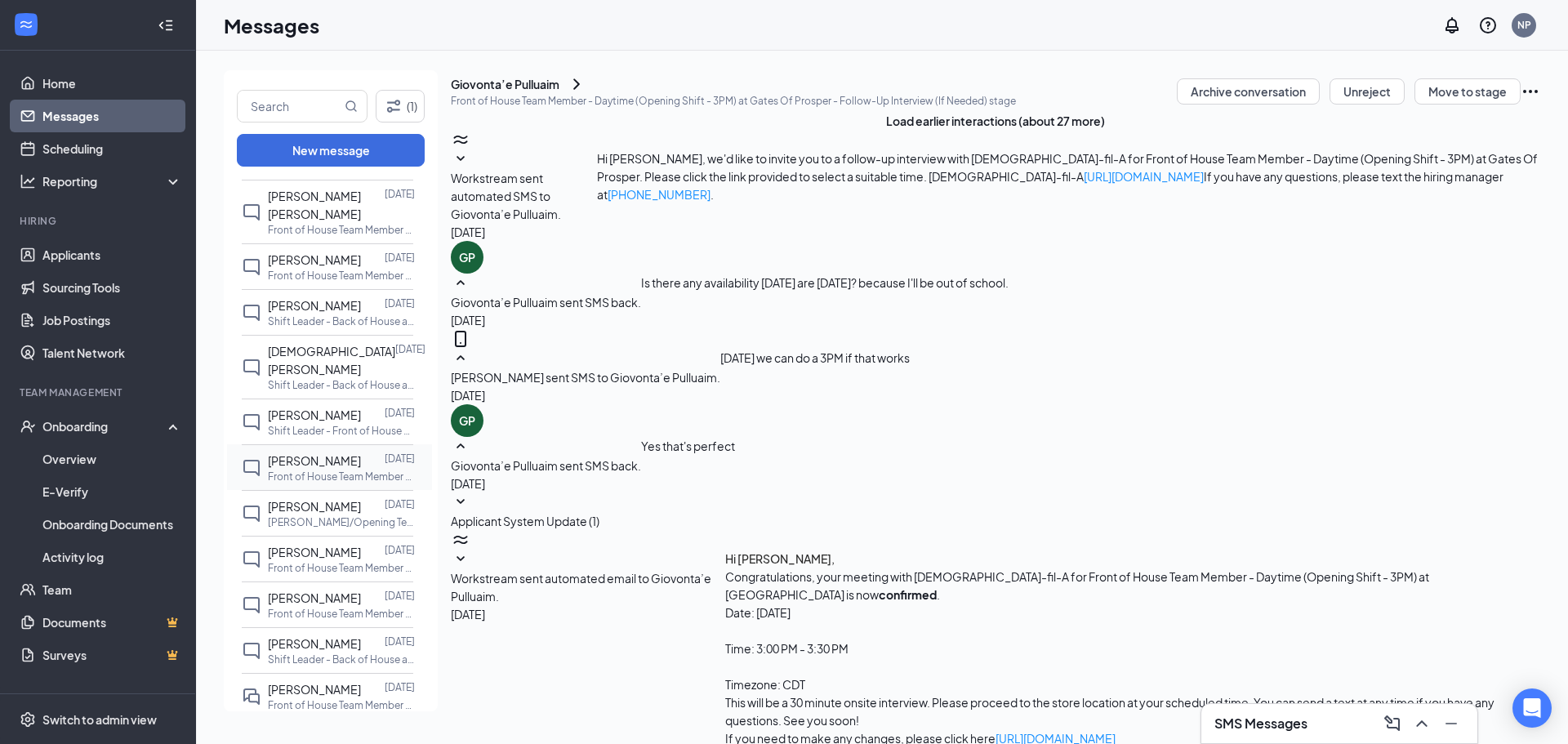
scroll to position [571, 0]
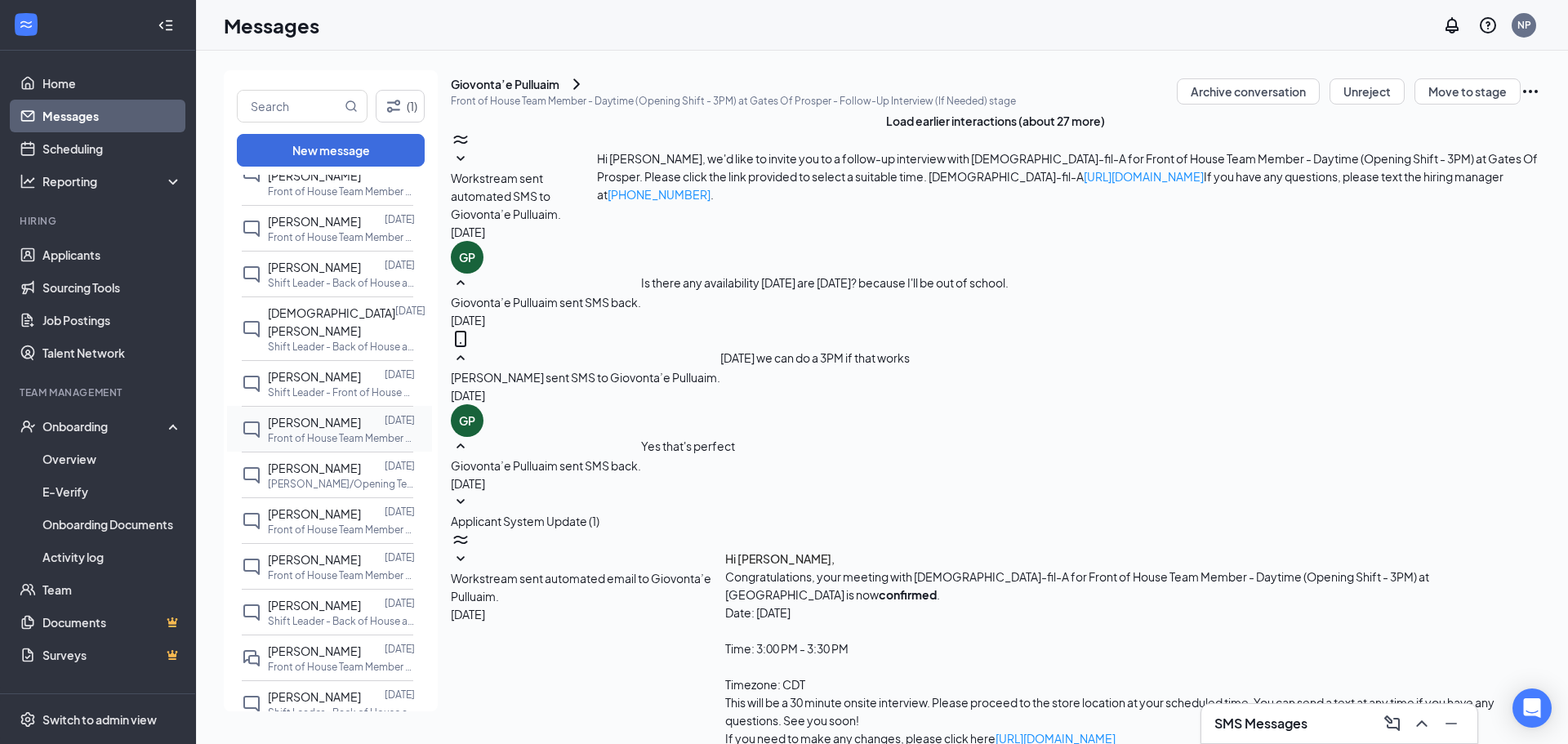
click at [325, 431] on p "Front of House Team Member - Daytime (Opening Shift - 3PM) at Gates Of Prosper" at bounding box center [341, 438] width 147 height 14
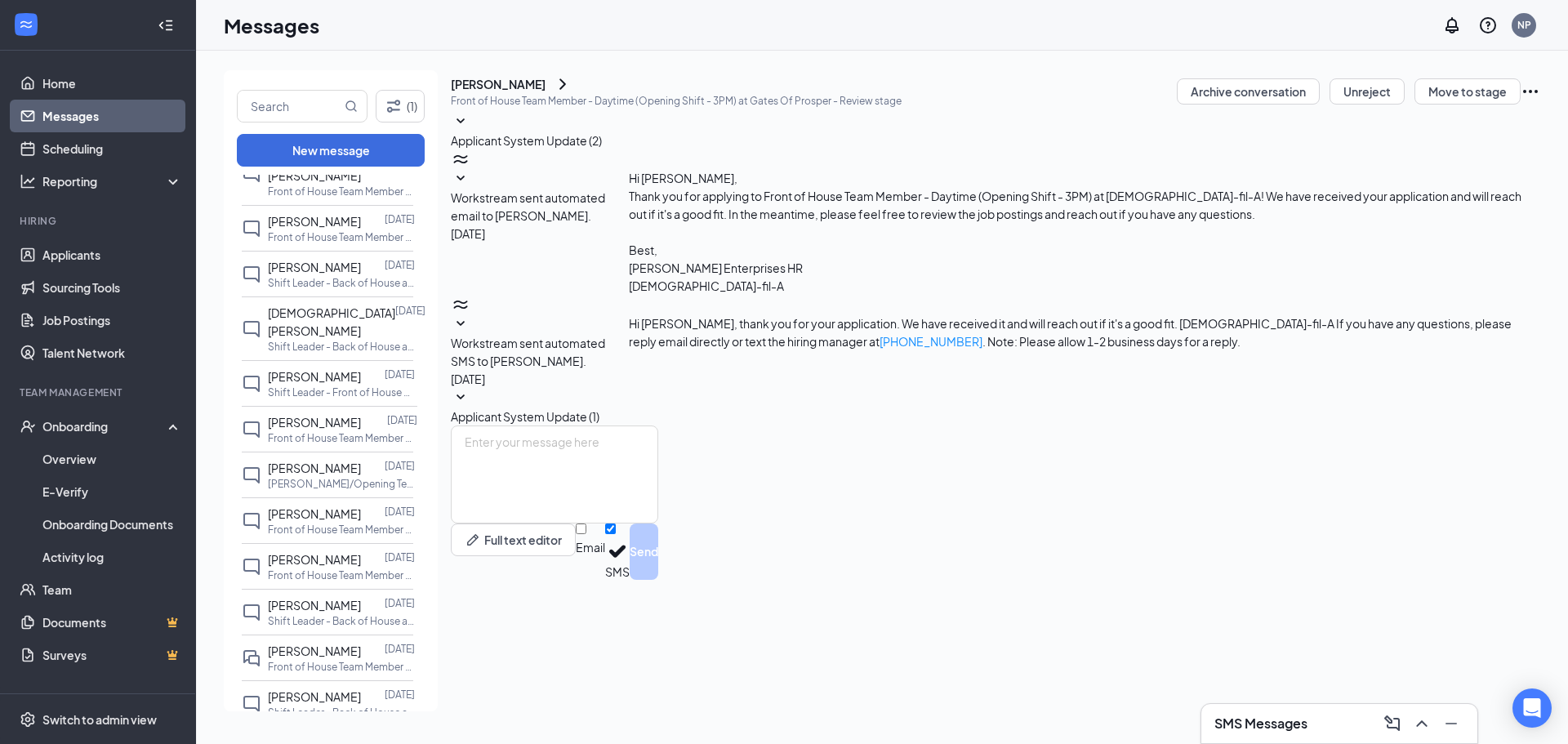
click at [925, 315] on div "Workstream sent automated SMS to [PERSON_NAME]. [DATE] Hi [PERSON_NAME], thank …" at bounding box center [996, 351] width 1089 height 74
click at [605, 335] on span "Workstream sent automated SMS to [PERSON_NAME]." at bounding box center [528, 351] width 154 height 33
click at [600, 409] on span "Applicant System Update (1)" at bounding box center [525, 416] width 148 height 15
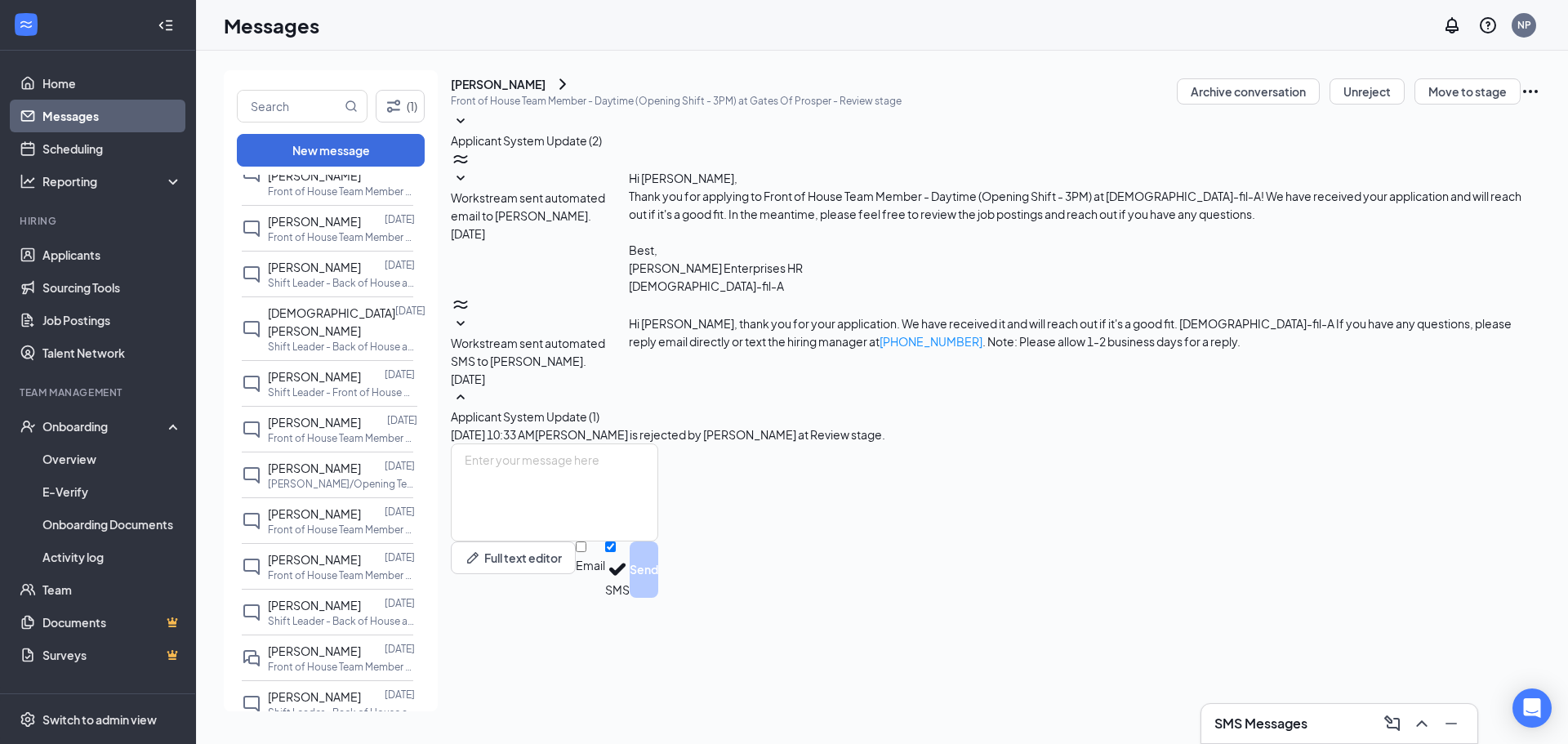
click at [600, 409] on span "Applicant System Update (1)" at bounding box center [525, 416] width 148 height 15
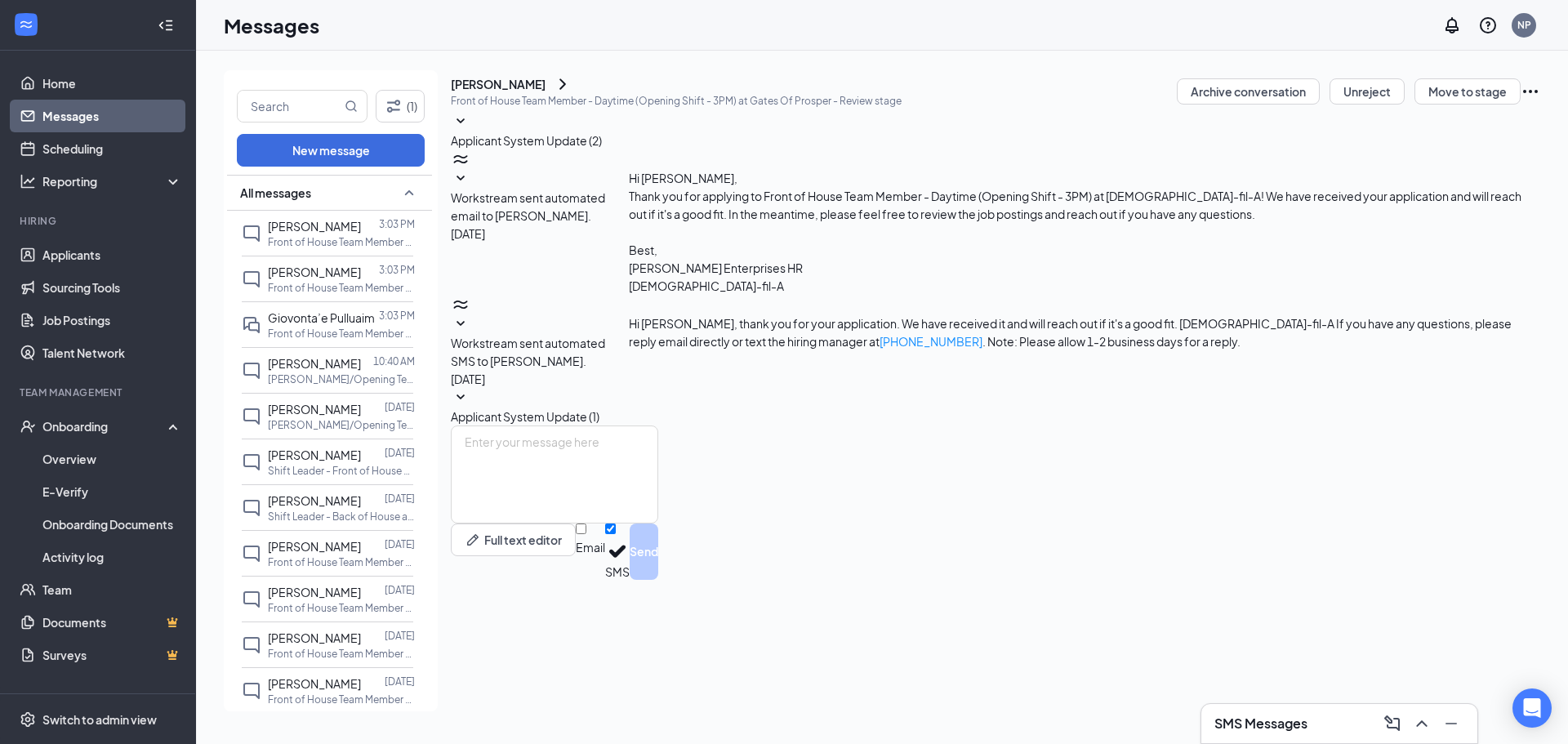
click at [59, 247] on link "Applicants" at bounding box center [112, 254] width 140 height 33
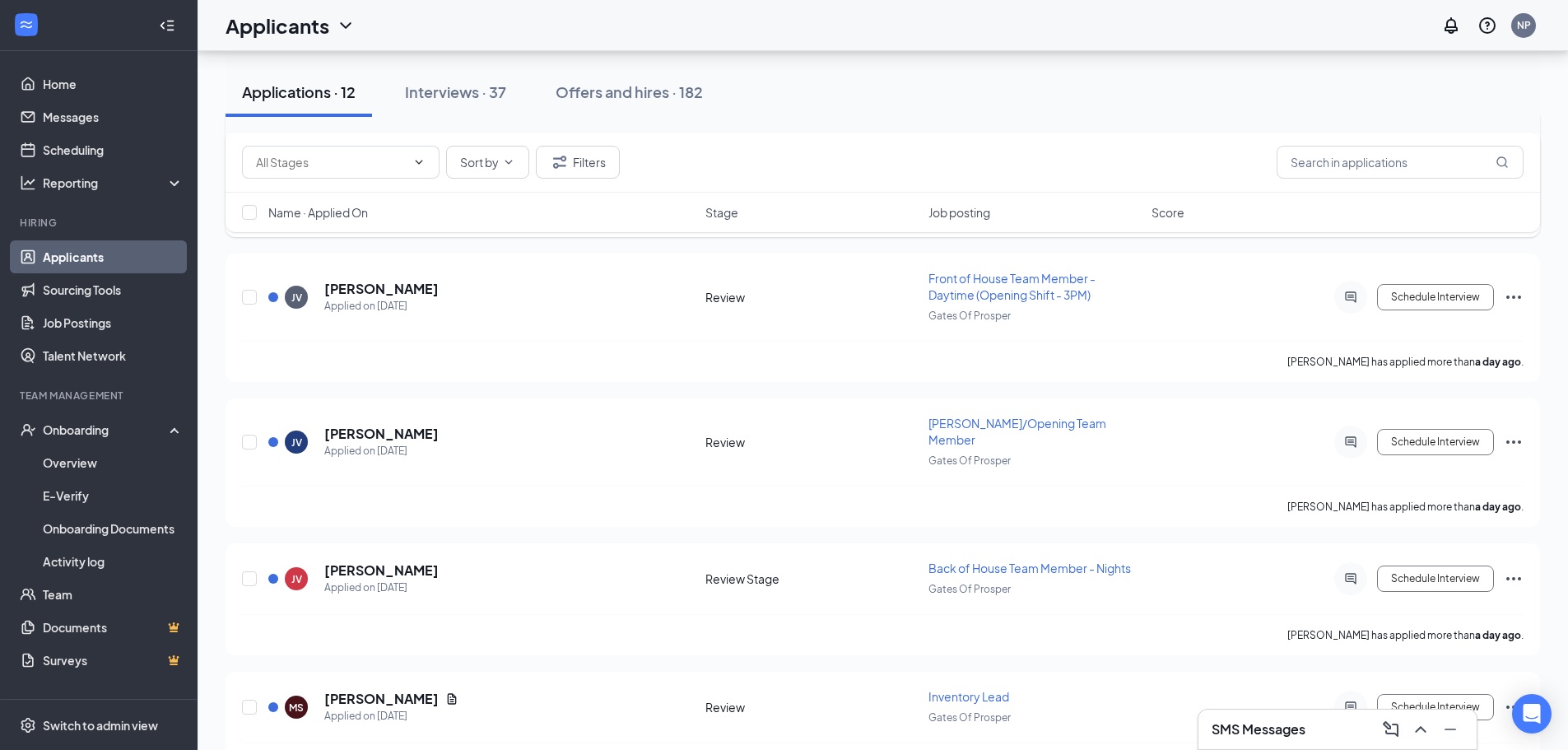
scroll to position [108, 0]
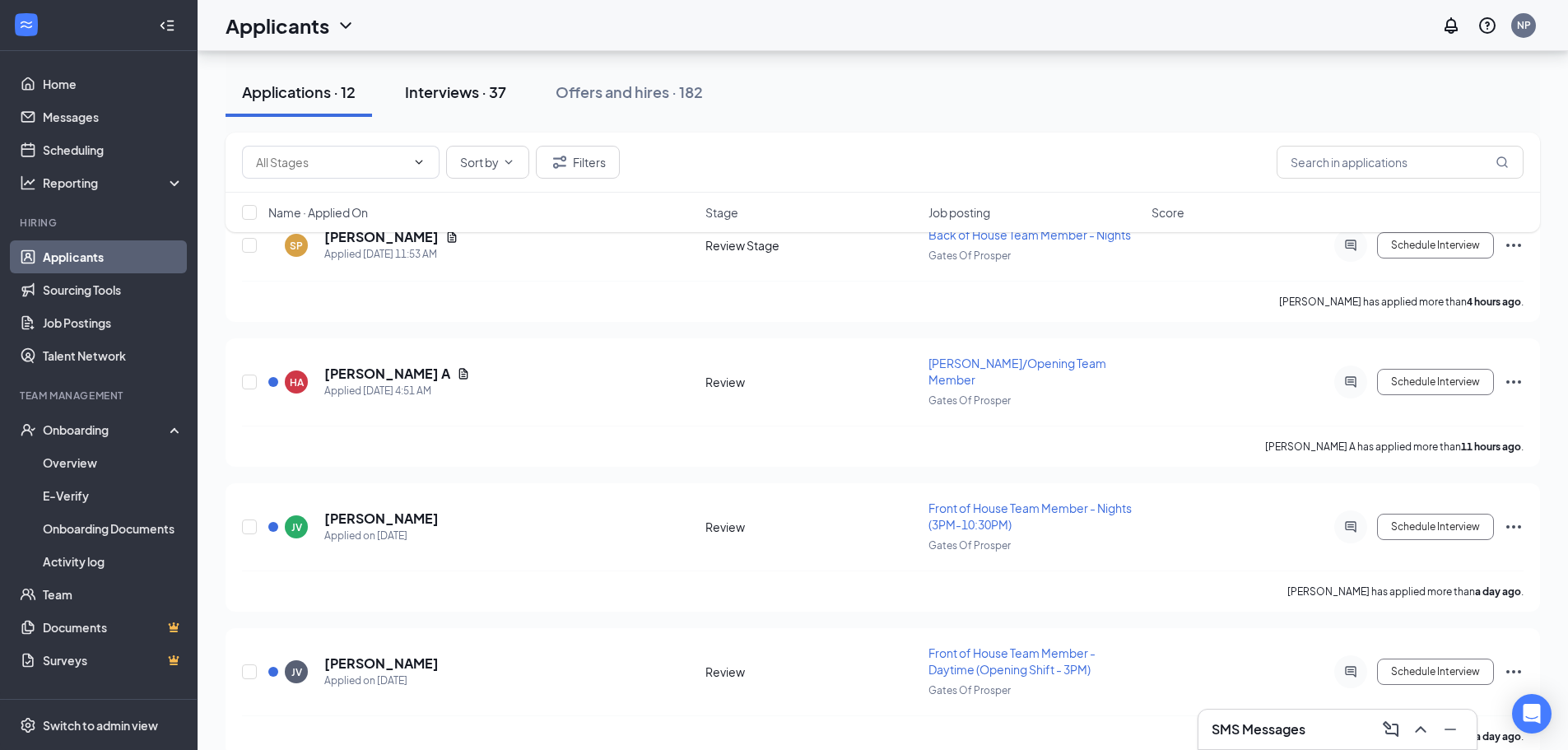
click at [485, 98] on div "Interviews · 37" at bounding box center [456, 92] width 102 height 21
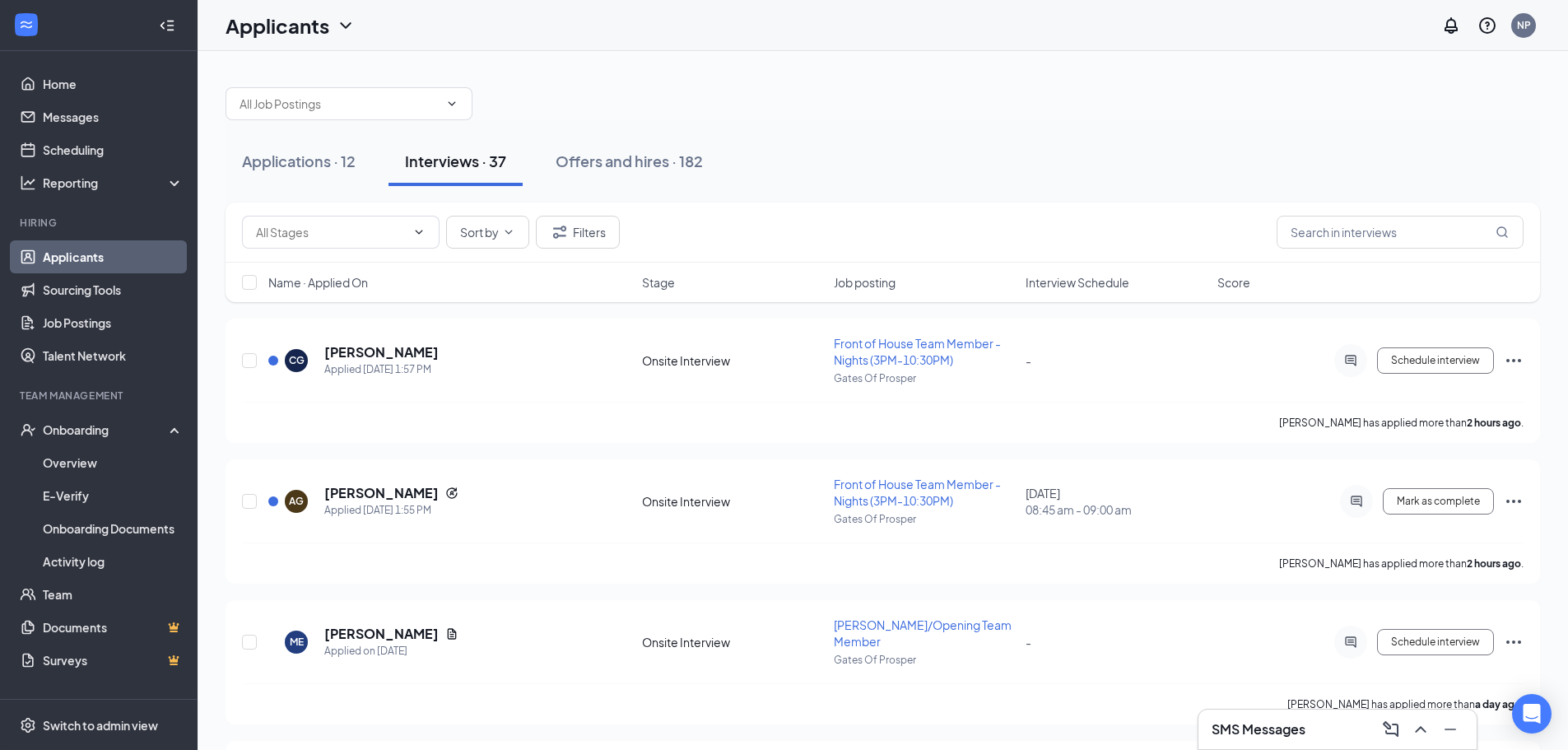
click at [1097, 288] on span "Interview Schedule" at bounding box center [1077, 281] width 104 height 16
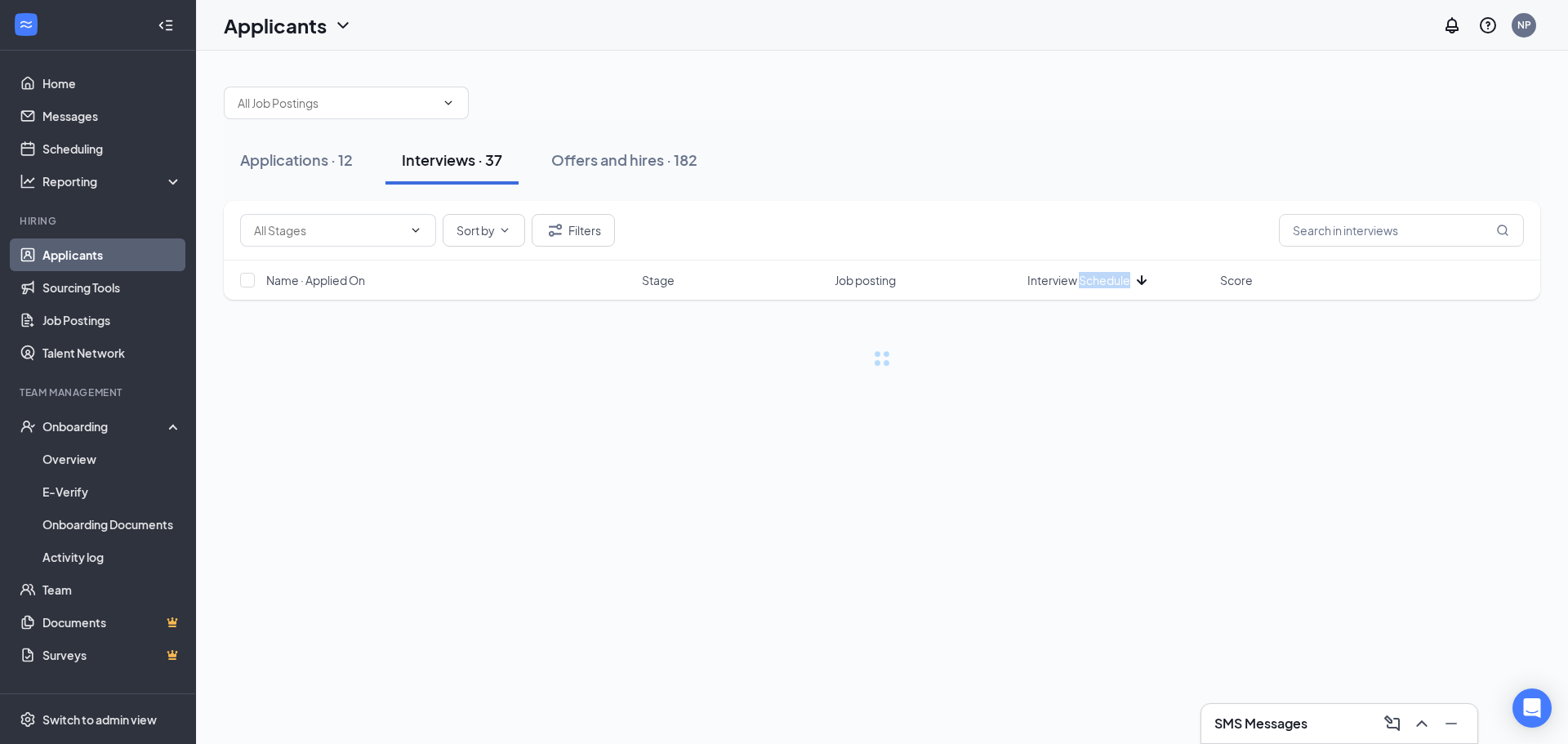
click at [1089, 286] on span "Interview Schedule" at bounding box center [1079, 279] width 103 height 16
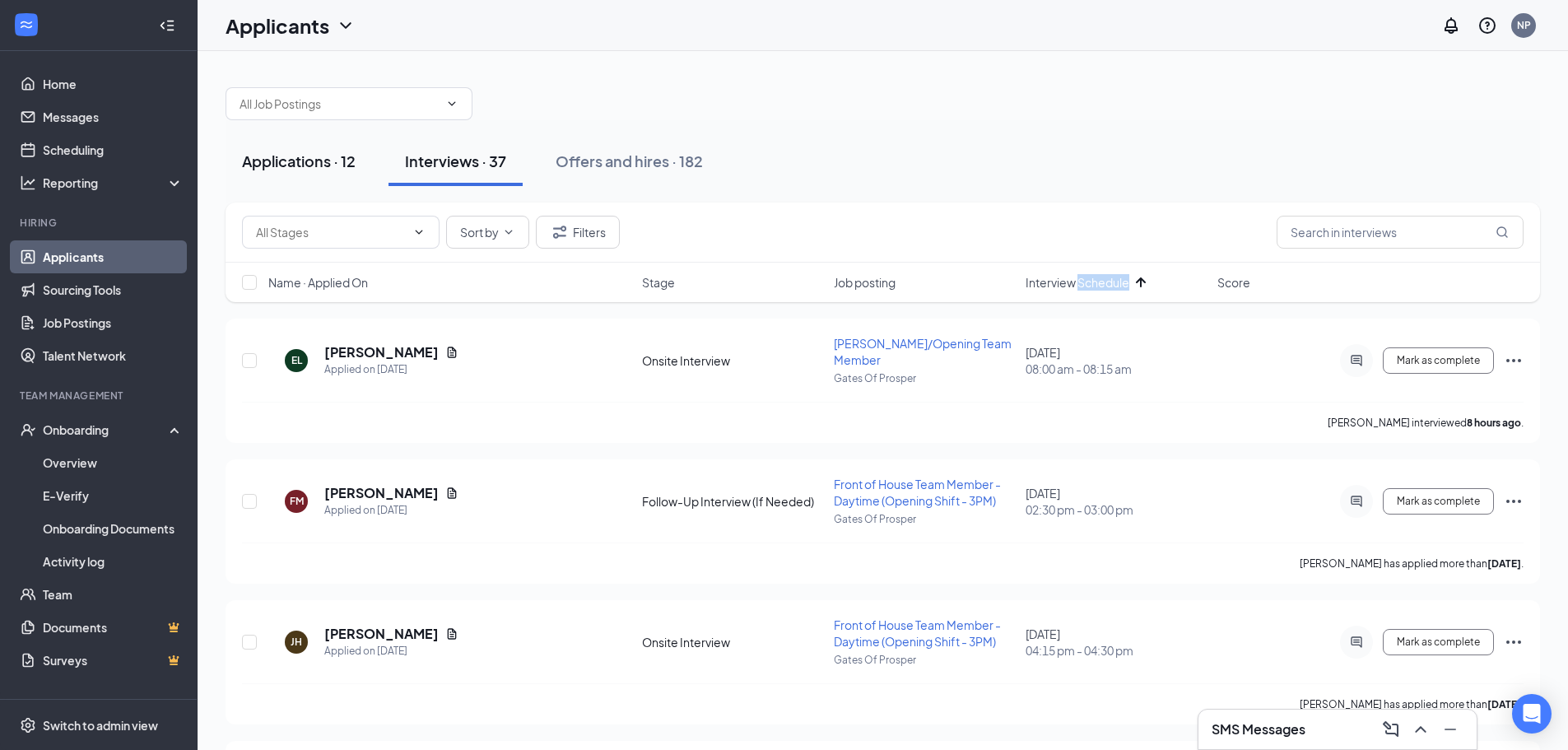
click at [321, 152] on div "Applications · 12" at bounding box center [298, 161] width 114 height 21
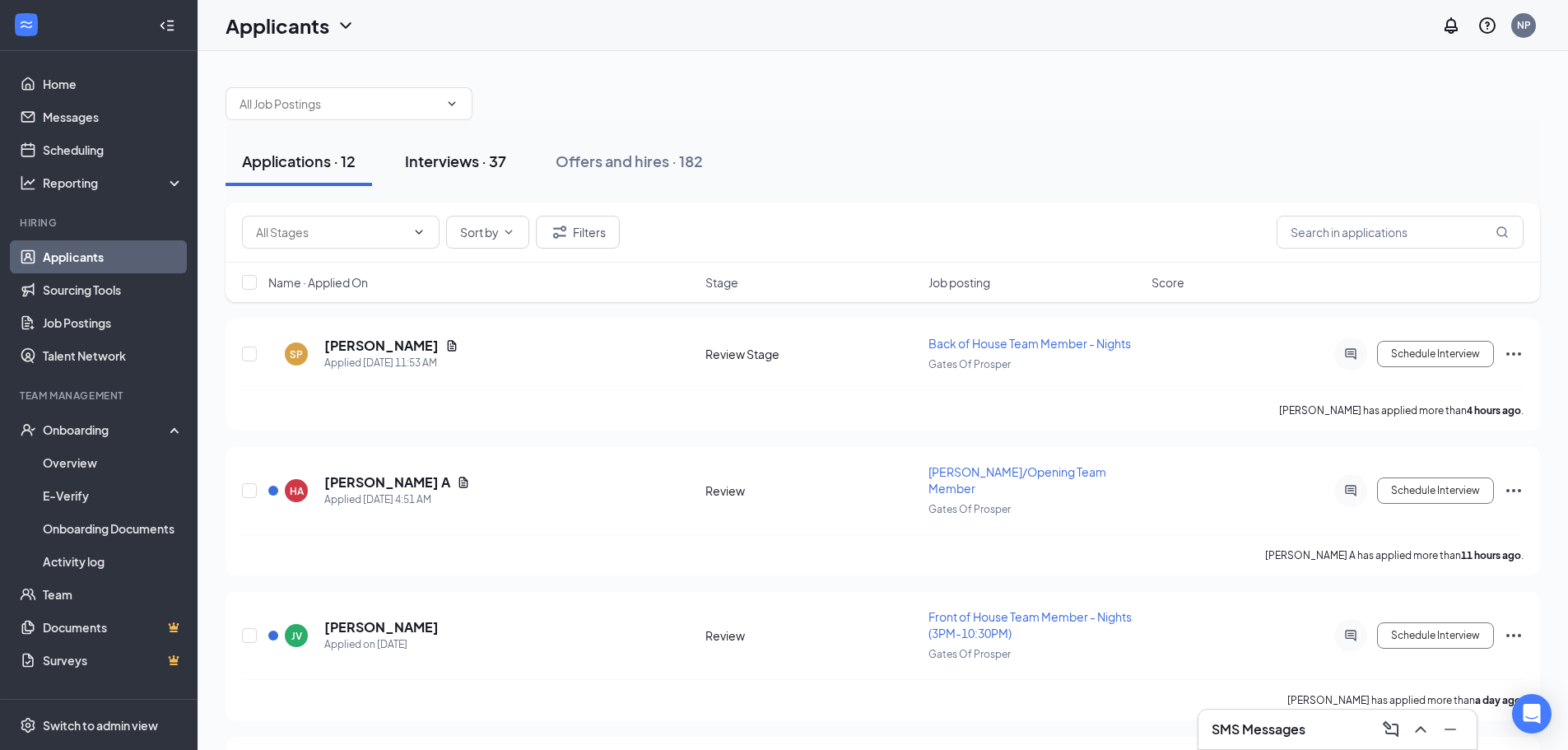
click at [463, 163] on div "Interviews · 37" at bounding box center [456, 161] width 102 height 21
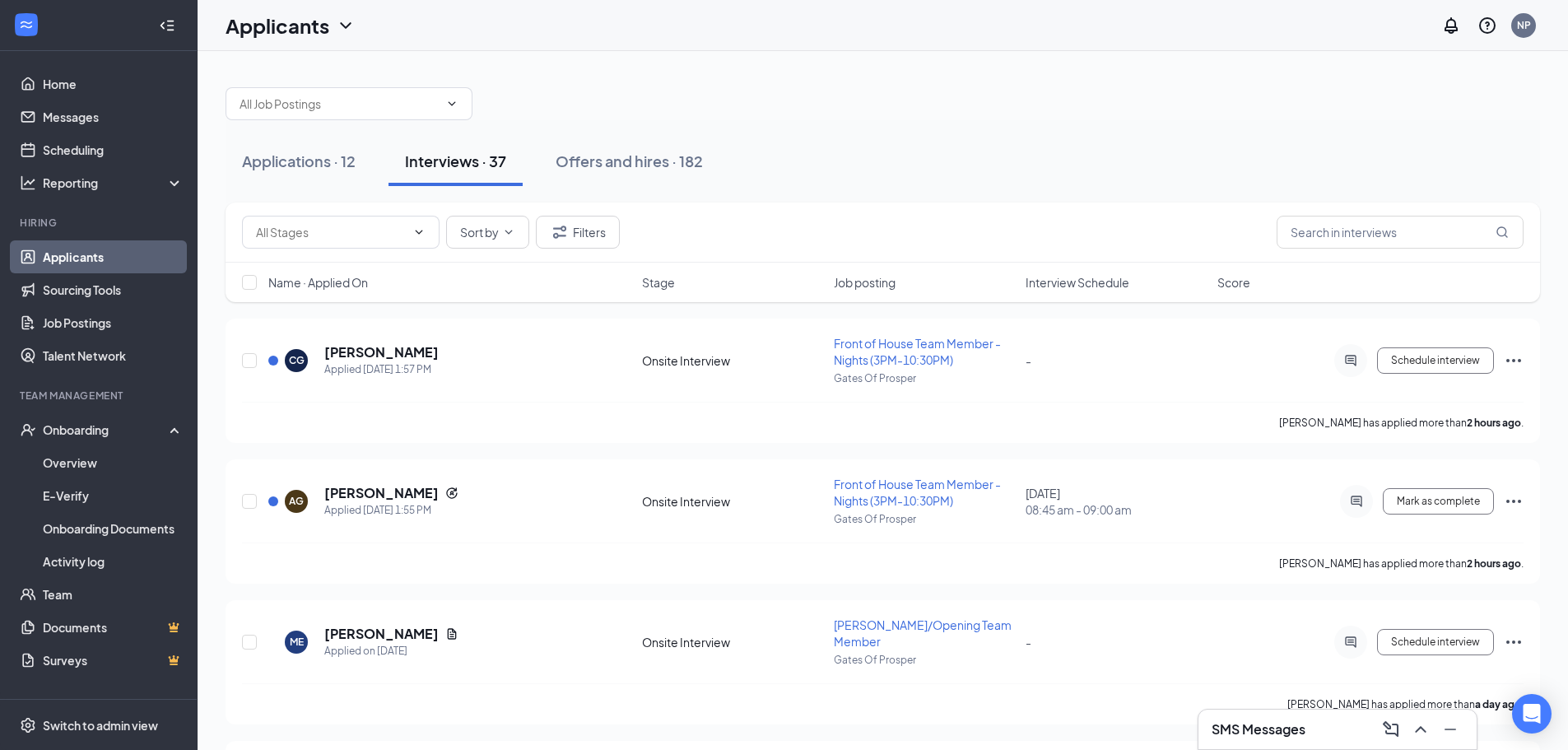
click at [1084, 281] on span "Interview Schedule" at bounding box center [1077, 281] width 104 height 16
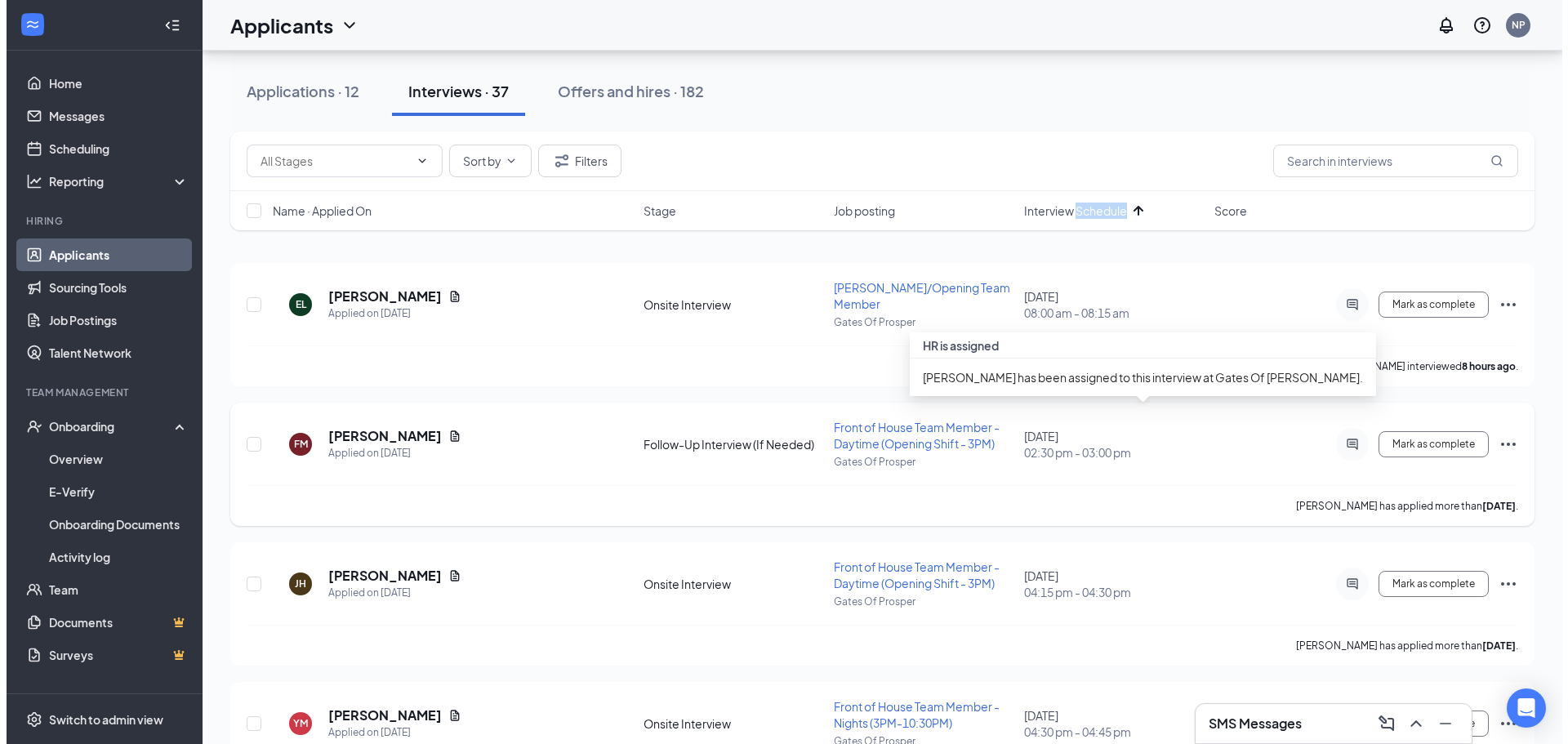
scroll to position [81, 0]
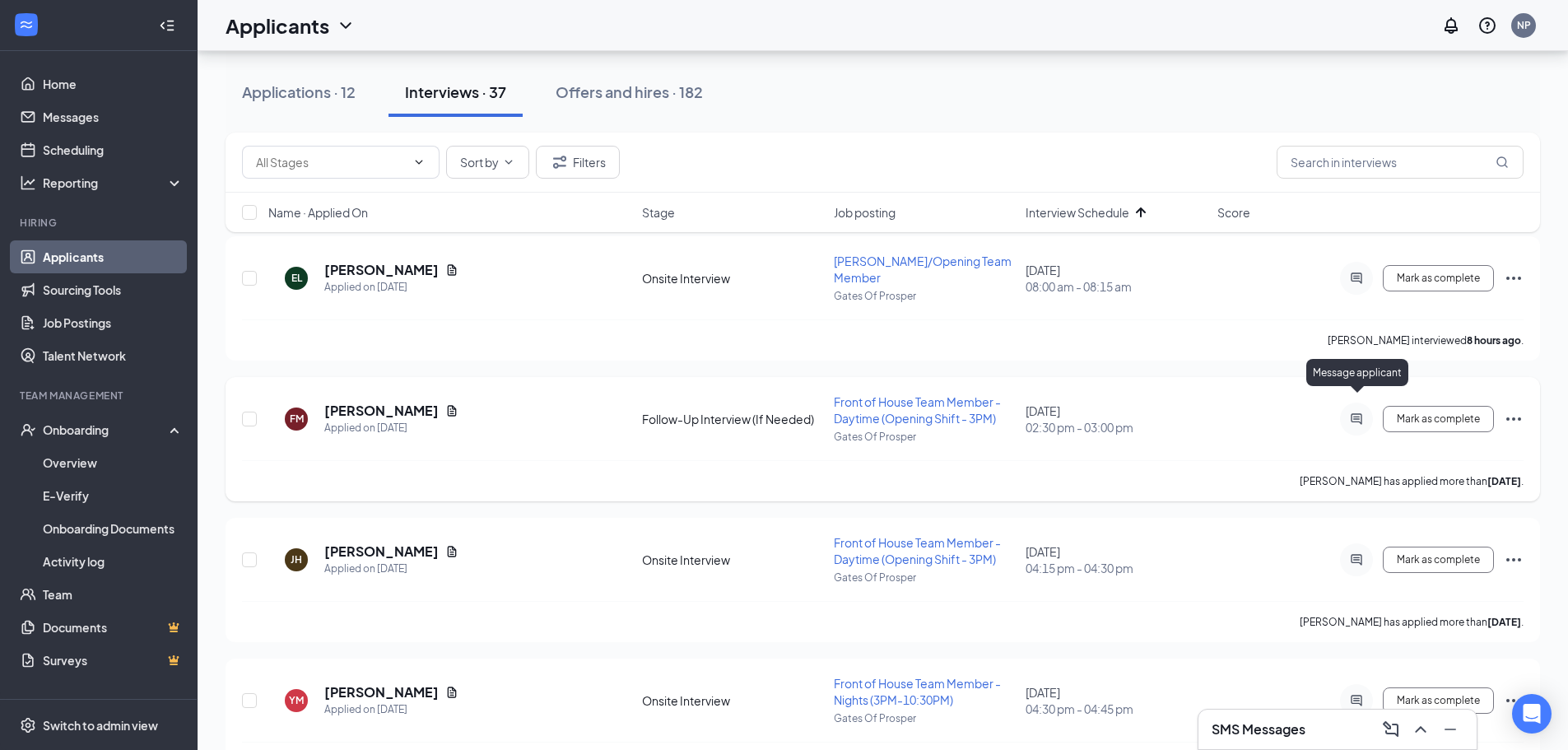
click at [1366, 412] on icon "ActiveChat" at bounding box center [1355, 419] width 20 height 13
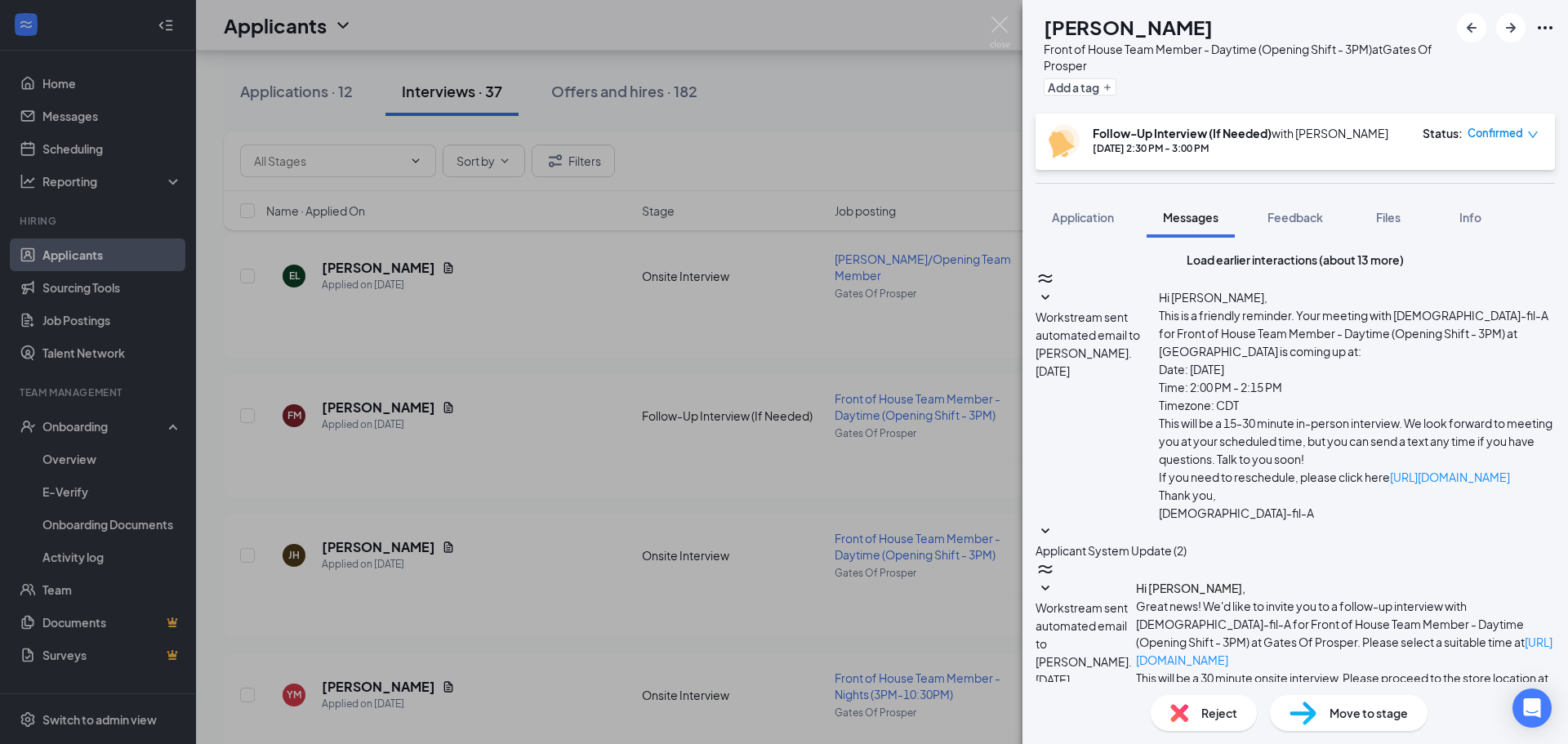
scroll to position [420, 0]
type textarea "Good afternoon [PERSON_NAME], We would like to offer you to join our team here …"
checkbox input "true"
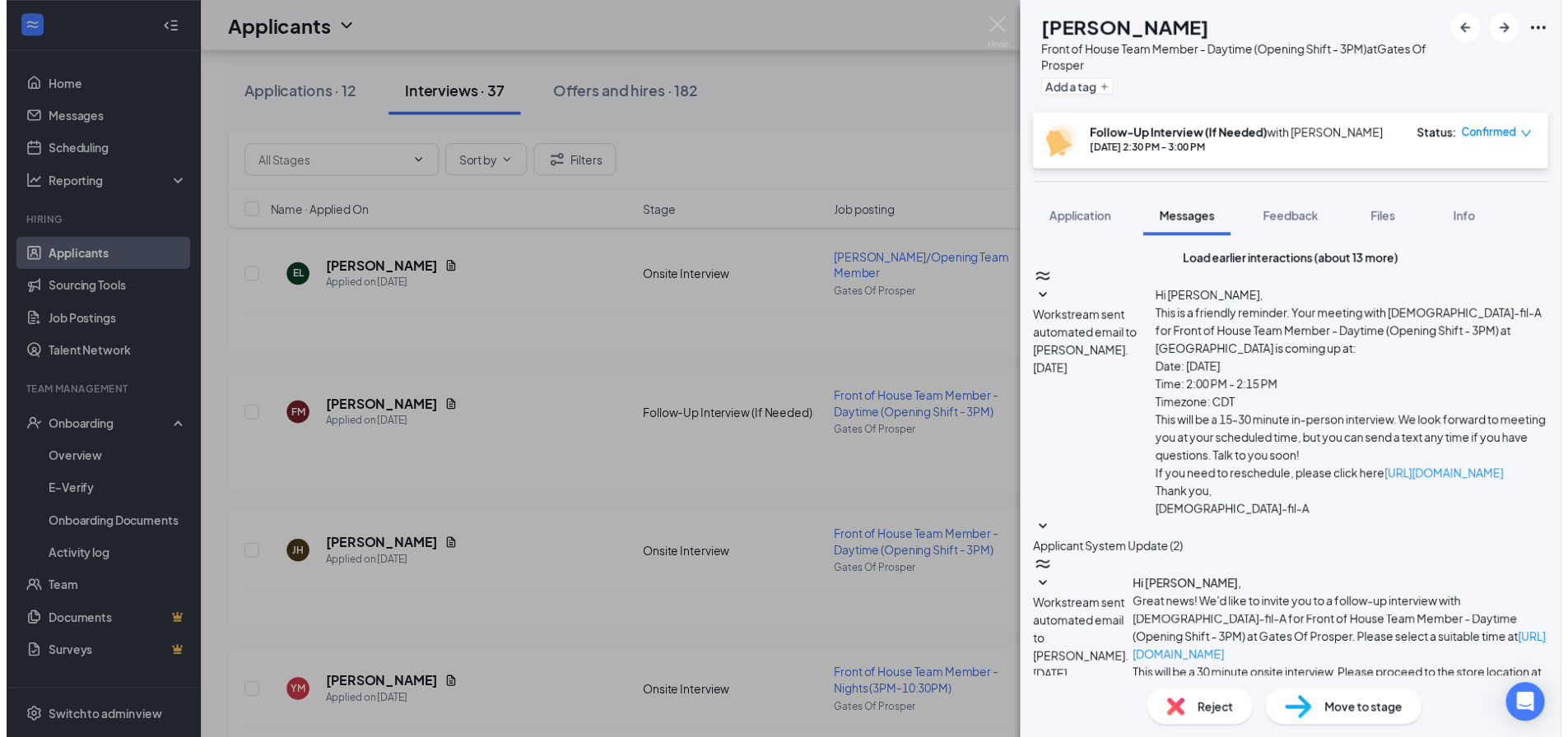
scroll to position [852, 0]
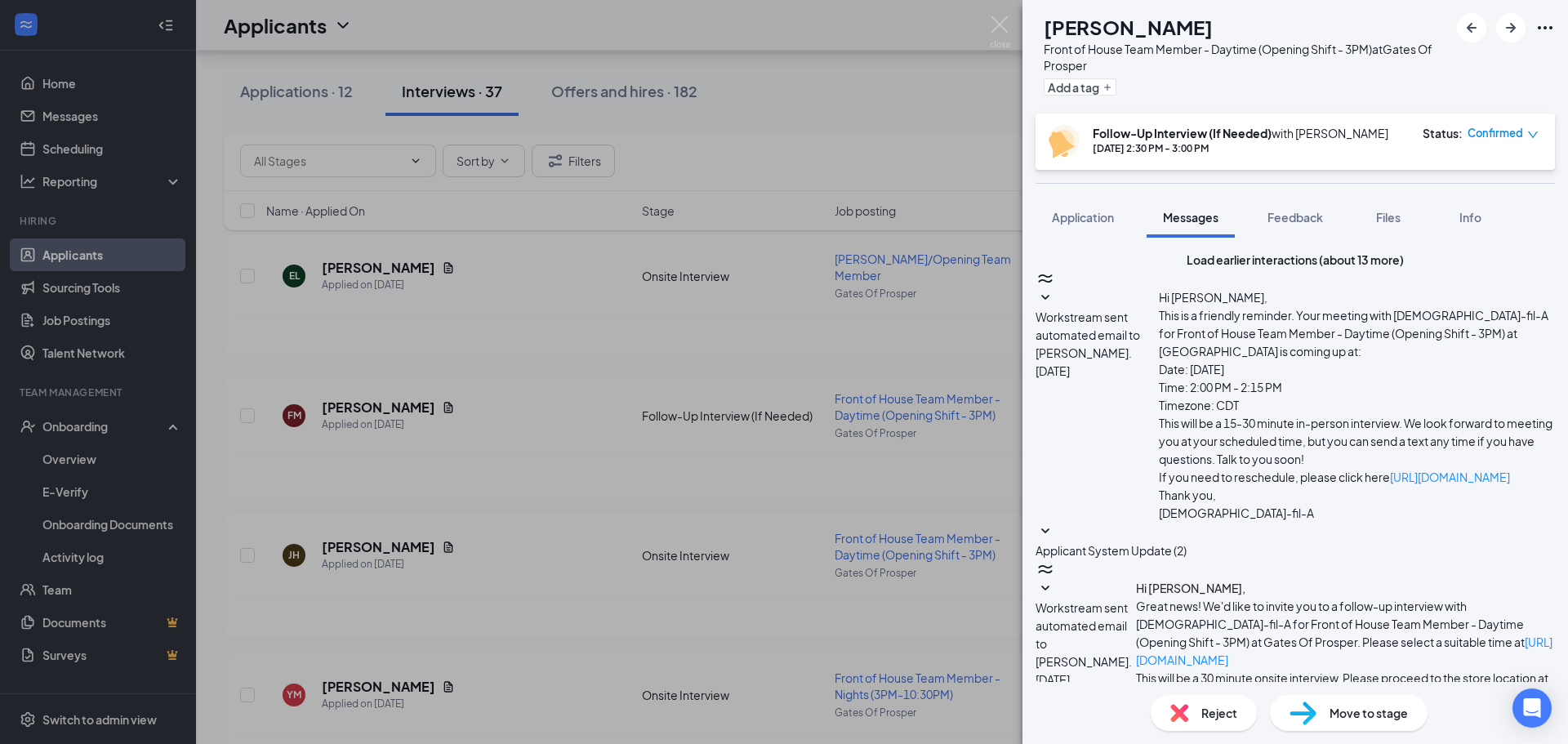
click at [1004, 22] on img at bounding box center [1000, 32] width 21 height 32
